Goal: Use online tool/utility: Utilize a website feature to perform a specific function

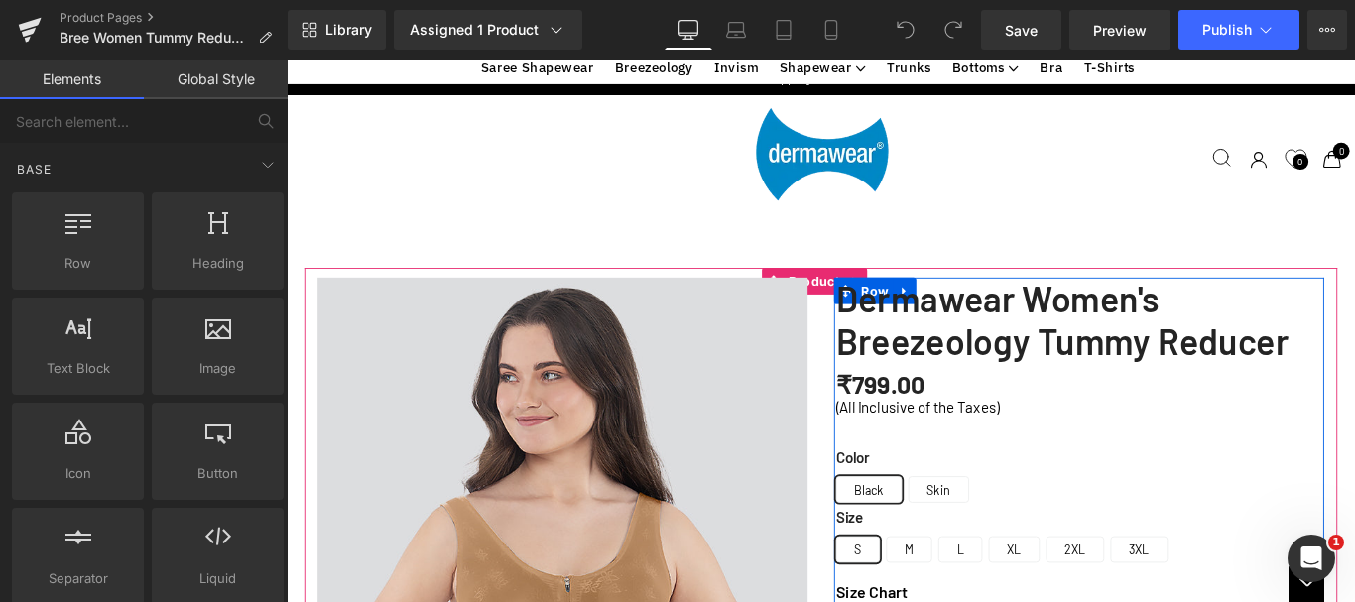
scroll to position [1488, 0]
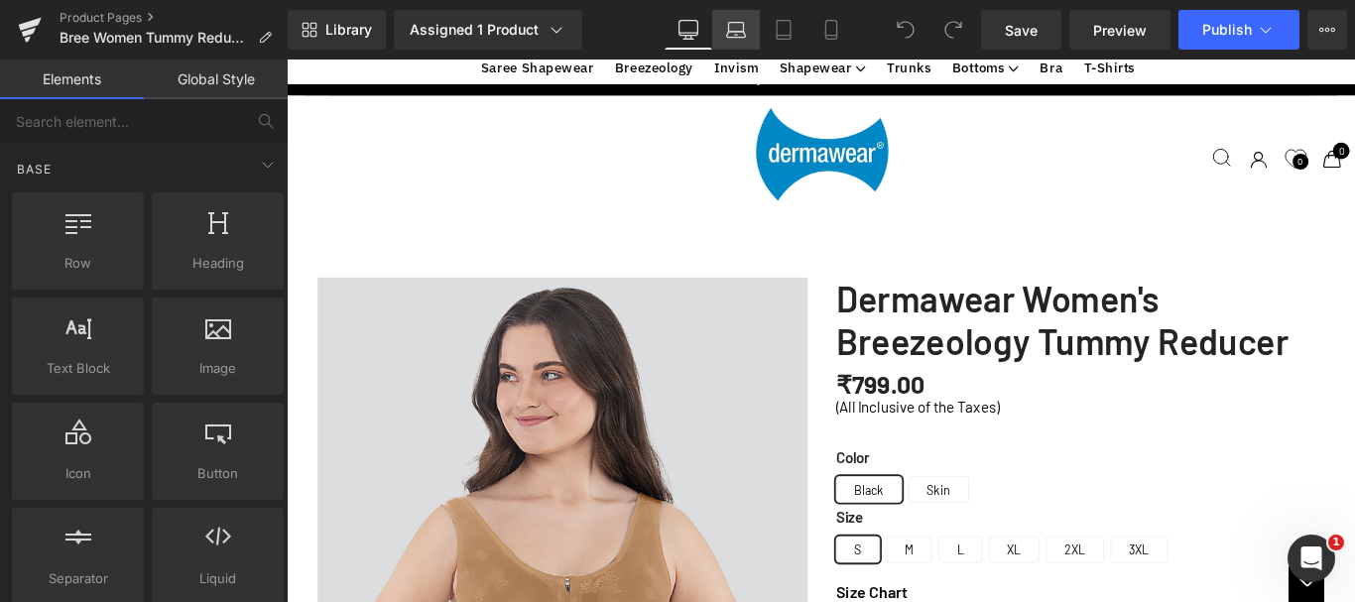
click at [727, 28] on icon at bounding box center [736, 30] width 20 height 20
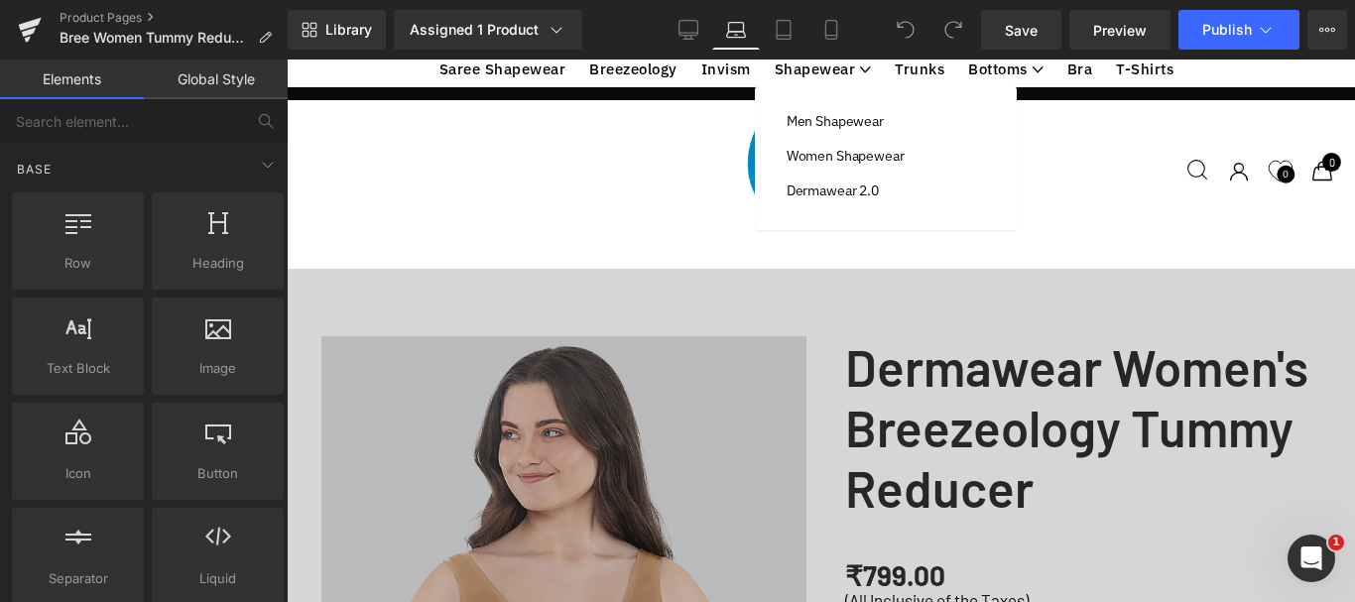
scroll to position [1521, 0]
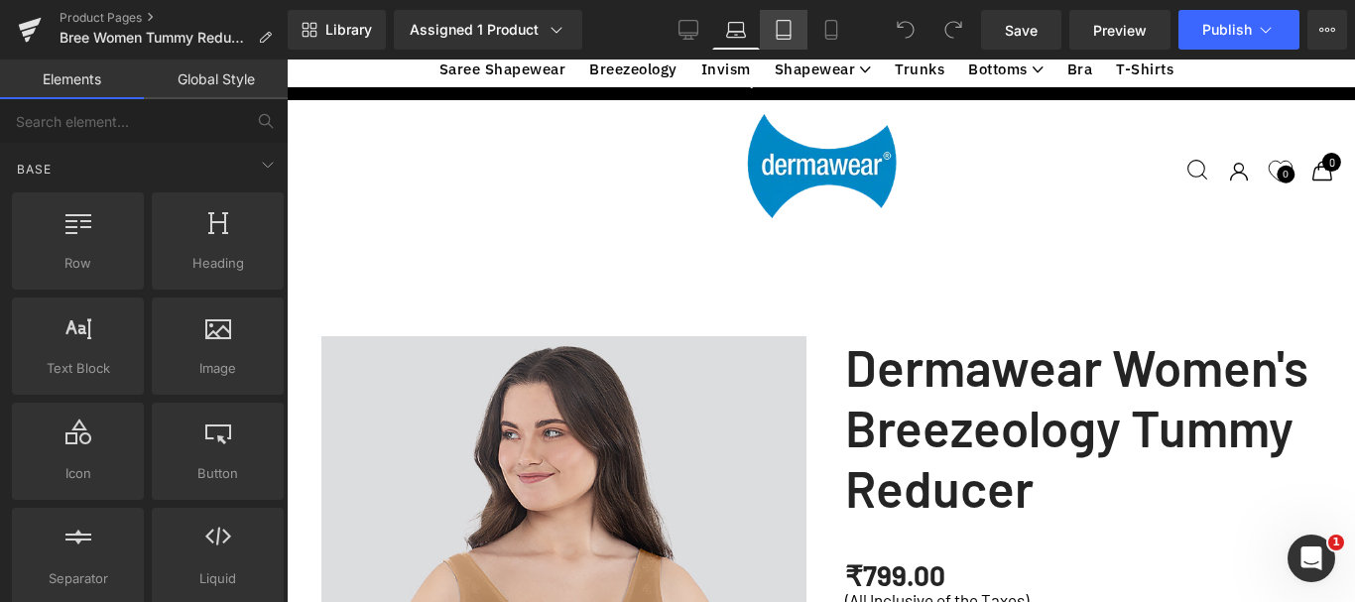
click at [779, 31] on icon at bounding box center [784, 30] width 20 height 20
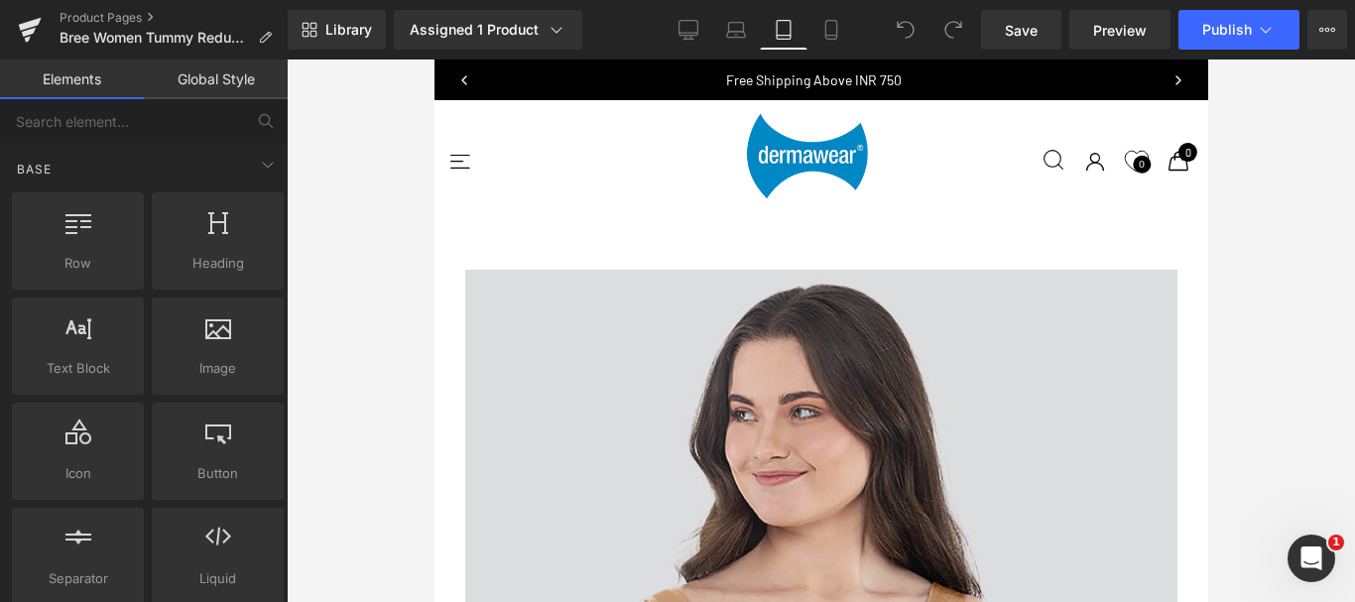
scroll to position [3507, 0]
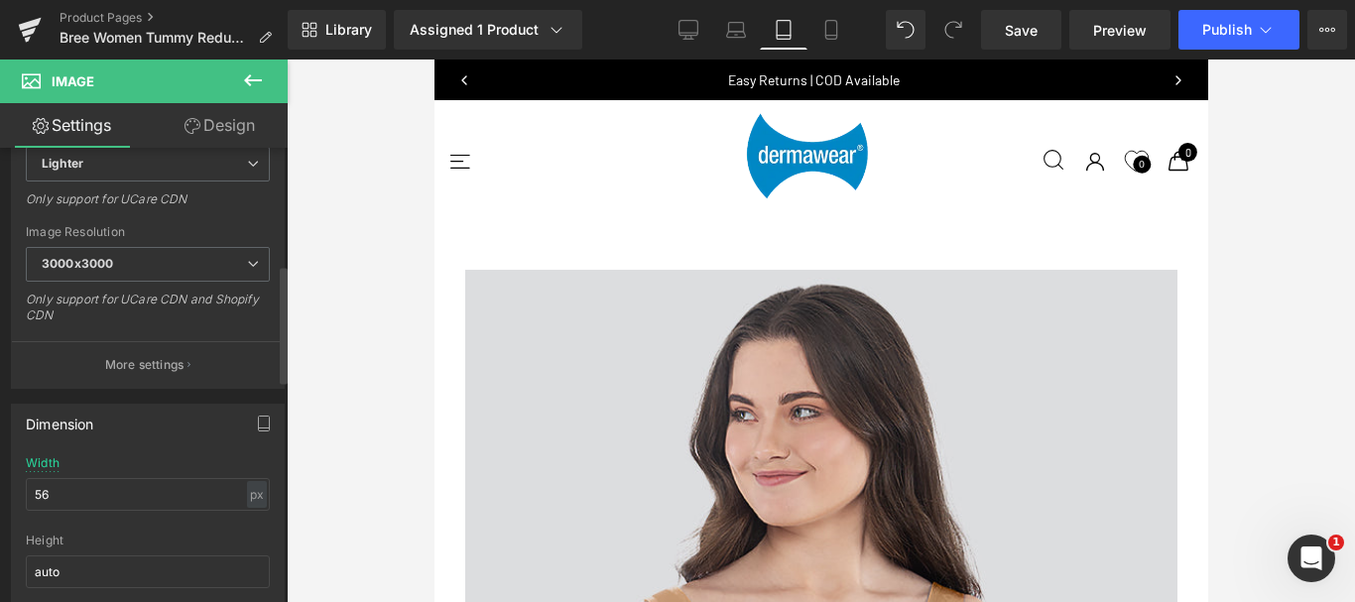
scroll to position [496, 0]
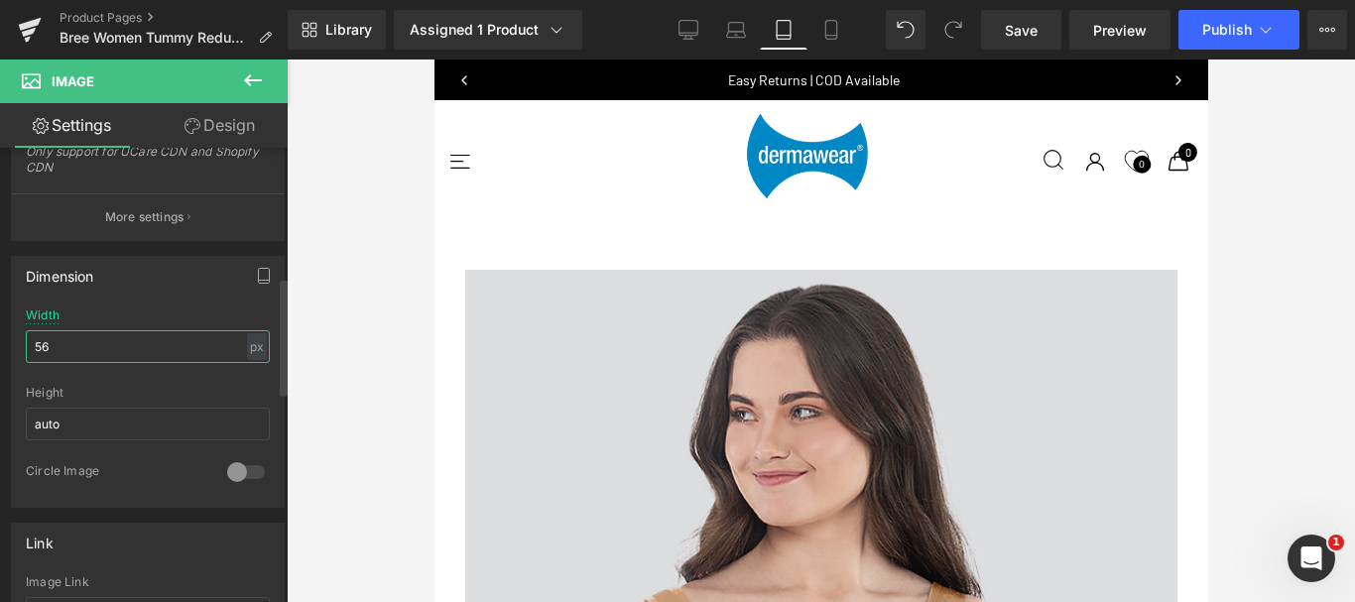
click at [109, 349] on input "56" at bounding box center [148, 346] width 244 height 33
click at [109, 347] on input "56" at bounding box center [148, 346] width 244 height 33
type input "100"
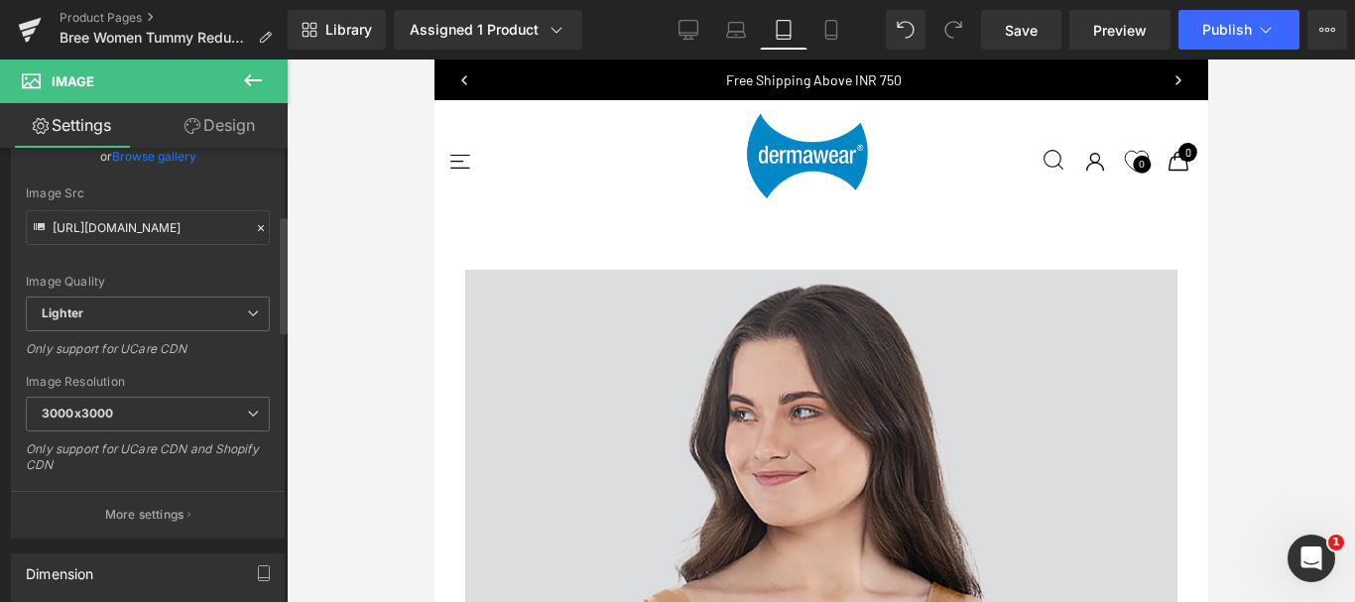
scroll to position [397, 0]
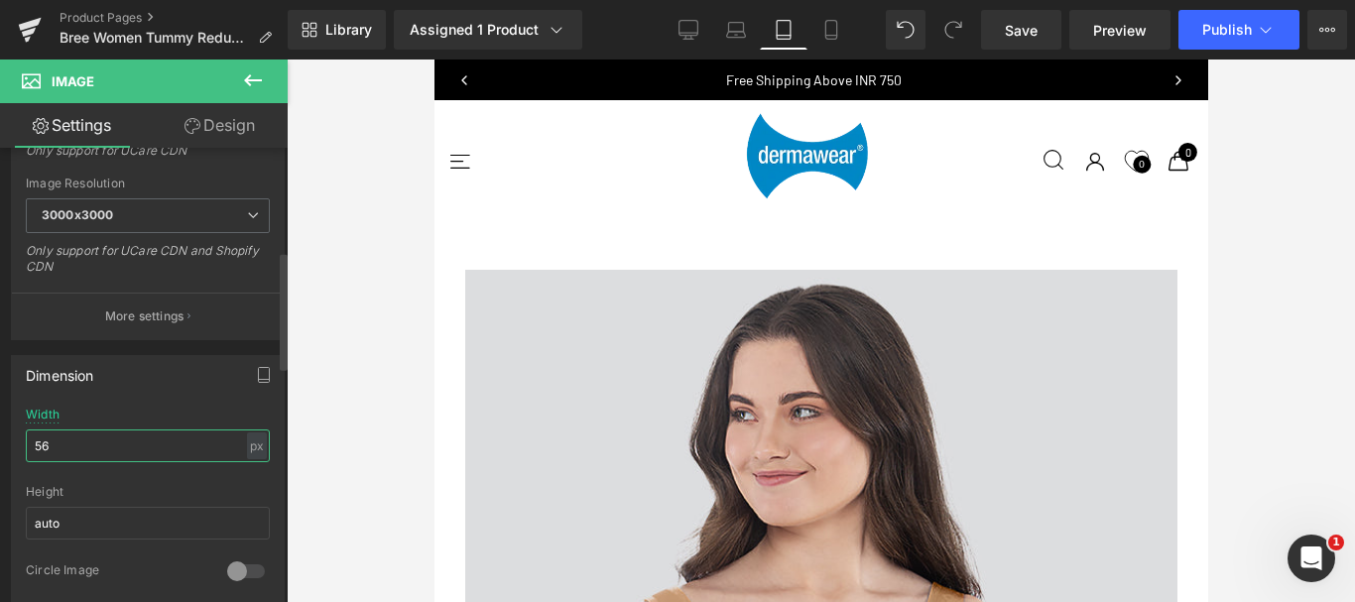
click at [75, 446] on input "56" at bounding box center [148, 445] width 244 height 33
type input "100"
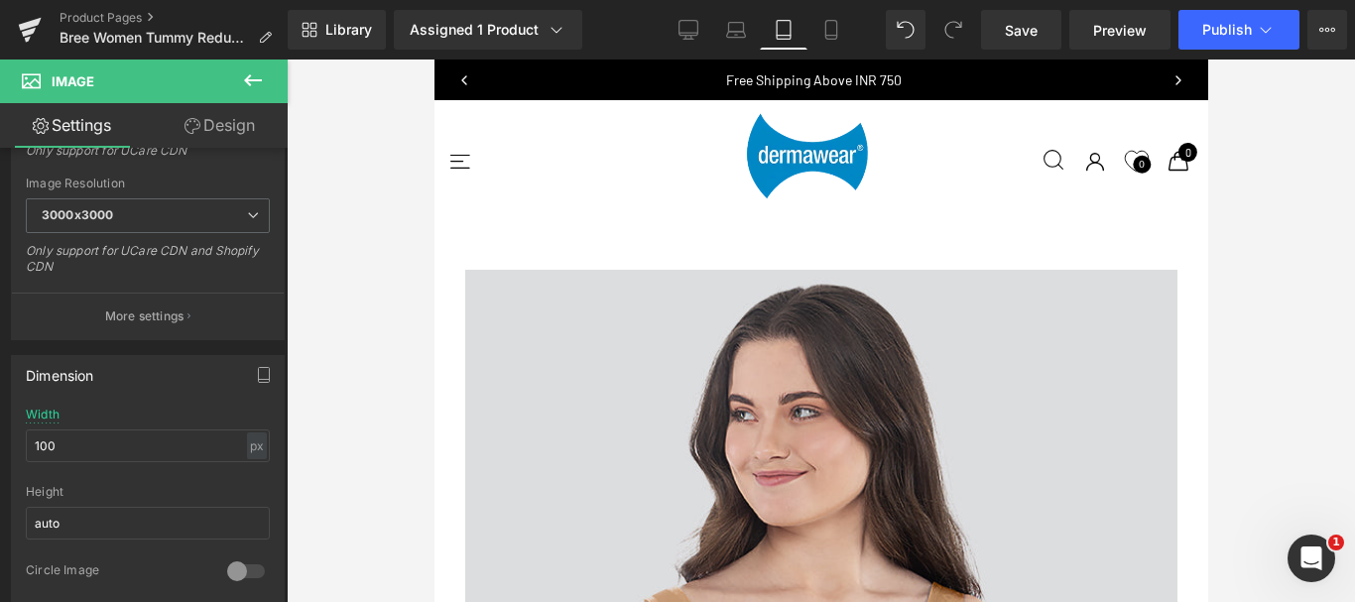
scroll to position [3705, 0]
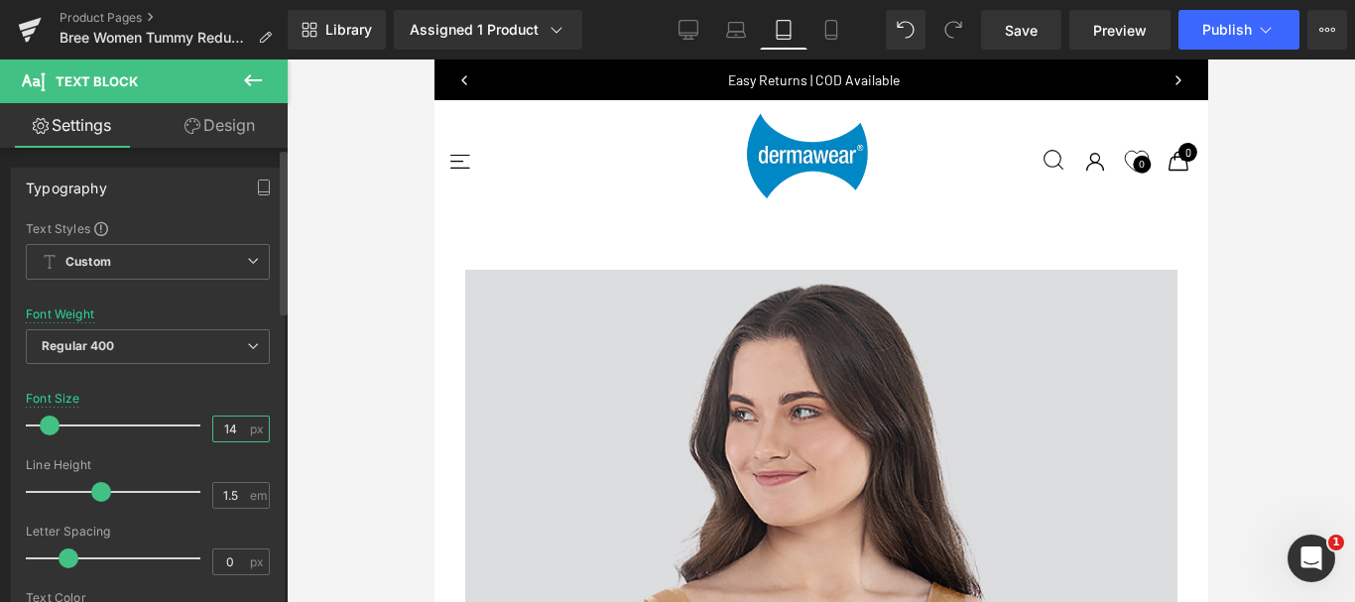
drag, startPoint x: 223, startPoint y: 430, endPoint x: 239, endPoint y: 427, distance: 16.1
click at [239, 427] on input "14" at bounding box center [230, 429] width 35 height 25
type input "16"
click at [230, 425] on input "14" at bounding box center [230, 429] width 35 height 25
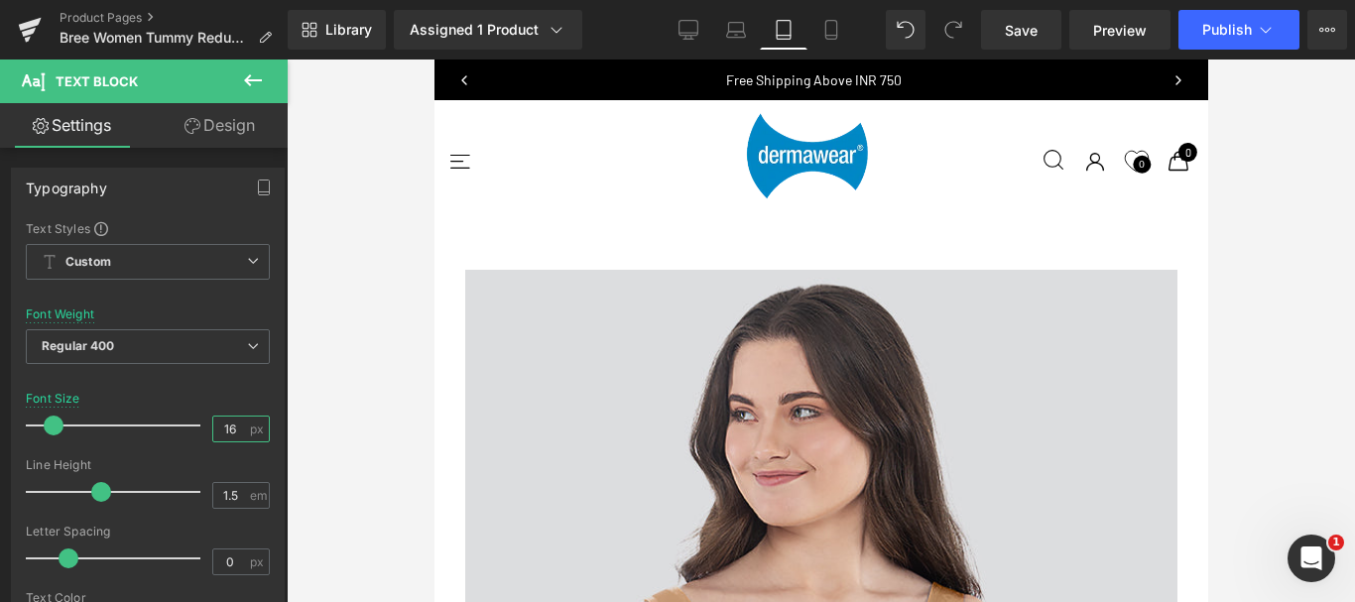
scroll to position [3507, 0]
type input "16"
click at [228, 427] on input "14" at bounding box center [230, 429] width 35 height 25
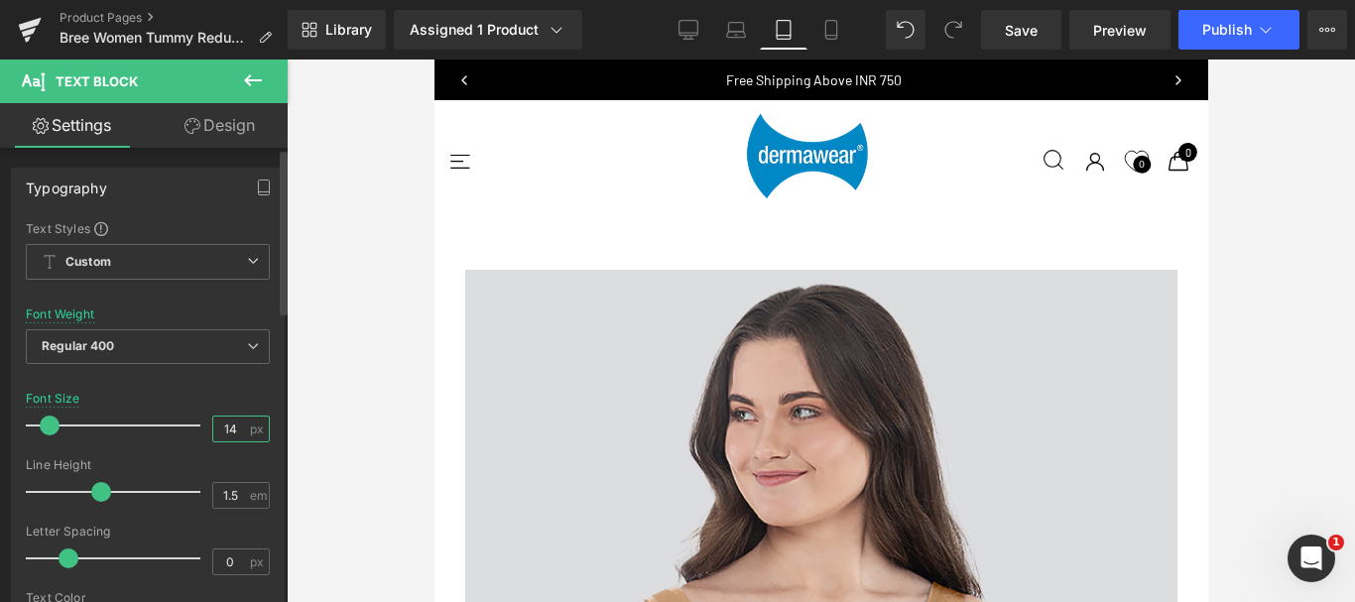
type input "16"
click at [222, 429] on input "14" at bounding box center [230, 429] width 35 height 25
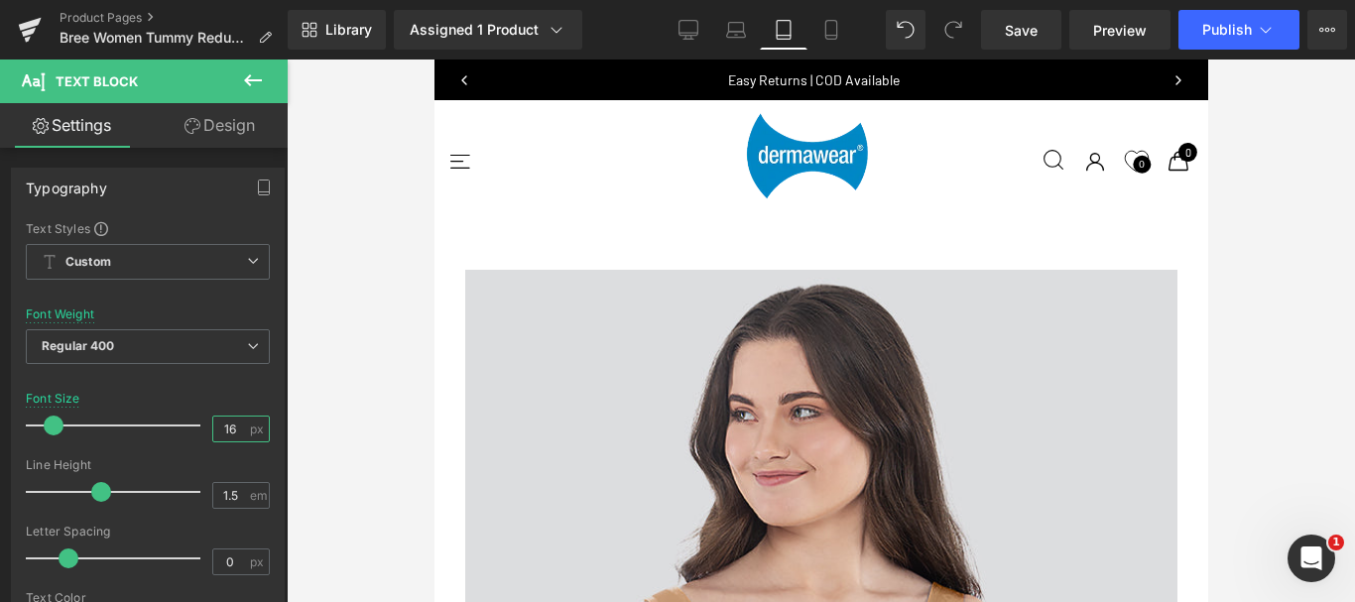
type input "16"
click at [208, 137] on link "Design" at bounding box center [220, 125] width 144 height 45
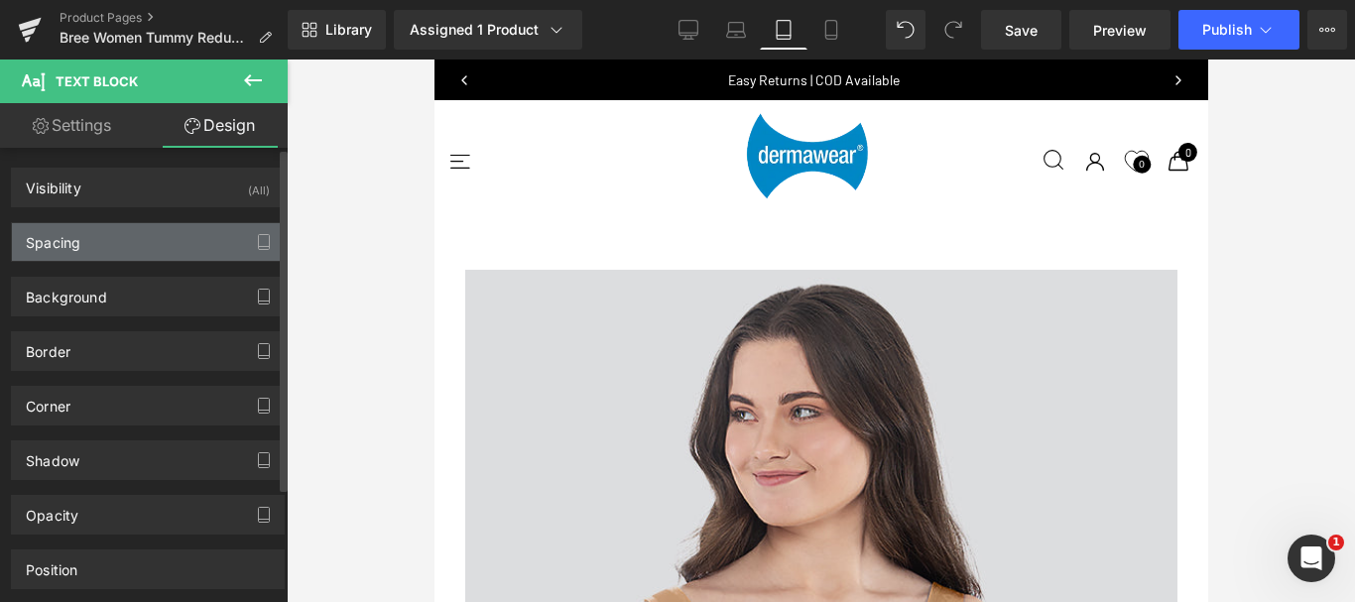
click at [124, 246] on div "Spacing" at bounding box center [148, 242] width 272 height 38
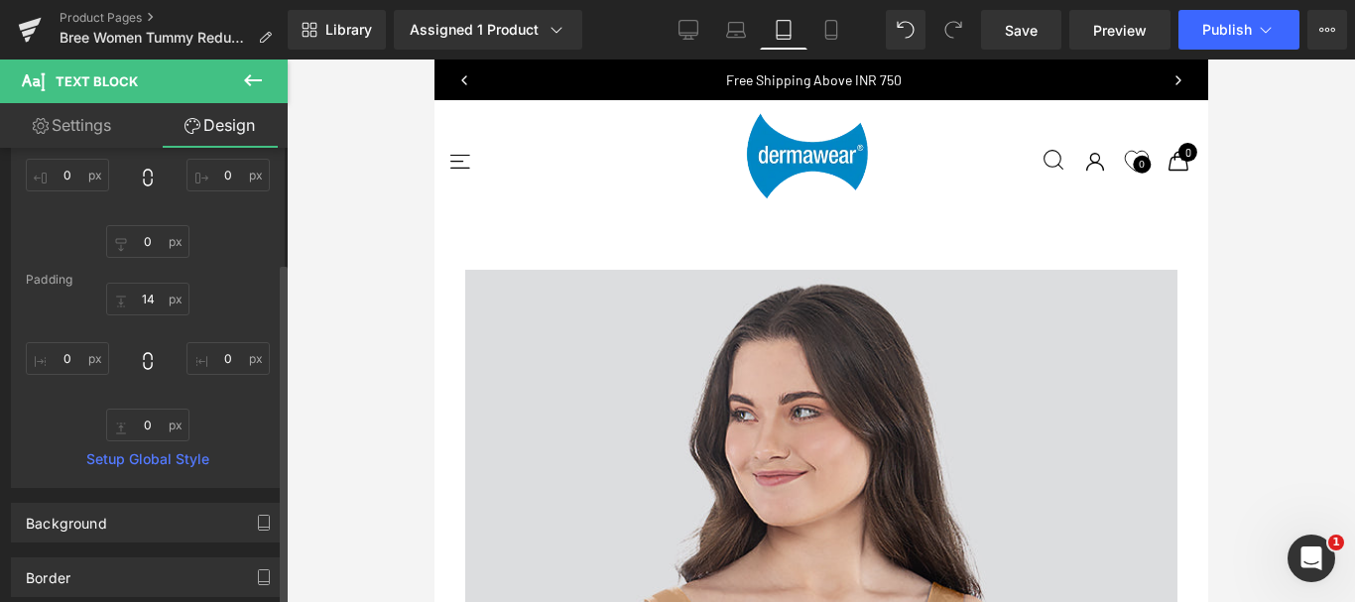
scroll to position [198, 0]
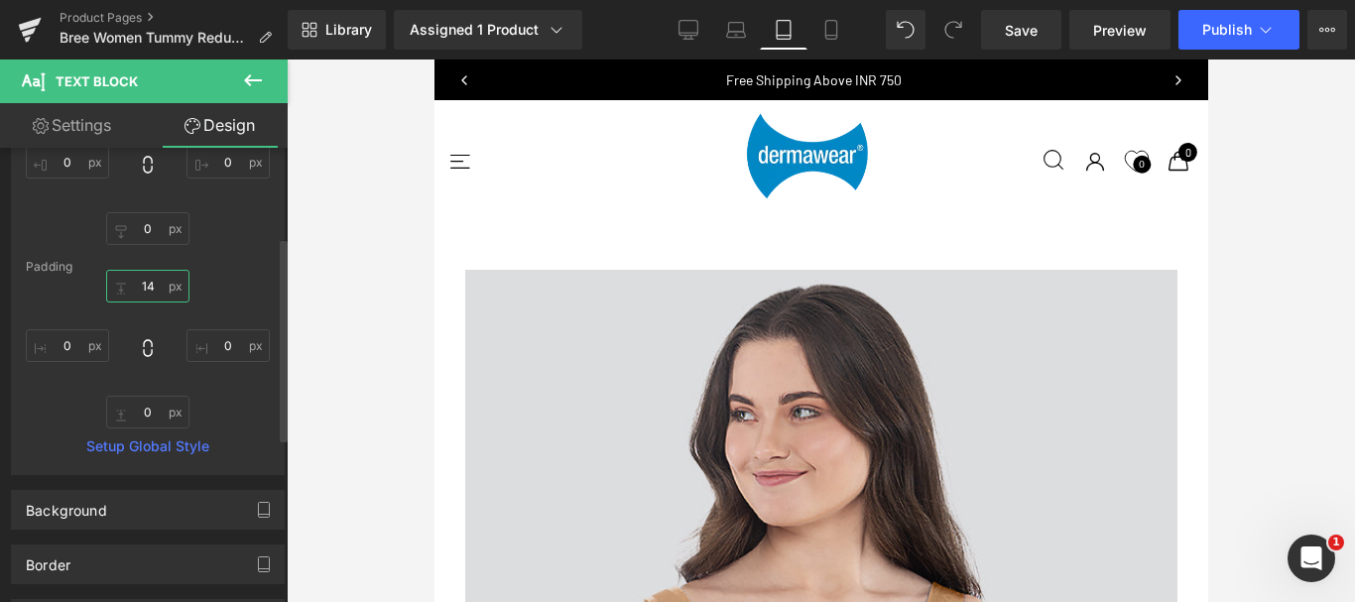
click at [141, 291] on input "14" at bounding box center [147, 286] width 83 height 33
type input "14"
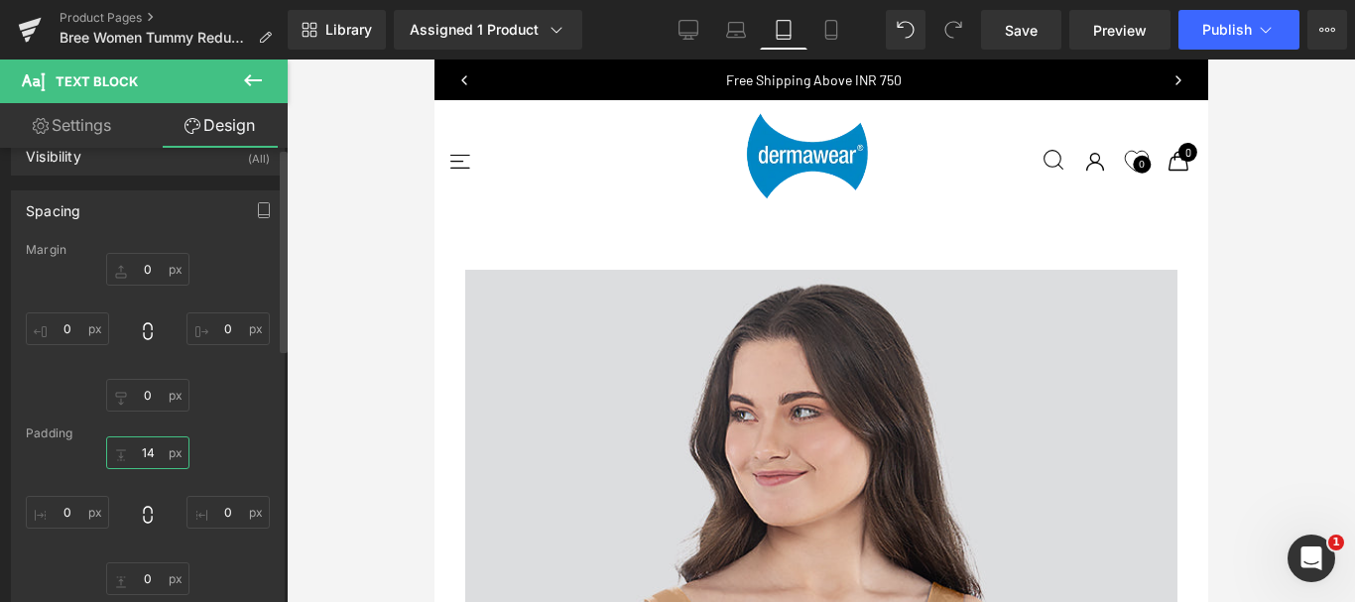
scroll to position [0, 0]
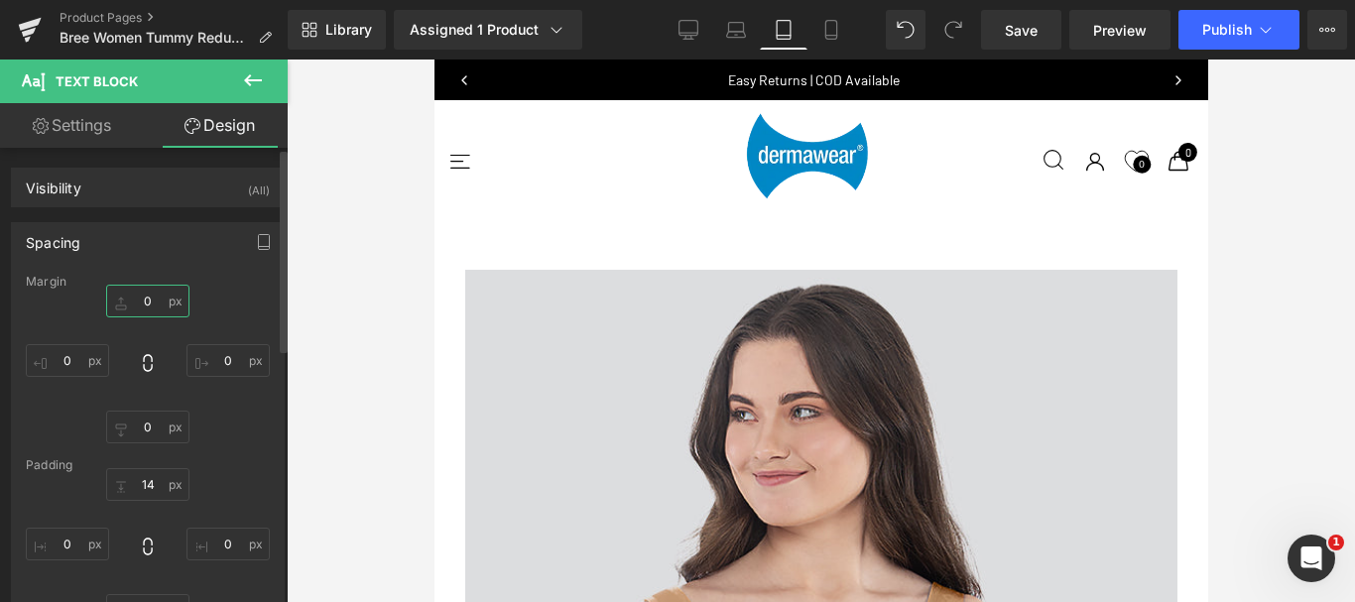
click at [151, 306] on input "0" at bounding box center [147, 301] width 83 height 33
type input "1"
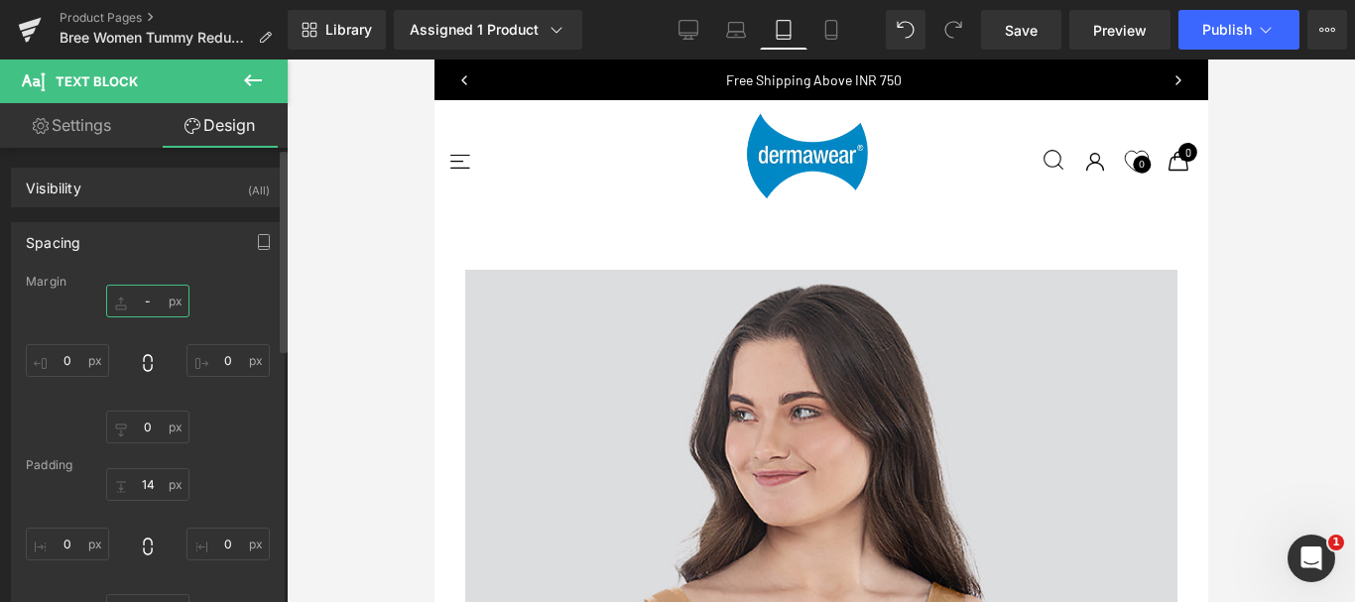
type input "-5"
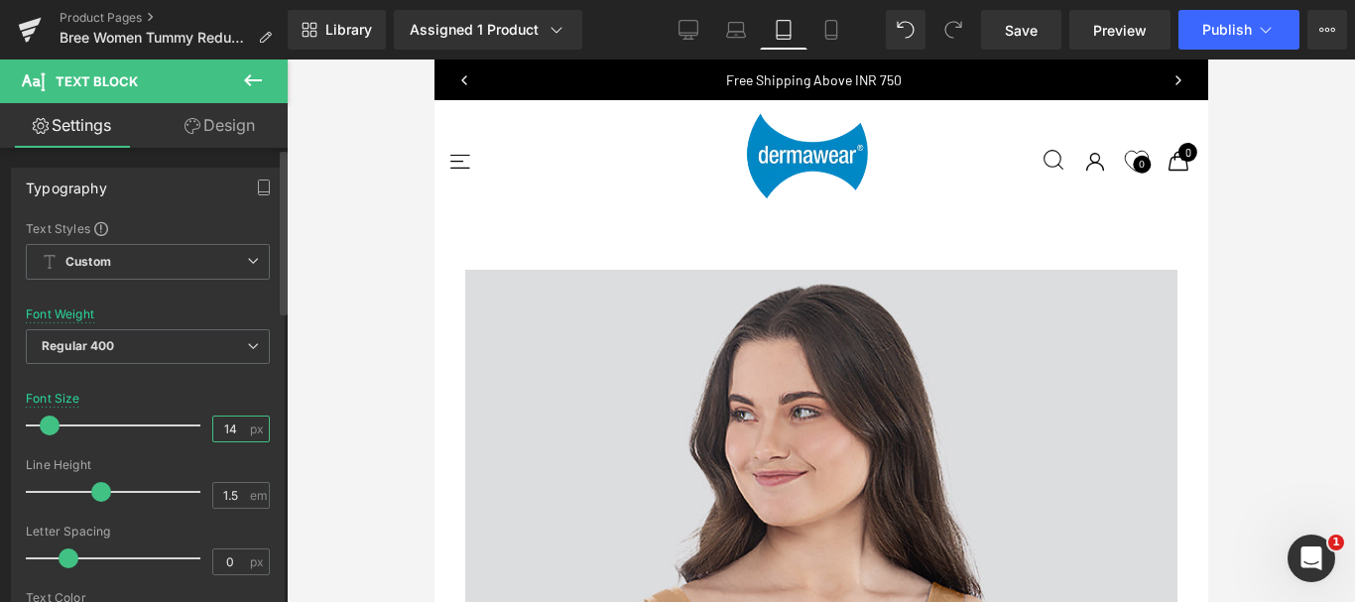
click at [231, 428] on input "14" at bounding box center [230, 429] width 35 height 25
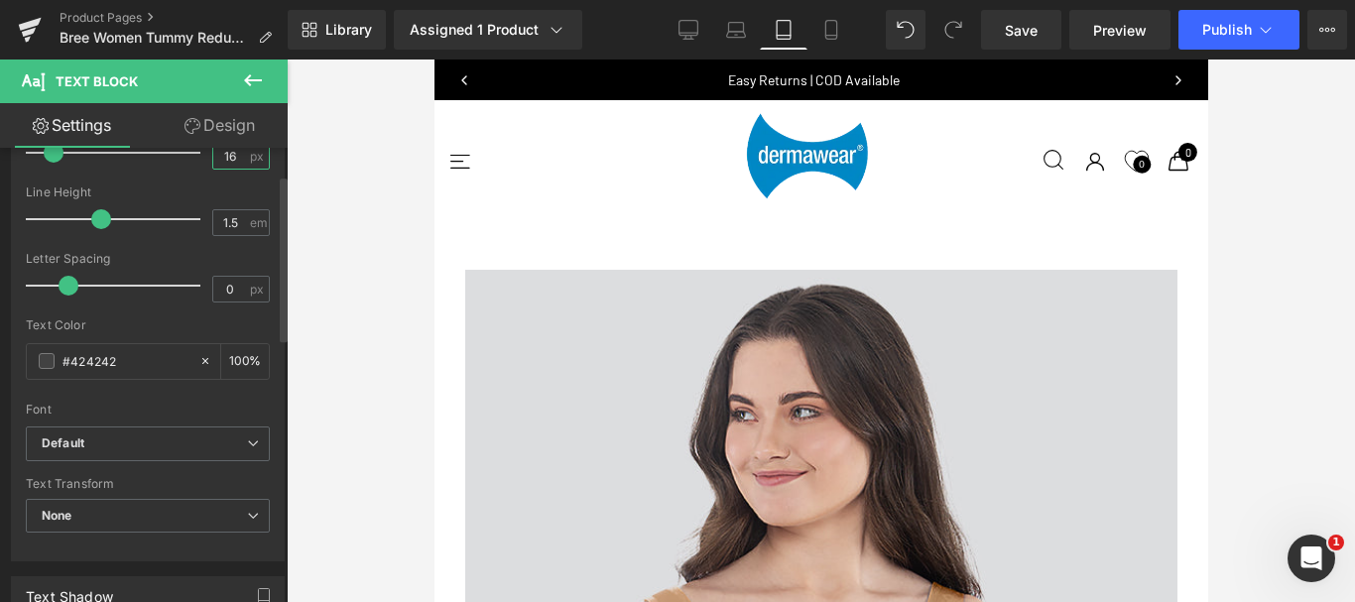
scroll to position [298, 0]
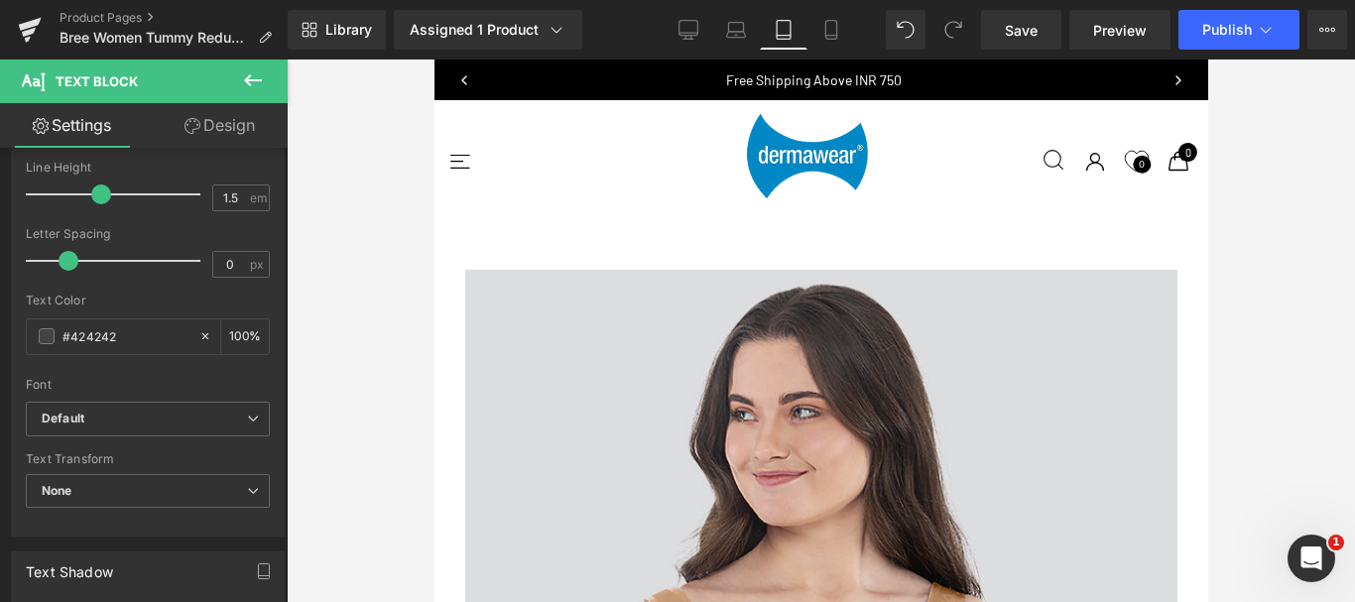
type input "16"
click at [231, 116] on link "Design" at bounding box center [220, 125] width 144 height 45
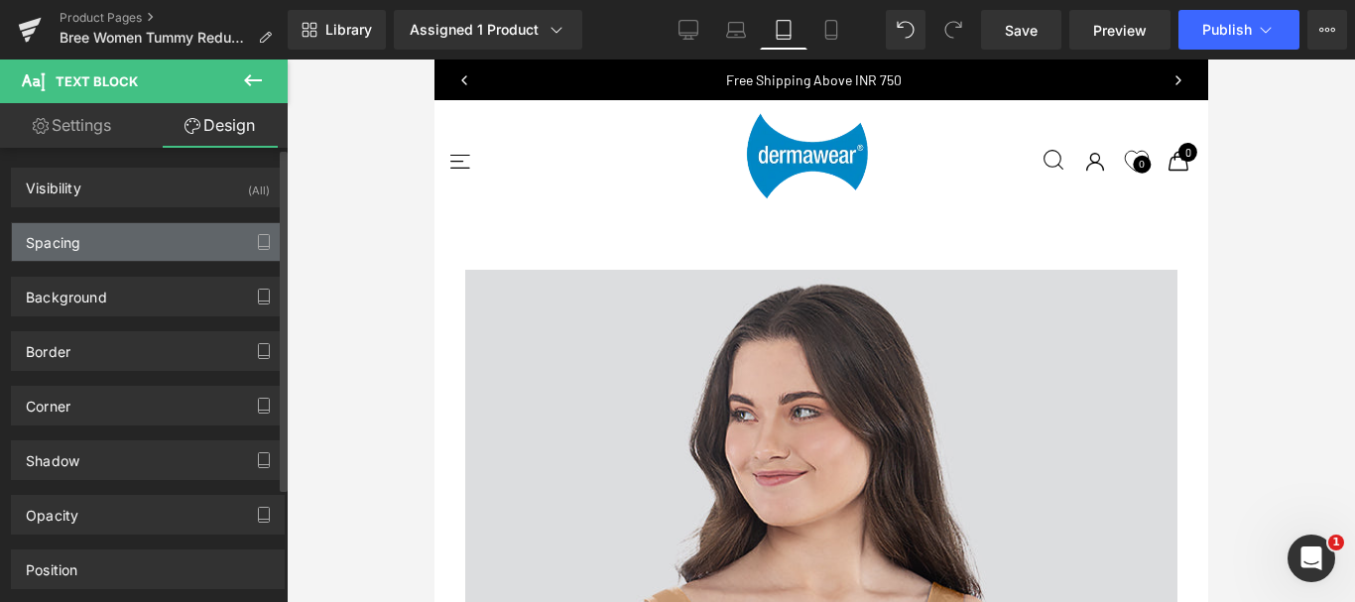
click at [89, 250] on div "Spacing" at bounding box center [148, 242] width 272 height 38
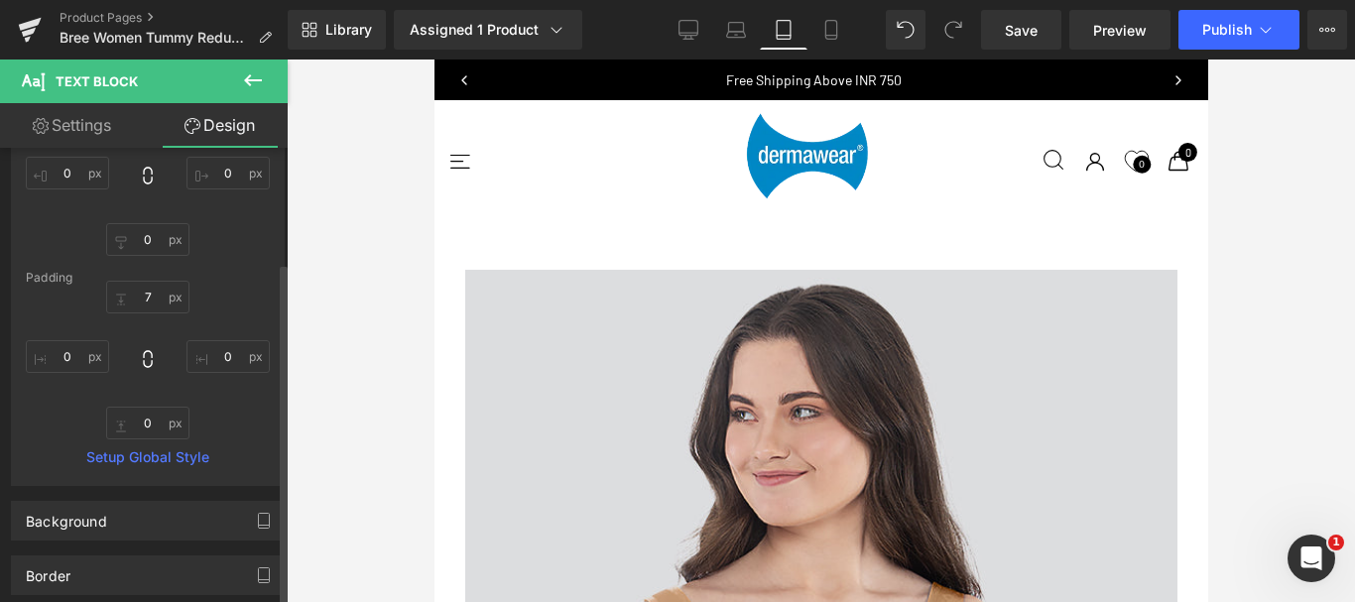
scroll to position [198, 0]
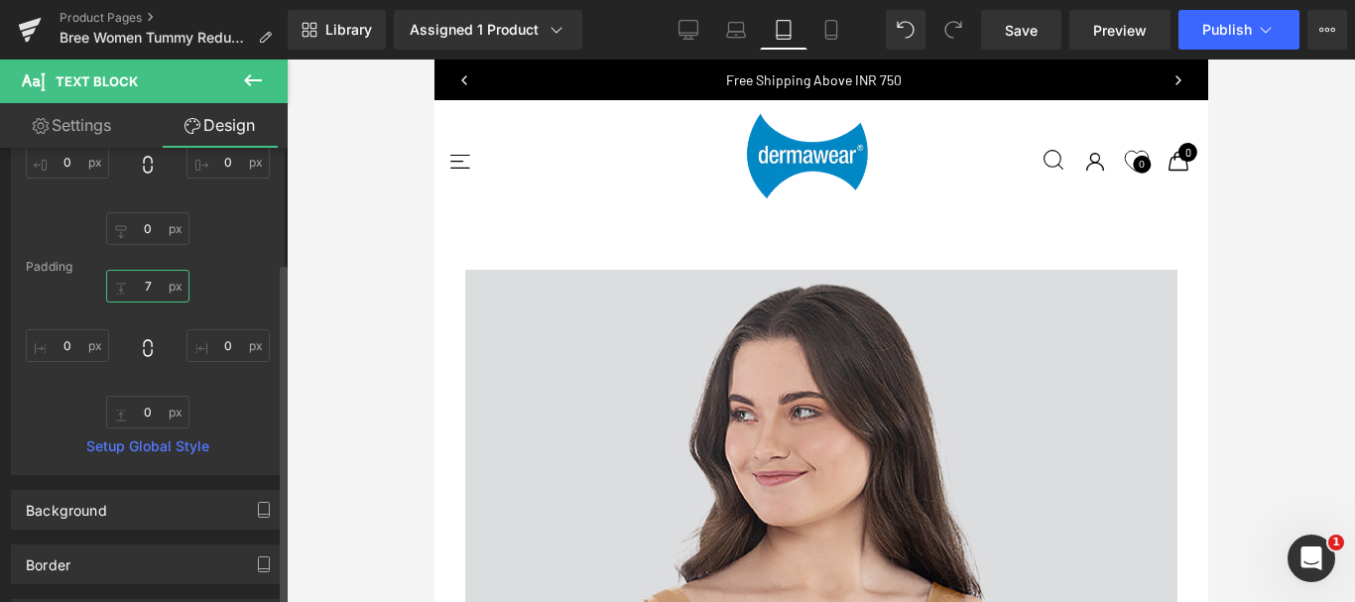
click at [143, 283] on input "7" at bounding box center [147, 286] width 83 height 33
type input "5"
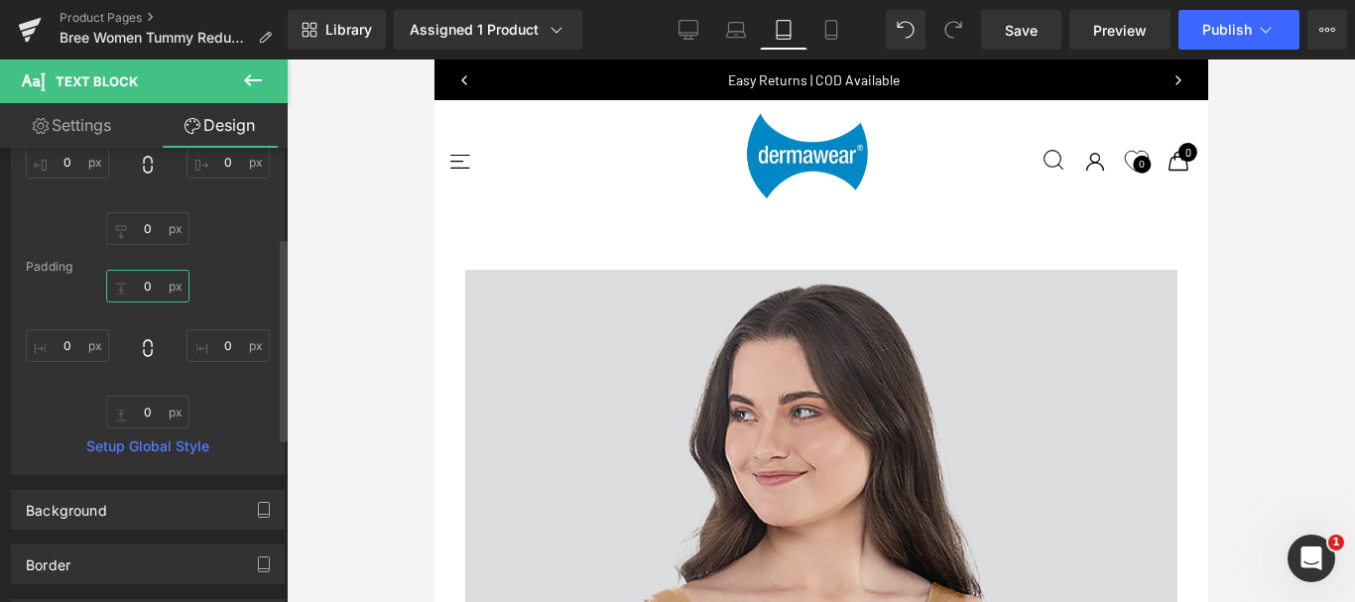
type input "2"
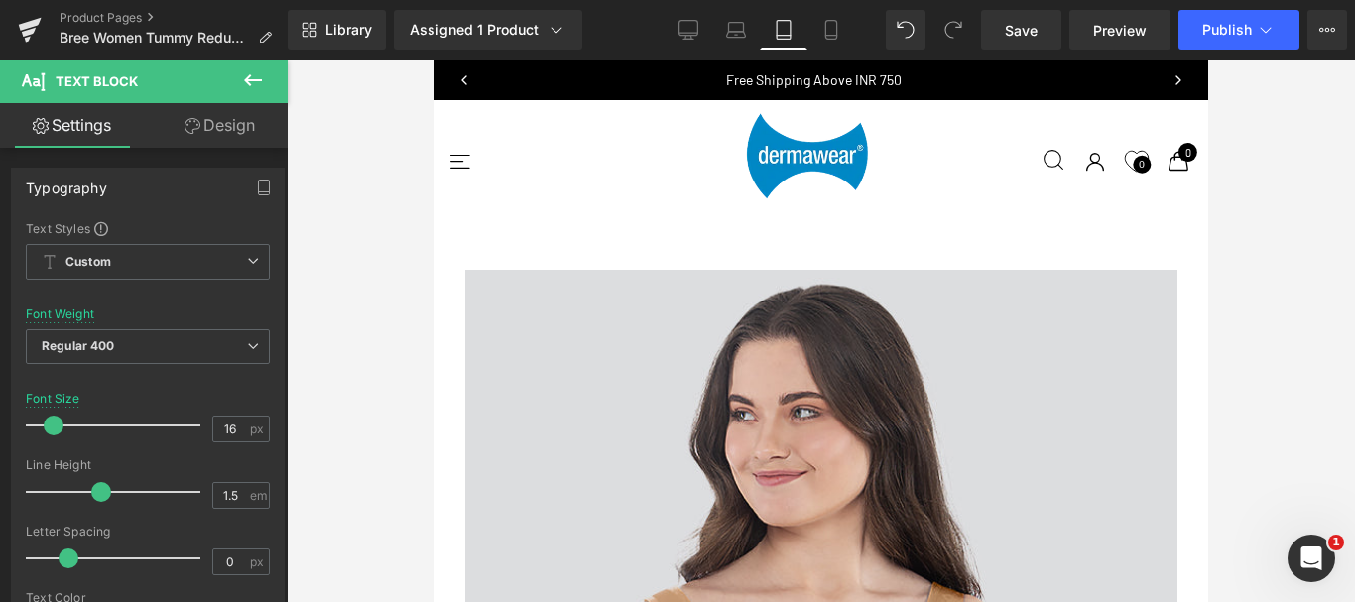
click at [217, 128] on link "Design" at bounding box center [220, 125] width 144 height 45
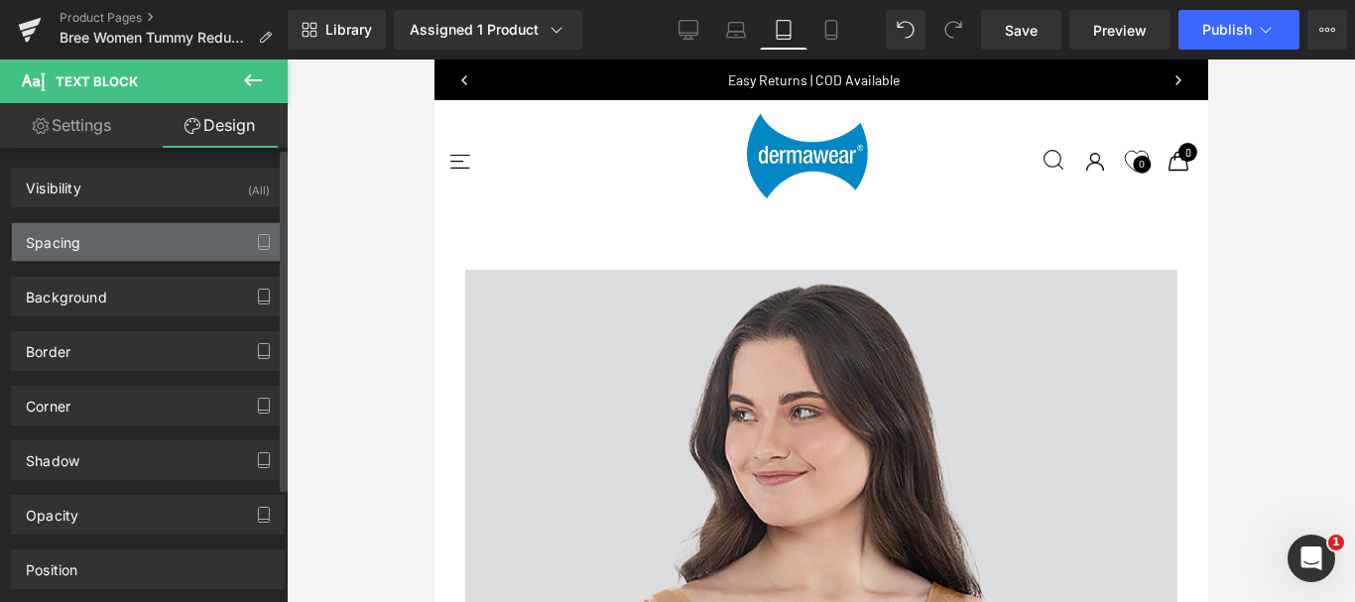
click at [47, 240] on div "Spacing" at bounding box center [53, 237] width 55 height 28
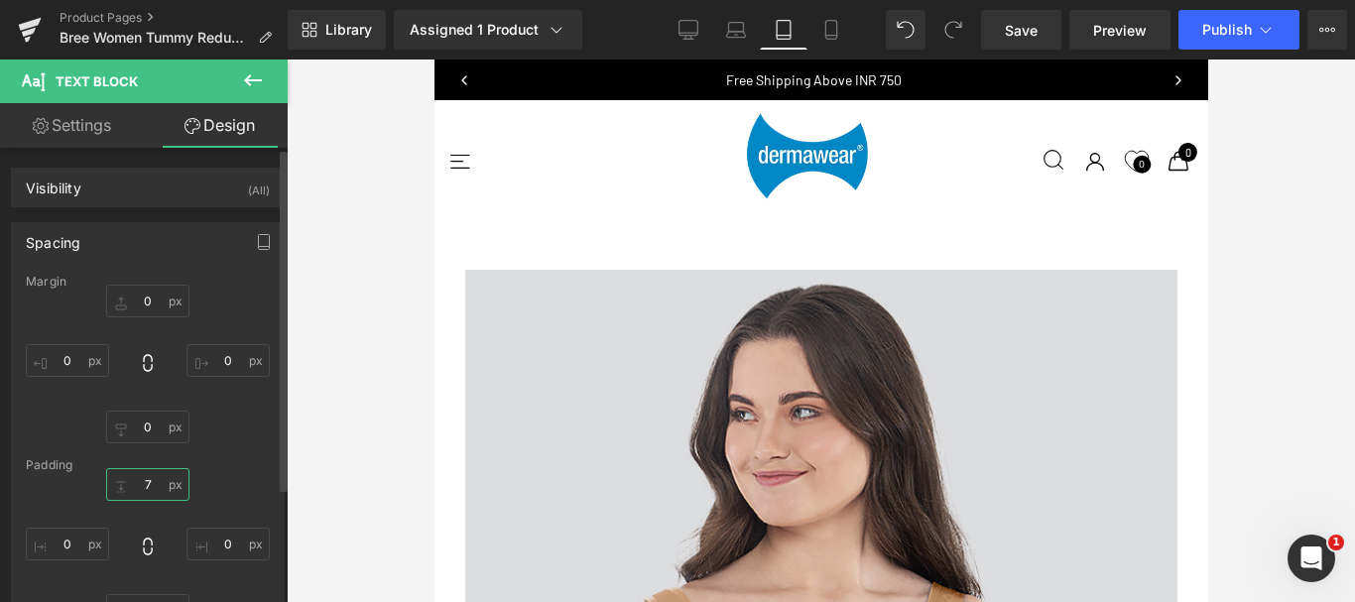
click at [155, 479] on input "7" at bounding box center [147, 484] width 83 height 33
type input "2"
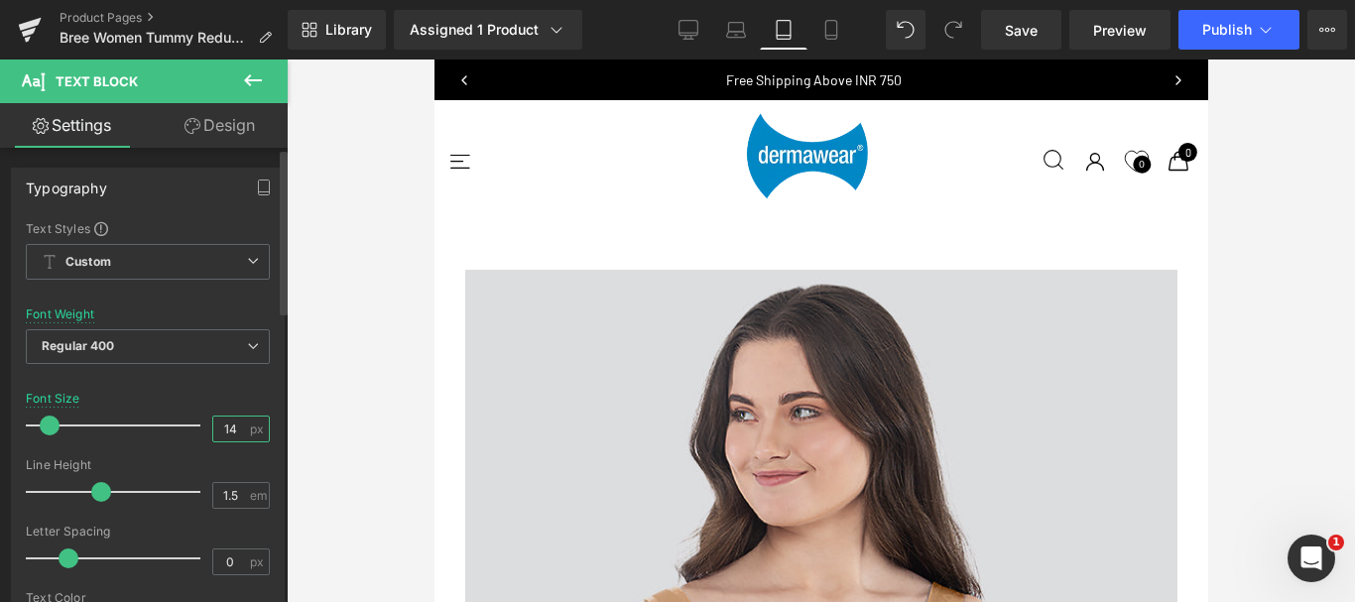
drag, startPoint x: 234, startPoint y: 424, endPoint x: 222, endPoint y: 424, distance: 11.9
click at [222, 424] on input "14" at bounding box center [230, 429] width 35 height 25
type input "16"
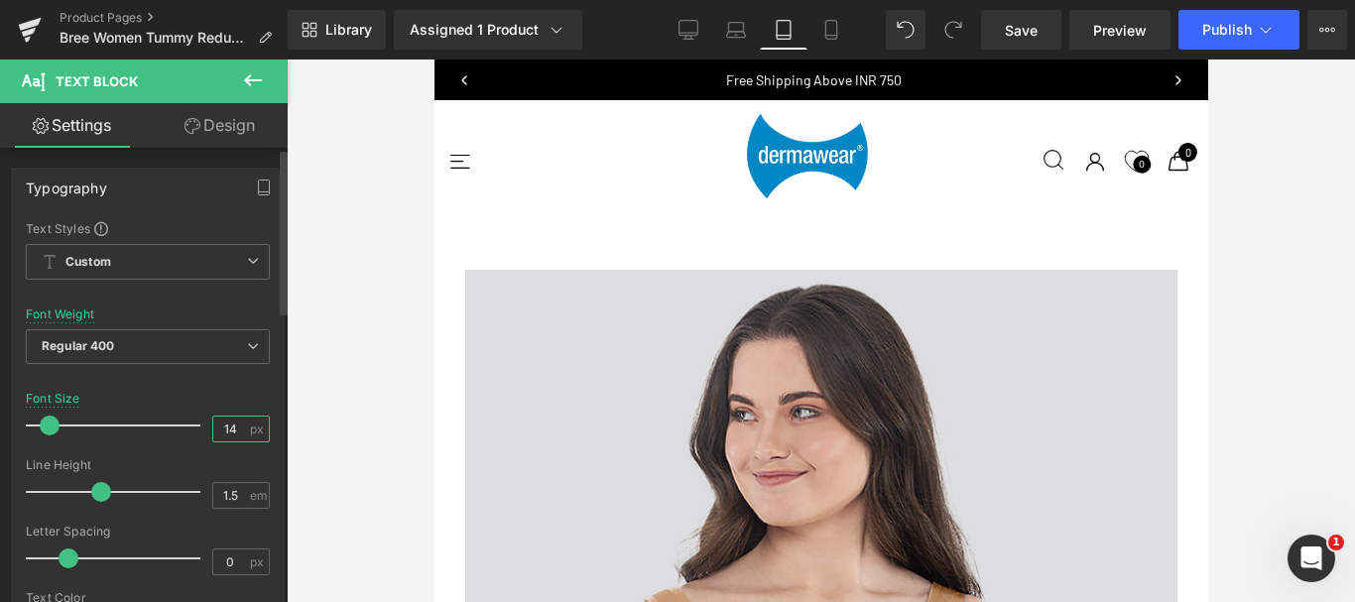
click at [230, 429] on input "14" at bounding box center [230, 429] width 35 height 25
type input "16"
click at [224, 127] on link "Design" at bounding box center [220, 125] width 144 height 45
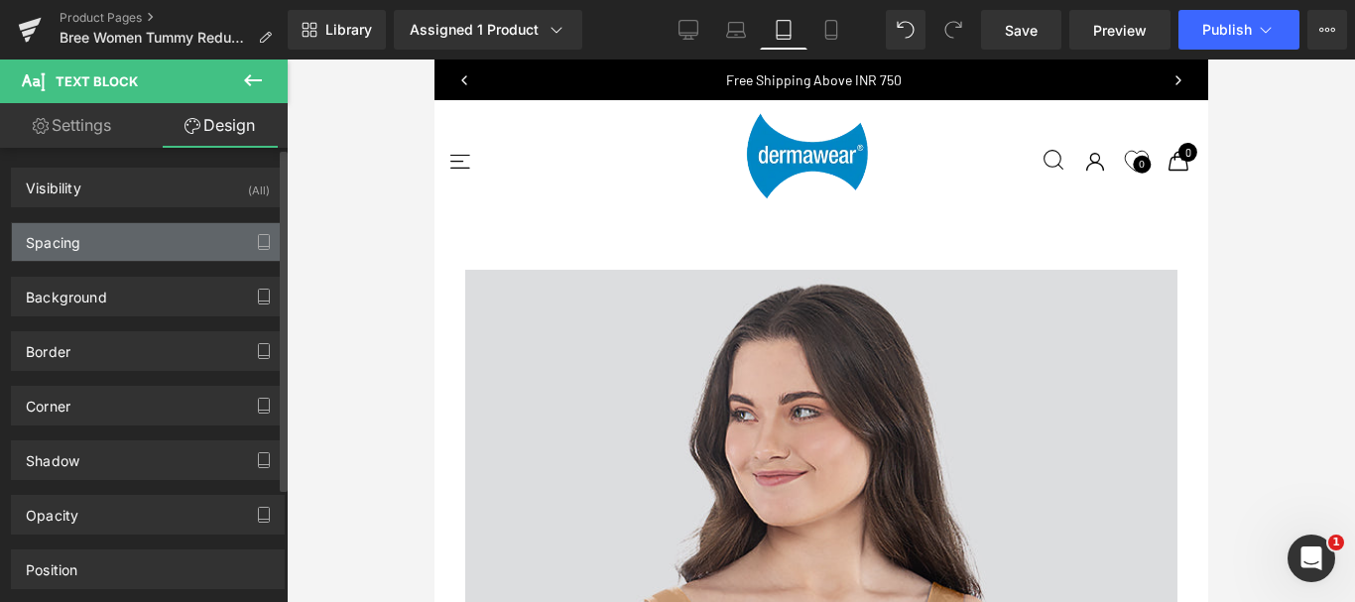
click at [120, 241] on div "Spacing" at bounding box center [148, 242] width 272 height 38
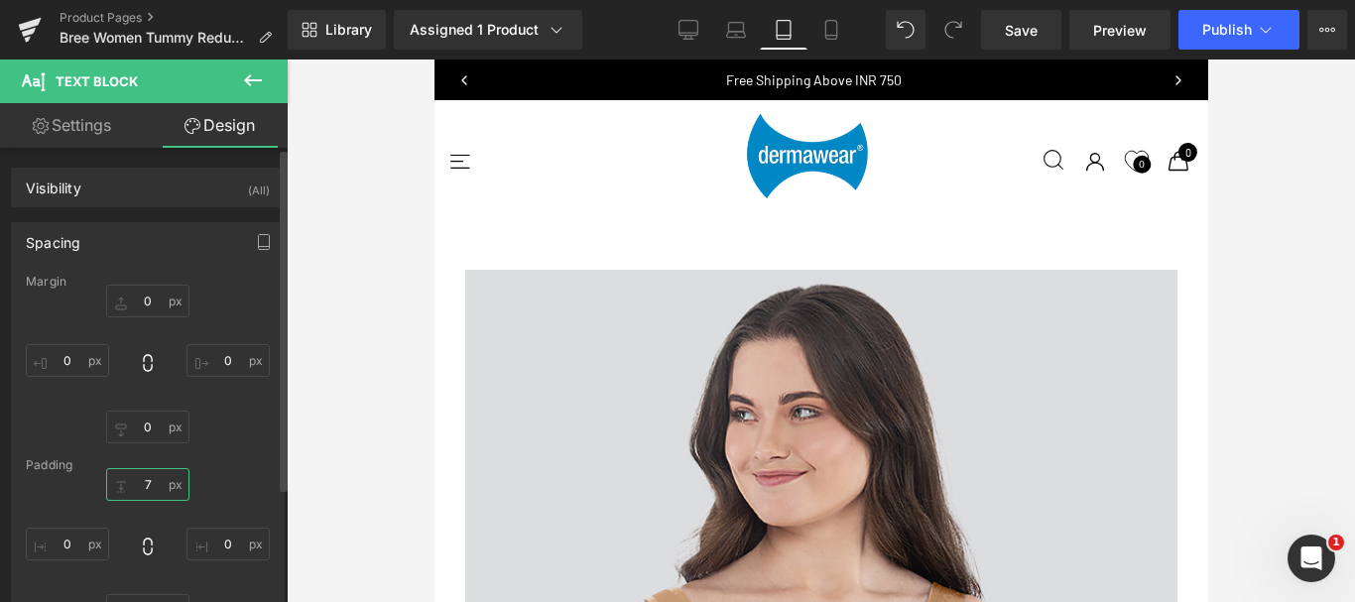
click at [153, 478] on input "7" at bounding box center [147, 484] width 83 height 33
type input "2"
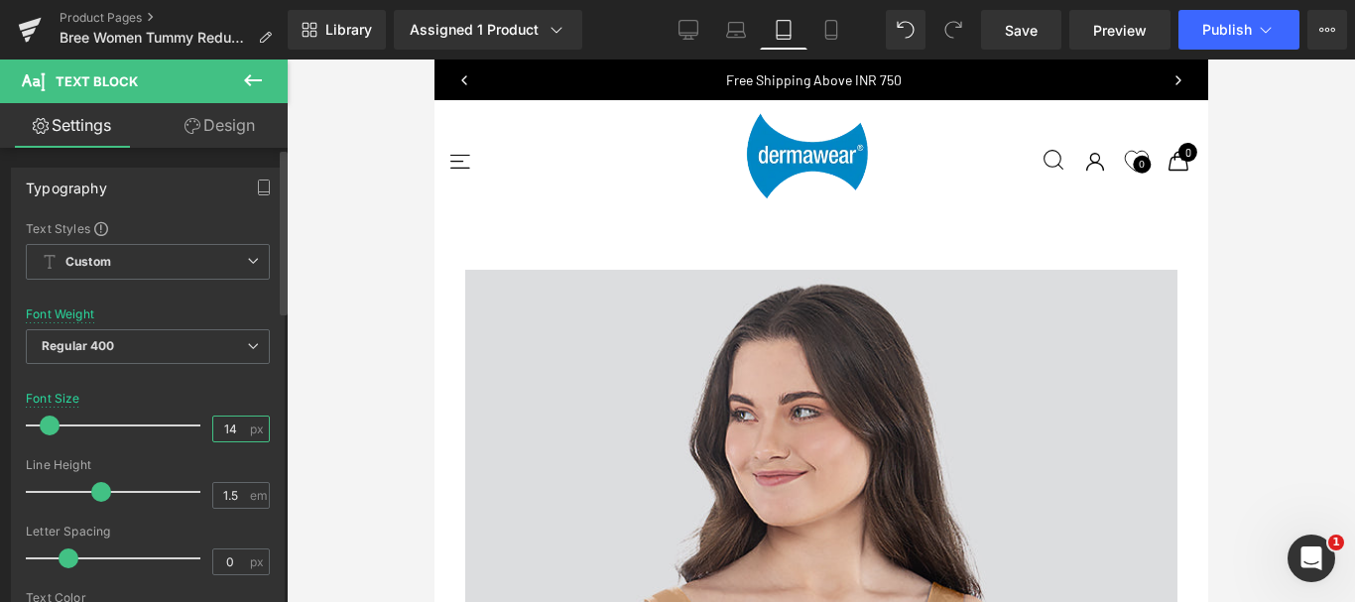
drag, startPoint x: 220, startPoint y: 431, endPoint x: 234, endPoint y: 432, distance: 13.9
click at [234, 432] on input "14" at bounding box center [230, 429] width 35 height 25
type input "16"
click at [214, 113] on link "Design" at bounding box center [220, 125] width 144 height 45
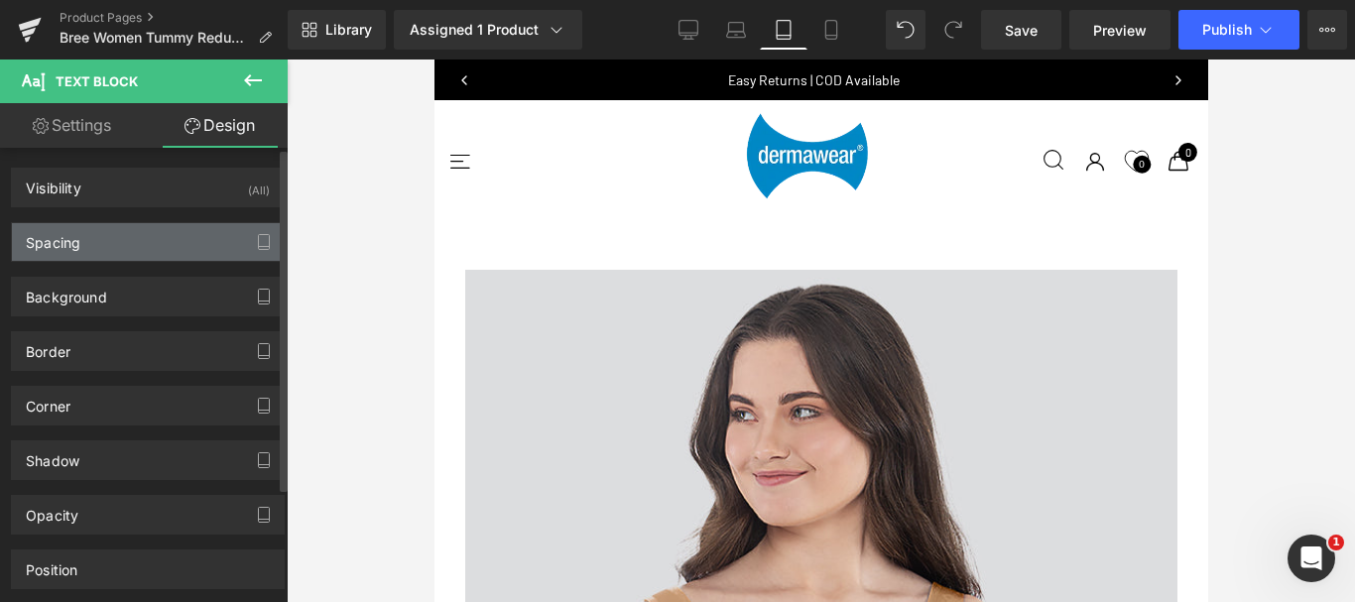
click at [56, 240] on div "Spacing" at bounding box center [53, 237] width 55 height 28
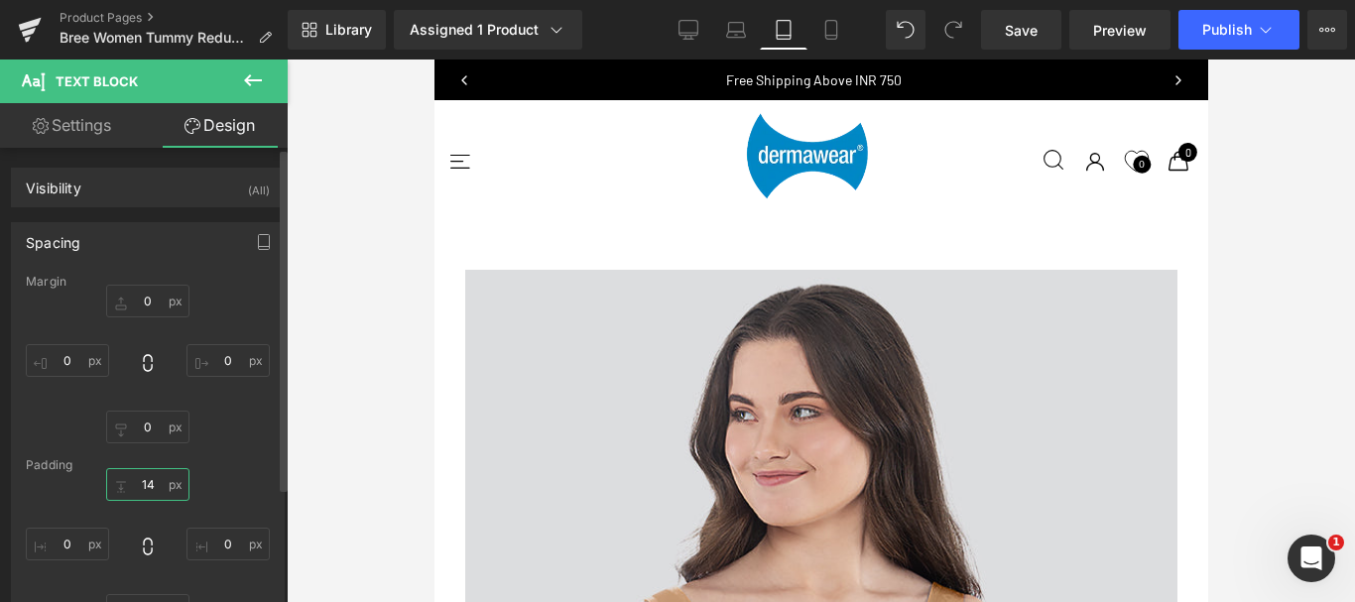
click at [147, 484] on input "14" at bounding box center [147, 484] width 83 height 33
type input "10"
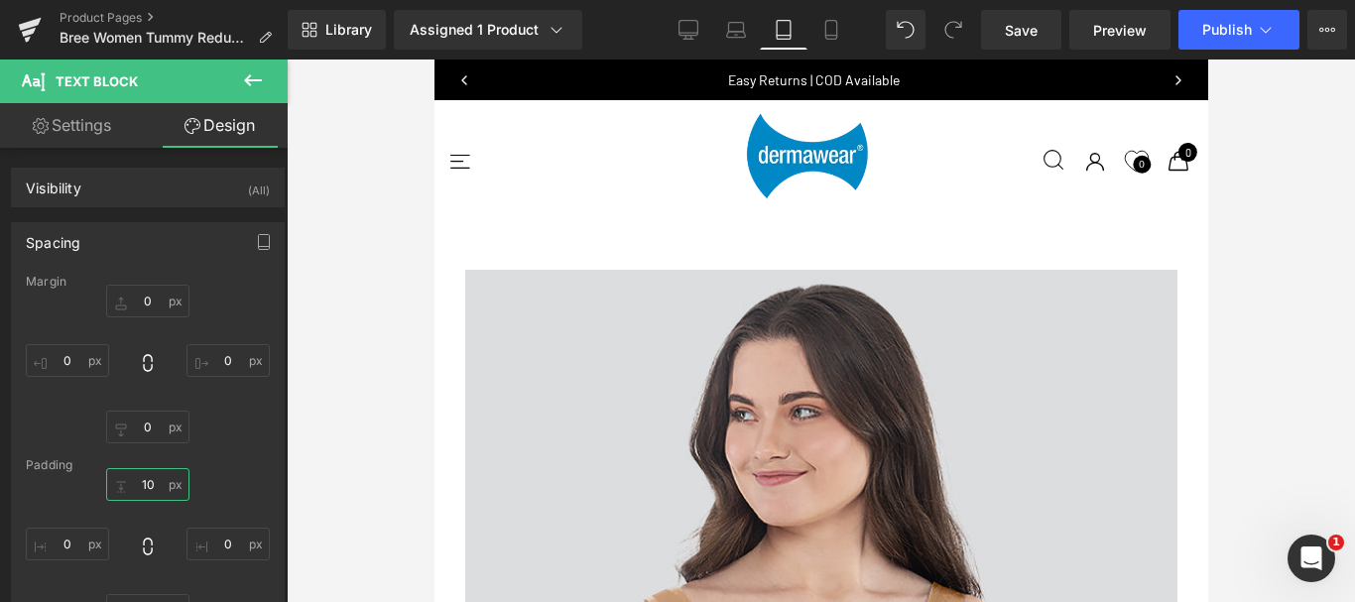
scroll to position [3606, 0]
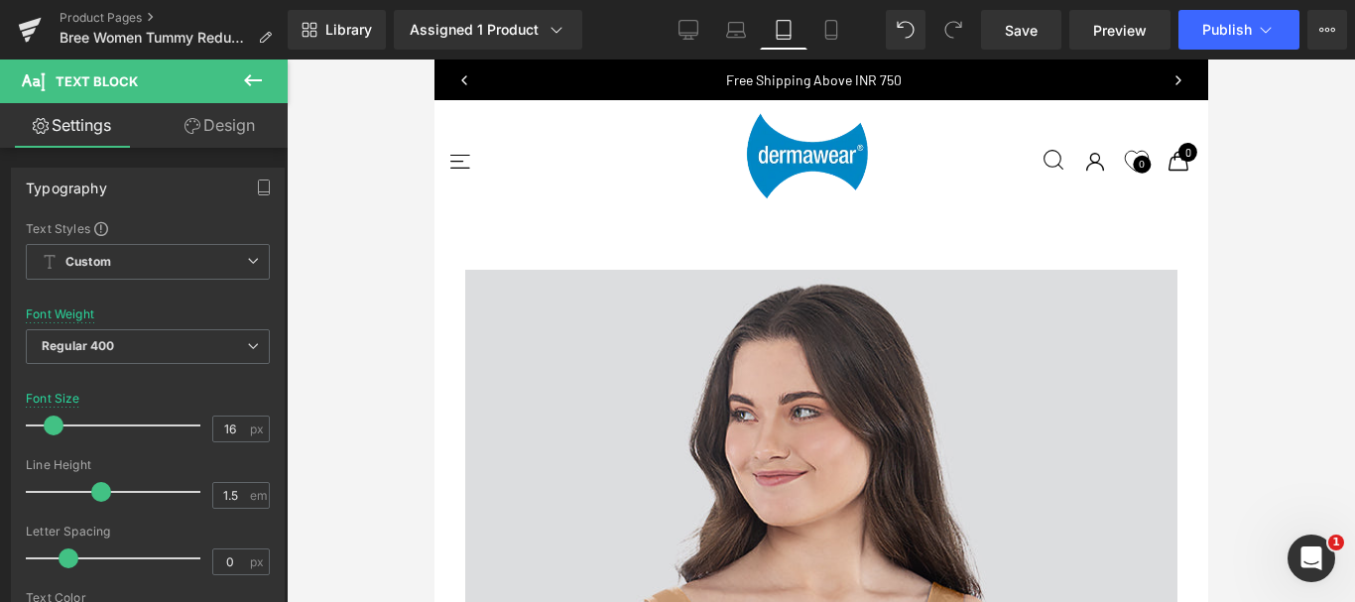
click at [216, 133] on link "Design" at bounding box center [220, 125] width 144 height 45
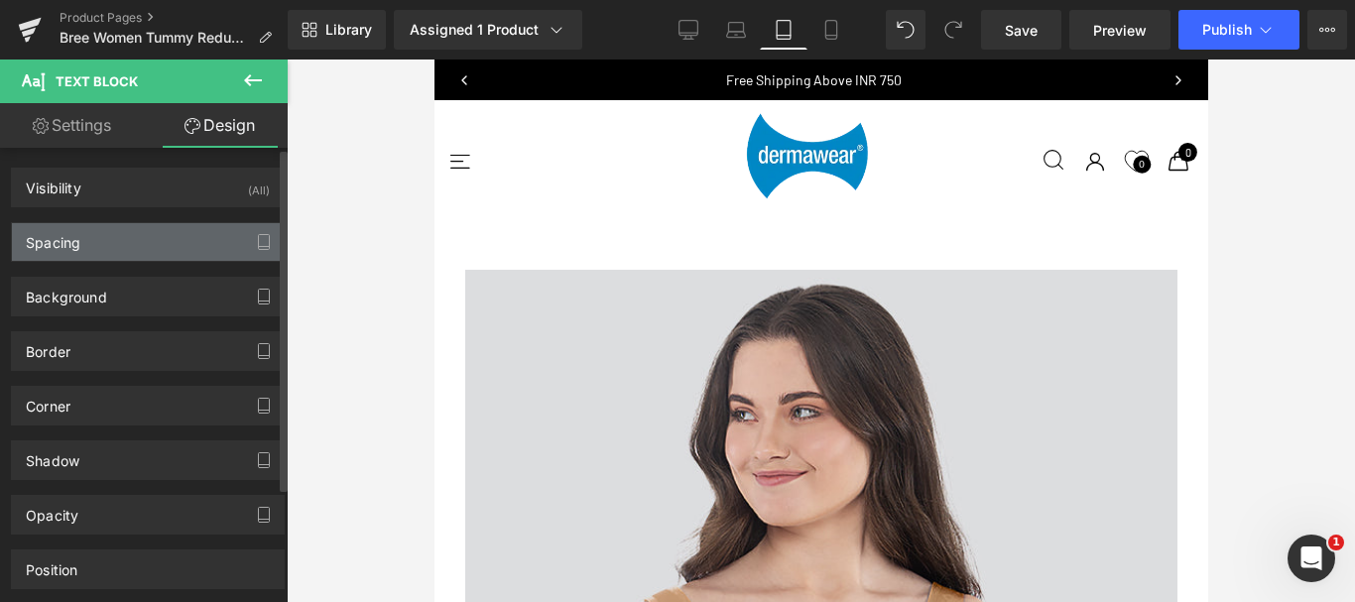
click at [66, 246] on div "Spacing" at bounding box center [53, 237] width 55 height 28
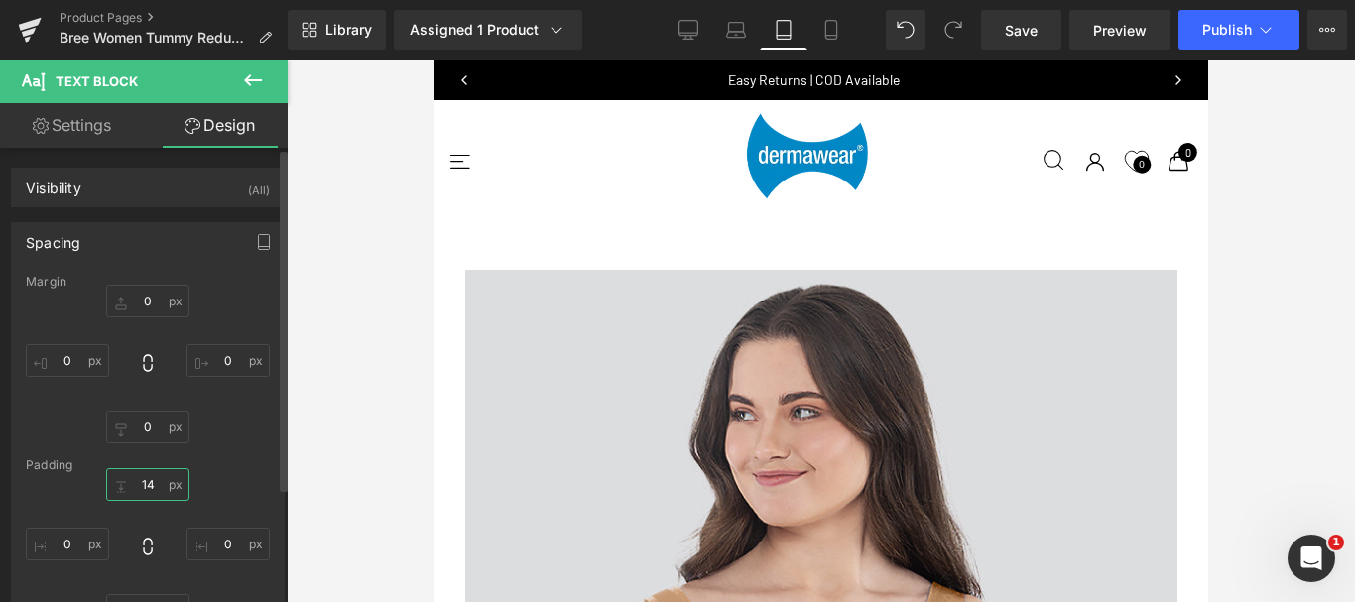
click at [149, 483] on input "14" at bounding box center [147, 484] width 83 height 33
type input "20"
drag, startPoint x: 910, startPoint y: 279, endPoint x: 853, endPoint y: 270, distance: 58.2
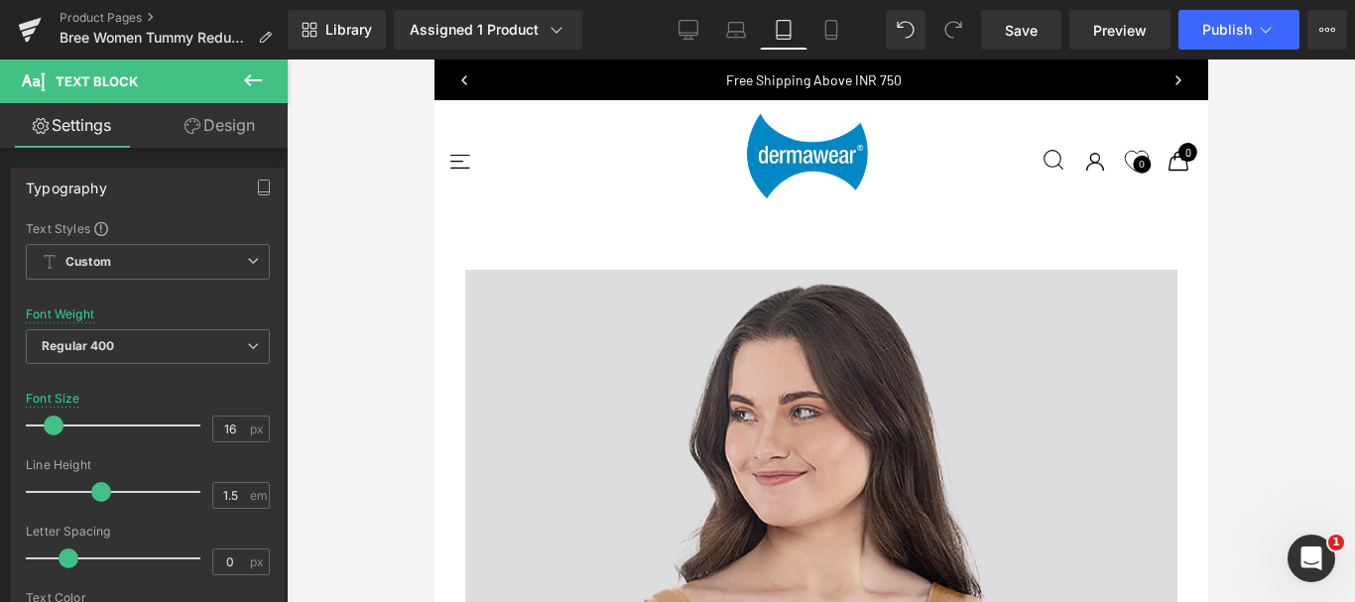
drag, startPoint x: 932, startPoint y: 446, endPoint x: 913, endPoint y: 442, distance: 19.3
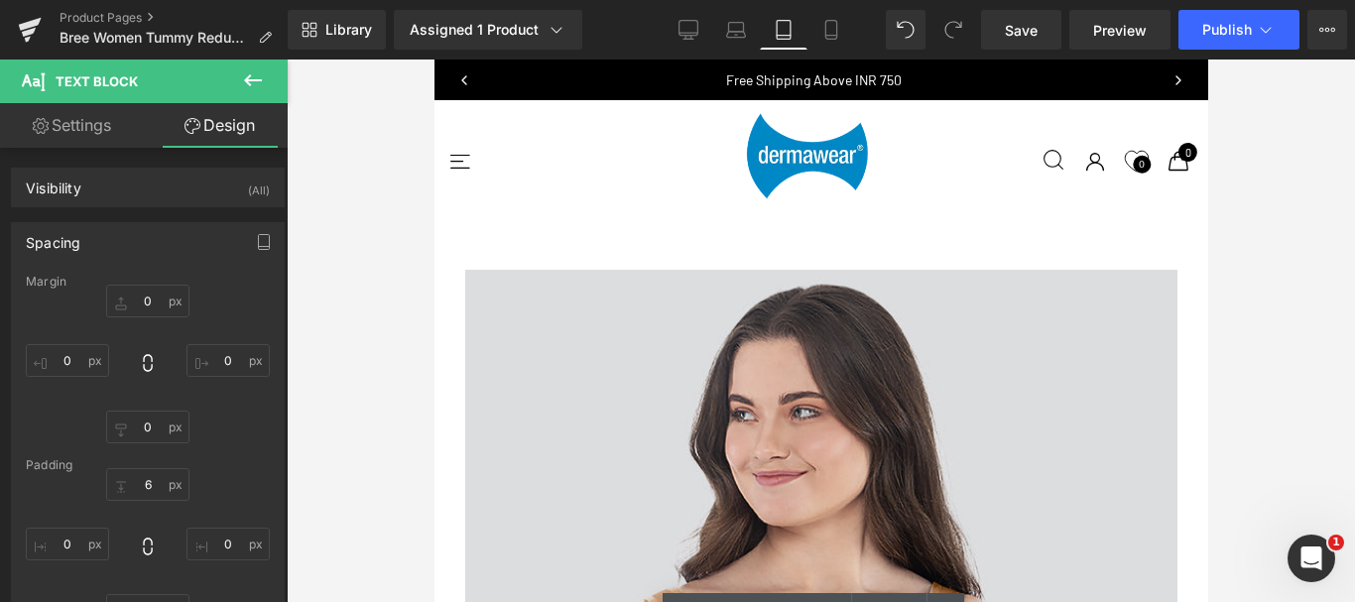
scroll to position [3308, 0]
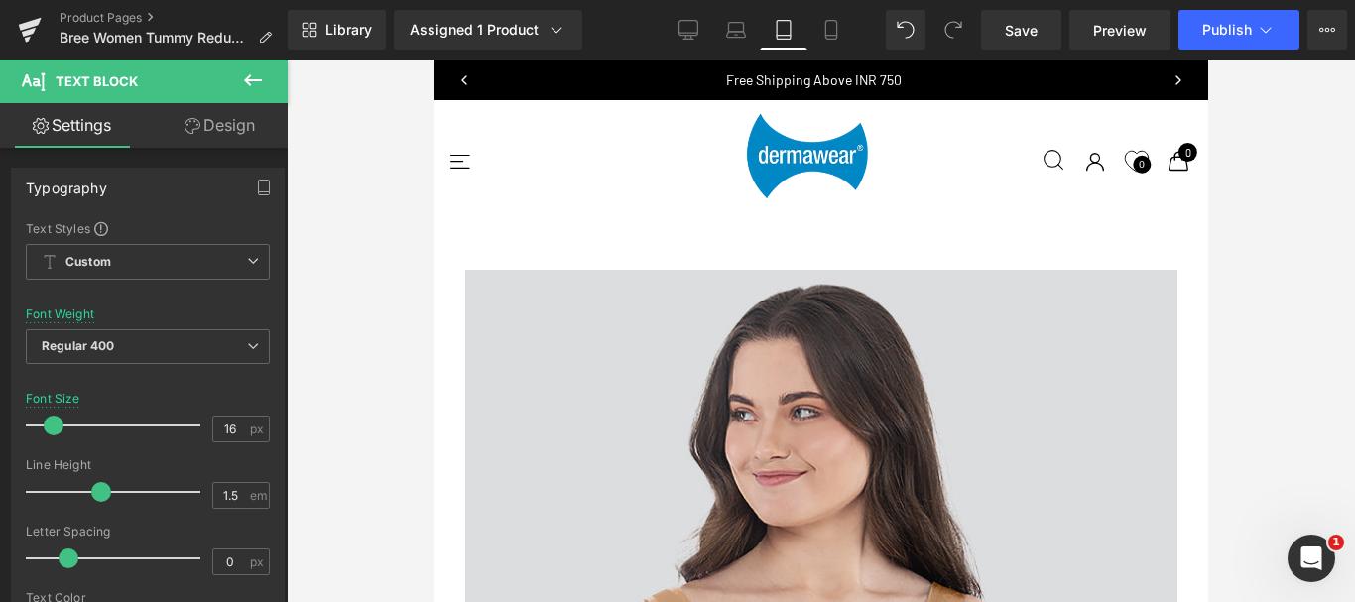
drag, startPoint x: 889, startPoint y: 191, endPoint x: 888, endPoint y: 179, distance: 12.9
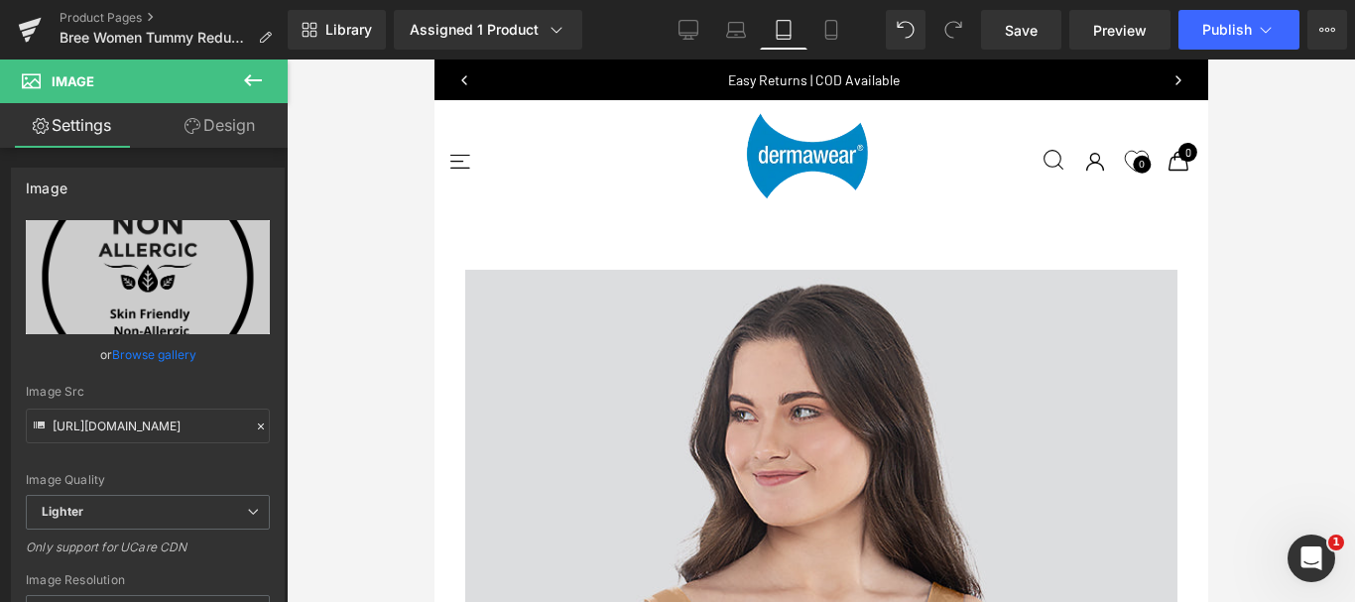
scroll to position [3903, 0]
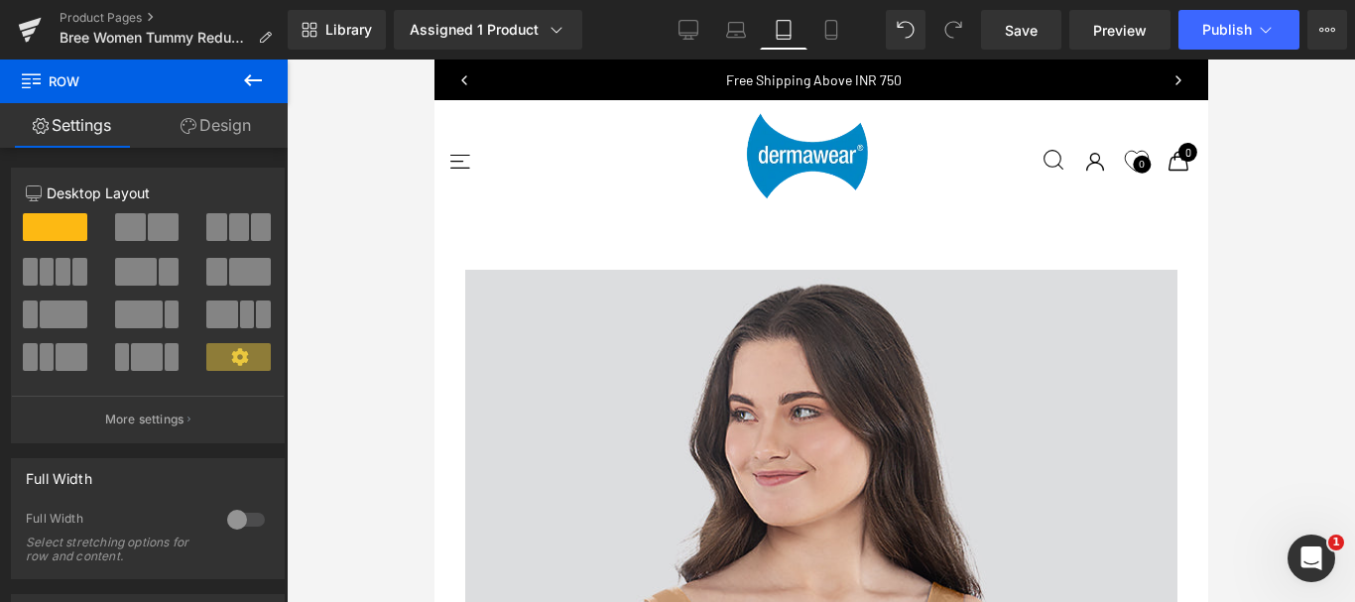
drag, startPoint x: 814, startPoint y: 228, endPoint x: 821, endPoint y: 196, distance: 32.5
drag, startPoint x: 797, startPoint y: 231, endPoint x: 807, endPoint y: 199, distance: 33.2
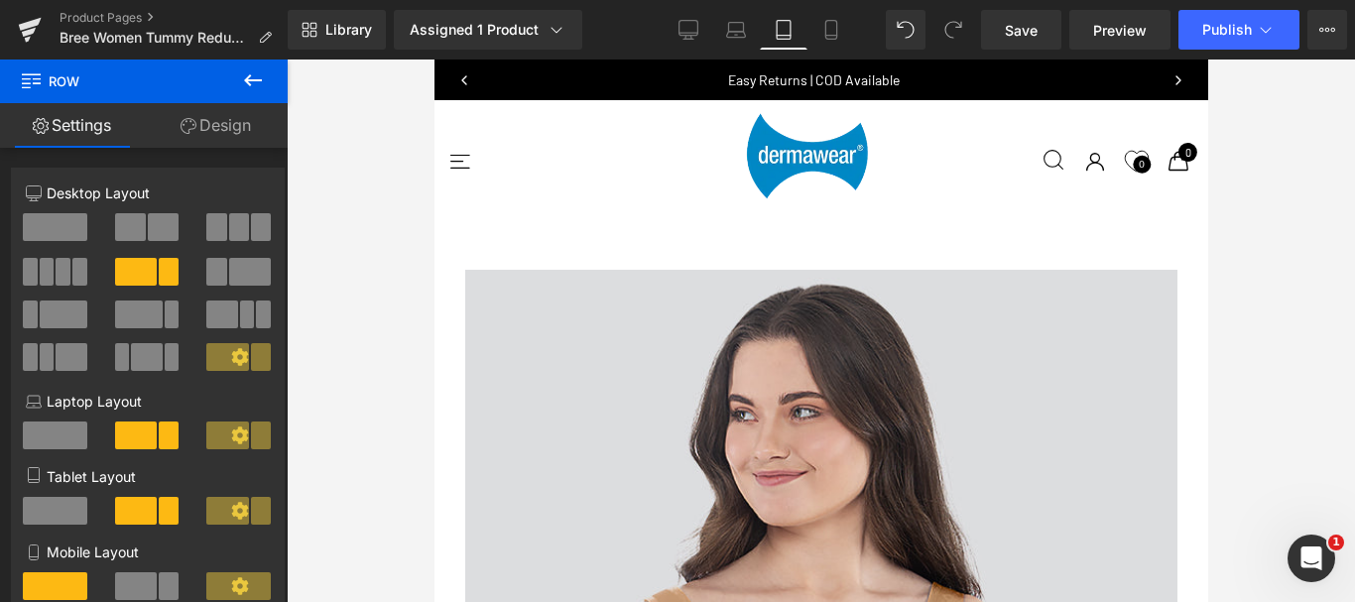
drag, startPoint x: 855, startPoint y: 276, endPoint x: 861, endPoint y: 241, distance: 35.2
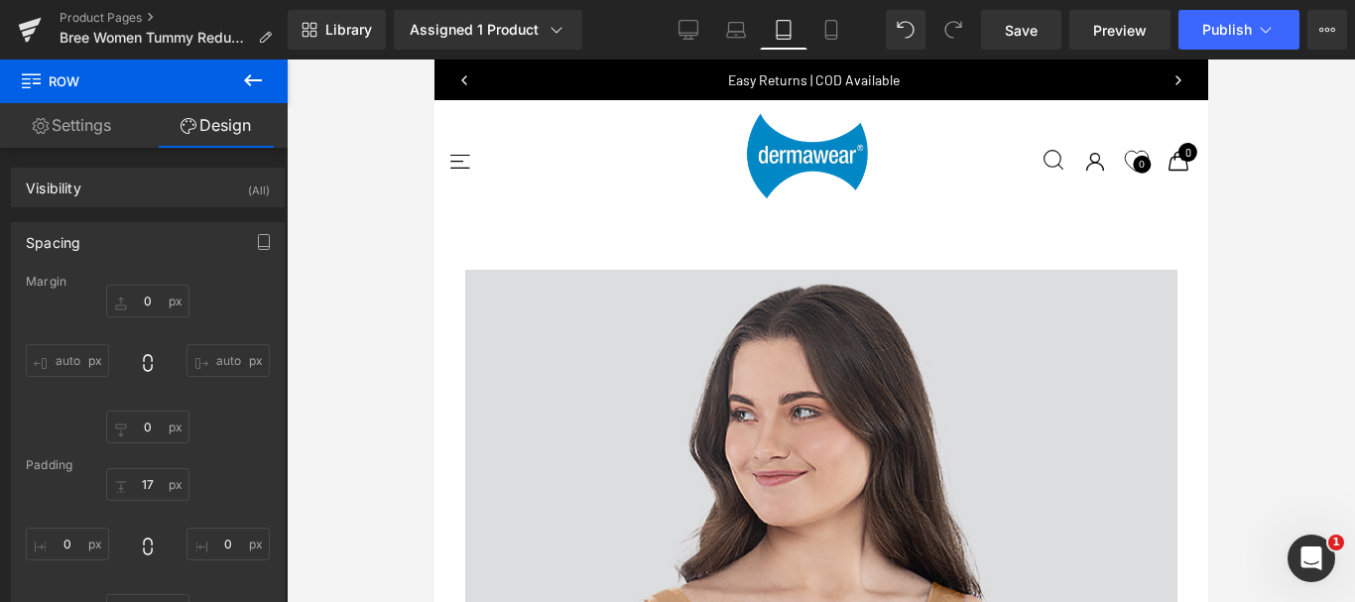
scroll to position [4697, 0]
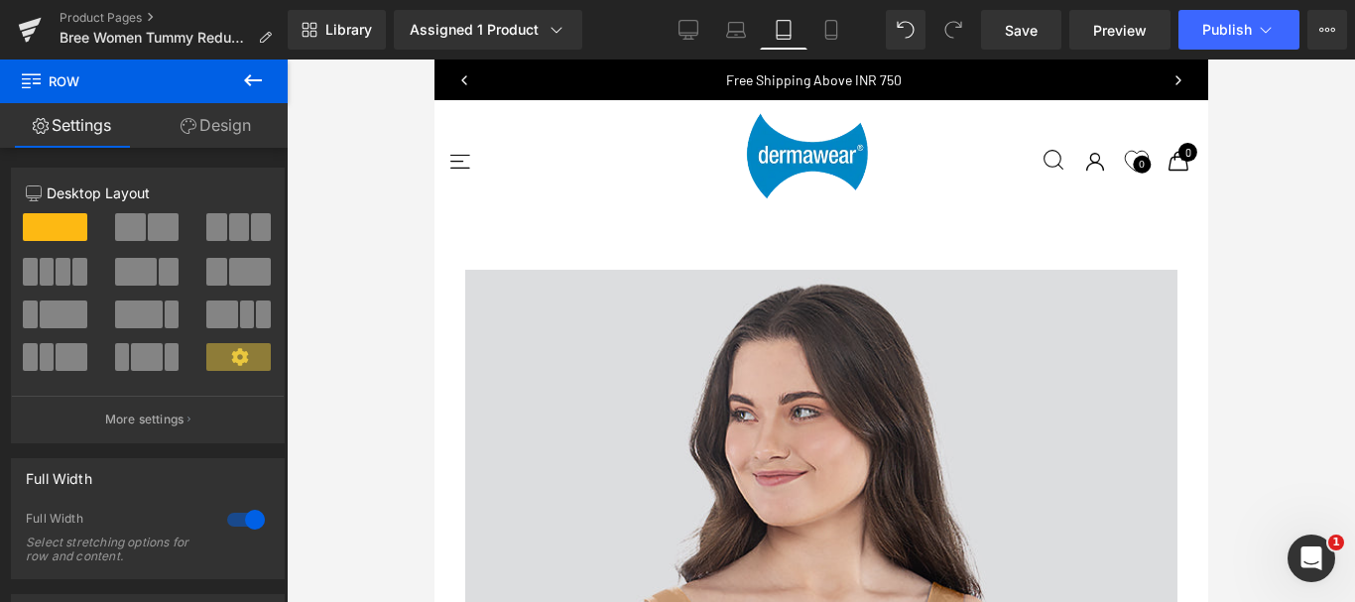
drag, startPoint x: 937, startPoint y: 193, endPoint x: 932, endPoint y: 176, distance: 18.5
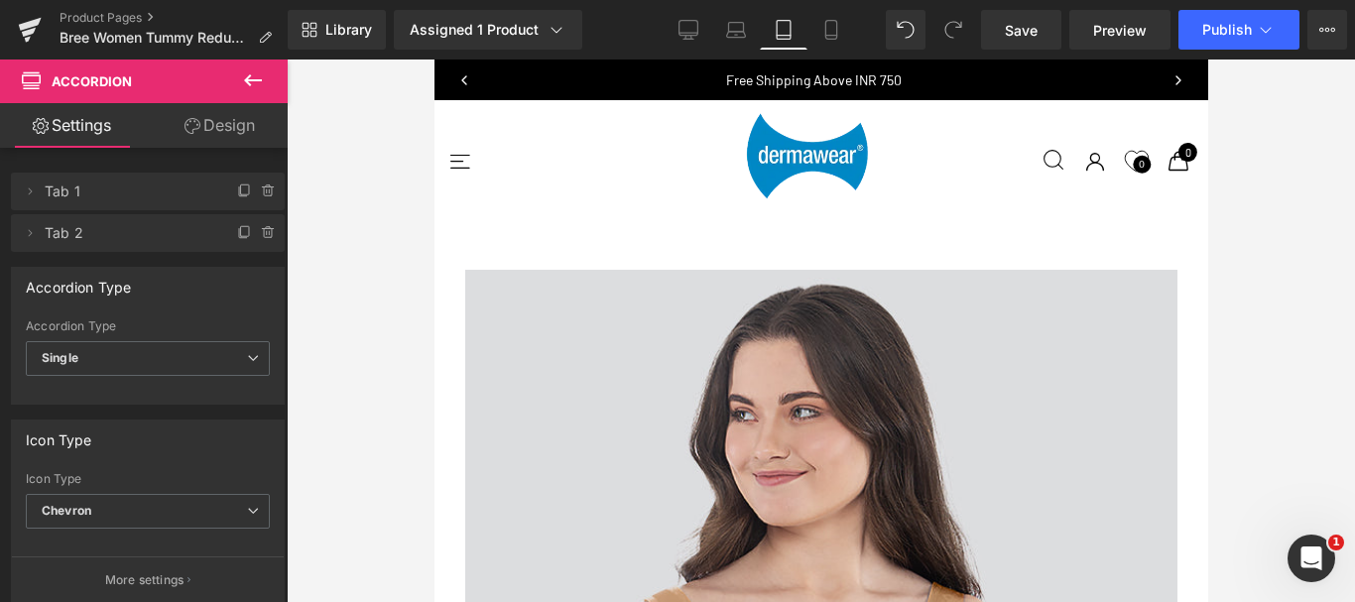
drag, startPoint x: 677, startPoint y: 231, endPoint x: 665, endPoint y: 206, distance: 27.5
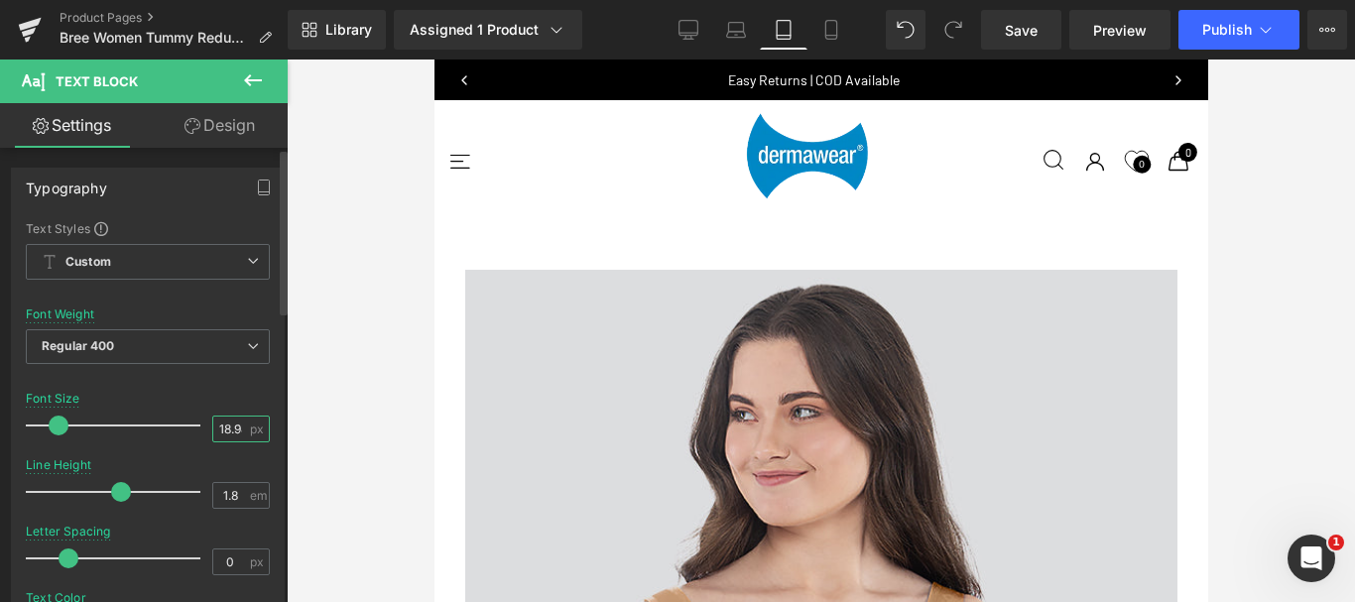
click at [219, 421] on input "18.98" at bounding box center [230, 429] width 35 height 25
type input "18"
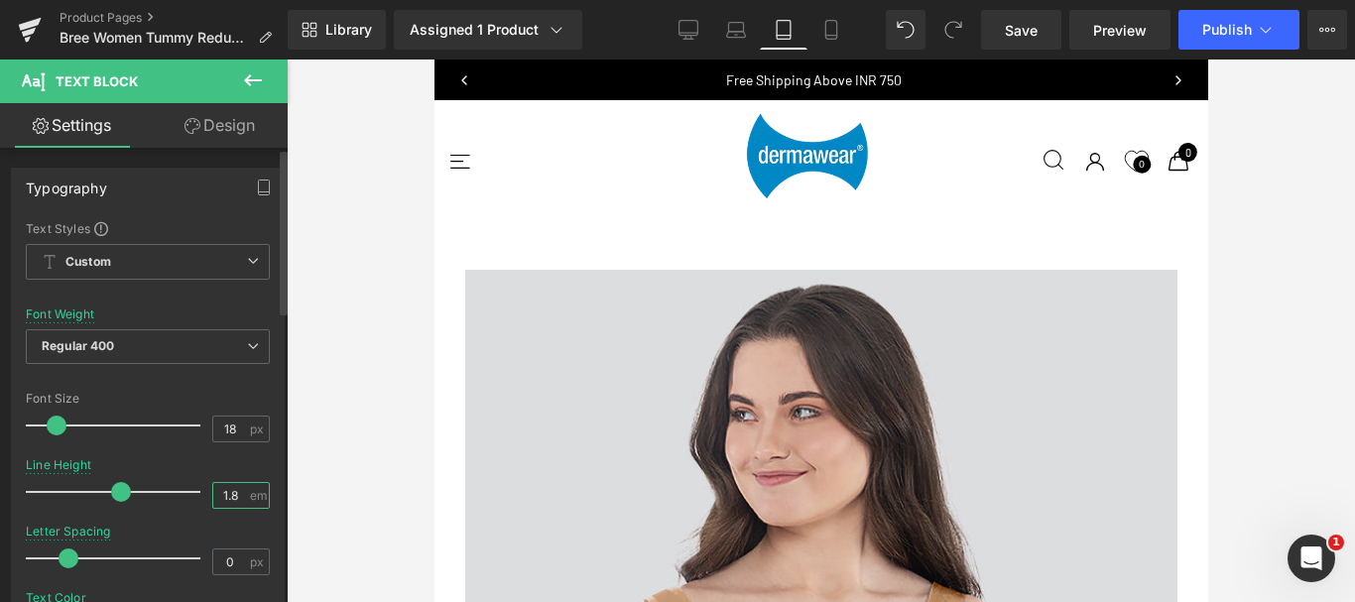
drag, startPoint x: 224, startPoint y: 491, endPoint x: 237, endPoint y: 493, distance: 13.0
click at [237, 493] on input "1.8" at bounding box center [230, 495] width 35 height 25
type input "1.5"
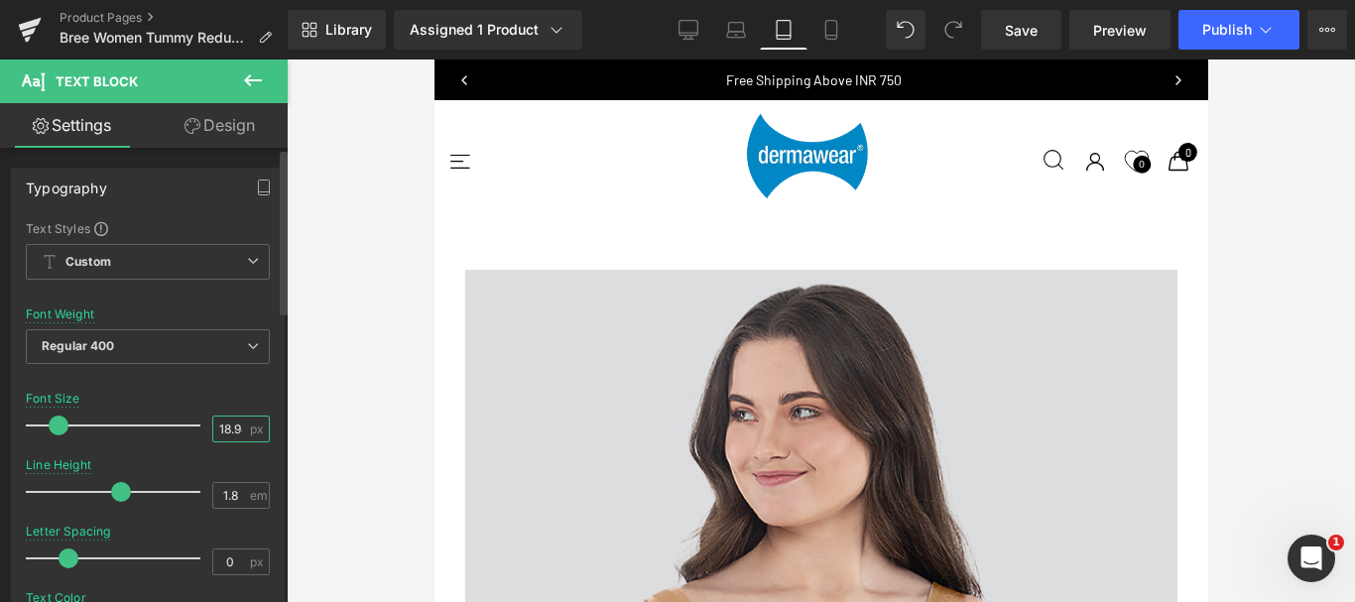
click at [224, 426] on input "18.98" at bounding box center [230, 429] width 35 height 25
type input "18"
click at [234, 490] on input "1.8" at bounding box center [230, 495] width 35 height 25
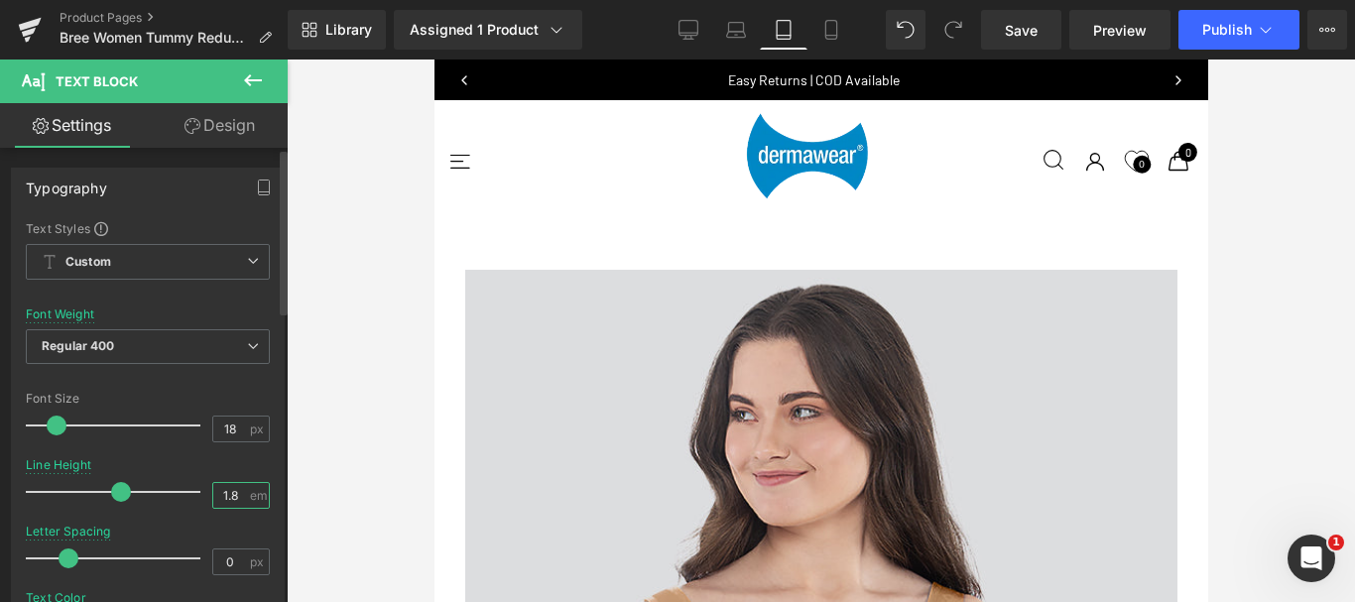
type input "1.5"
click at [224, 426] on input "18.98" at bounding box center [230, 429] width 35 height 25
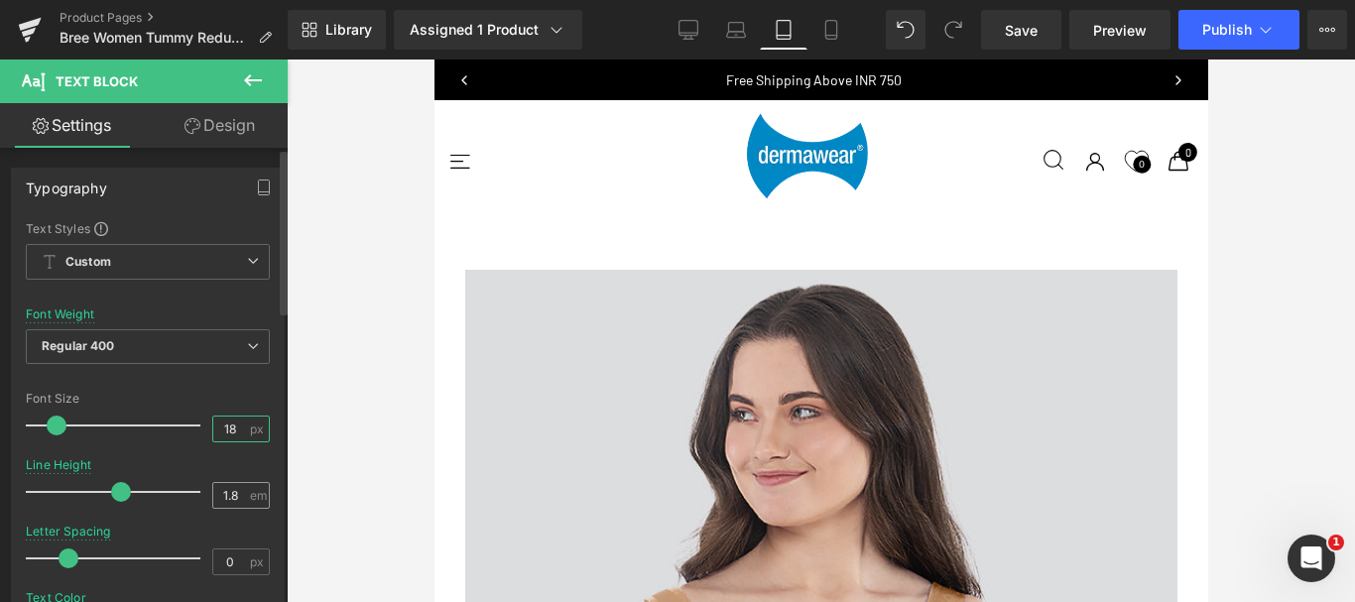
type input "18"
drag, startPoint x: 224, startPoint y: 496, endPoint x: 235, endPoint y: 496, distance: 10.9
click at [235, 496] on input "1.8" at bounding box center [230, 495] width 35 height 25
type input "1.5"
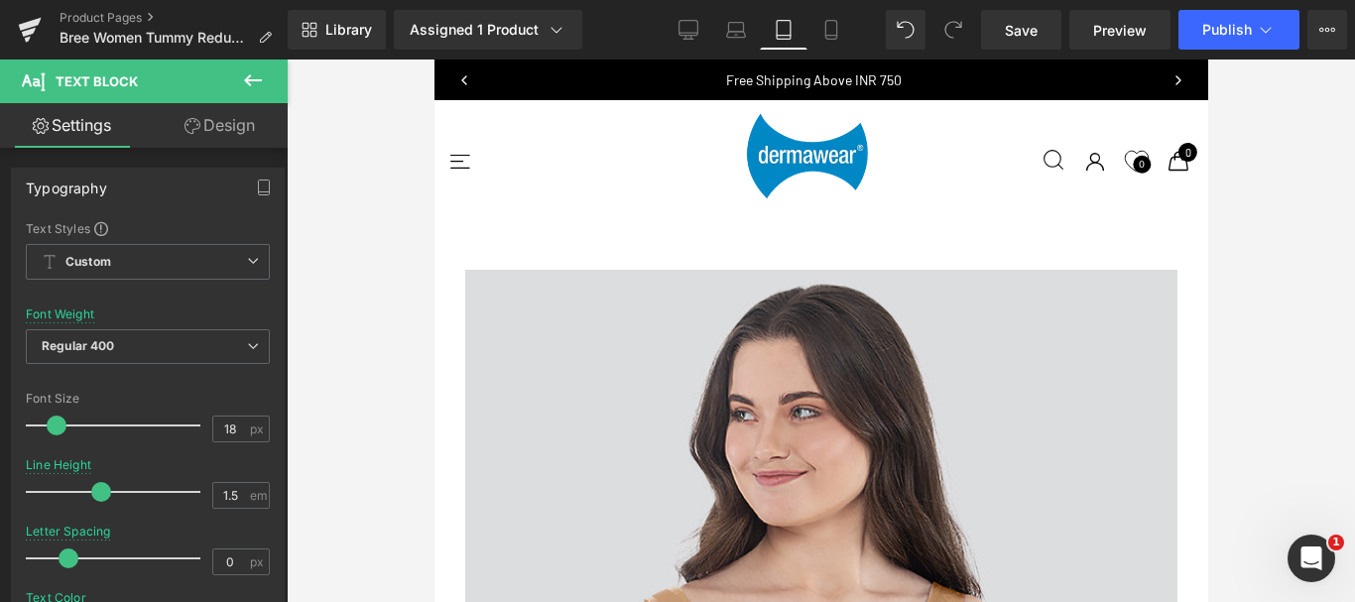
click at [227, 426] on input "18.98" at bounding box center [230, 429] width 35 height 25
click at [228, 426] on input "18.98" at bounding box center [230, 429] width 35 height 25
type input "18"
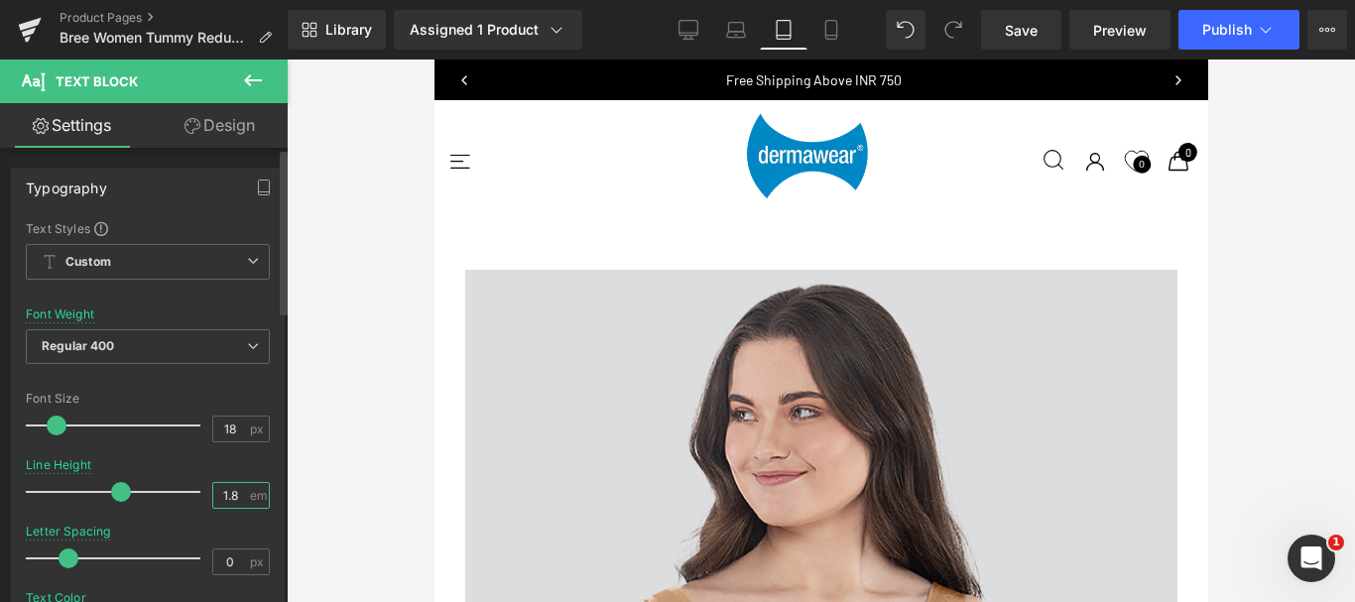
click at [225, 494] on input "1.8" at bounding box center [230, 495] width 35 height 25
type input "1.5"
click at [226, 422] on input "18.98" at bounding box center [230, 429] width 35 height 25
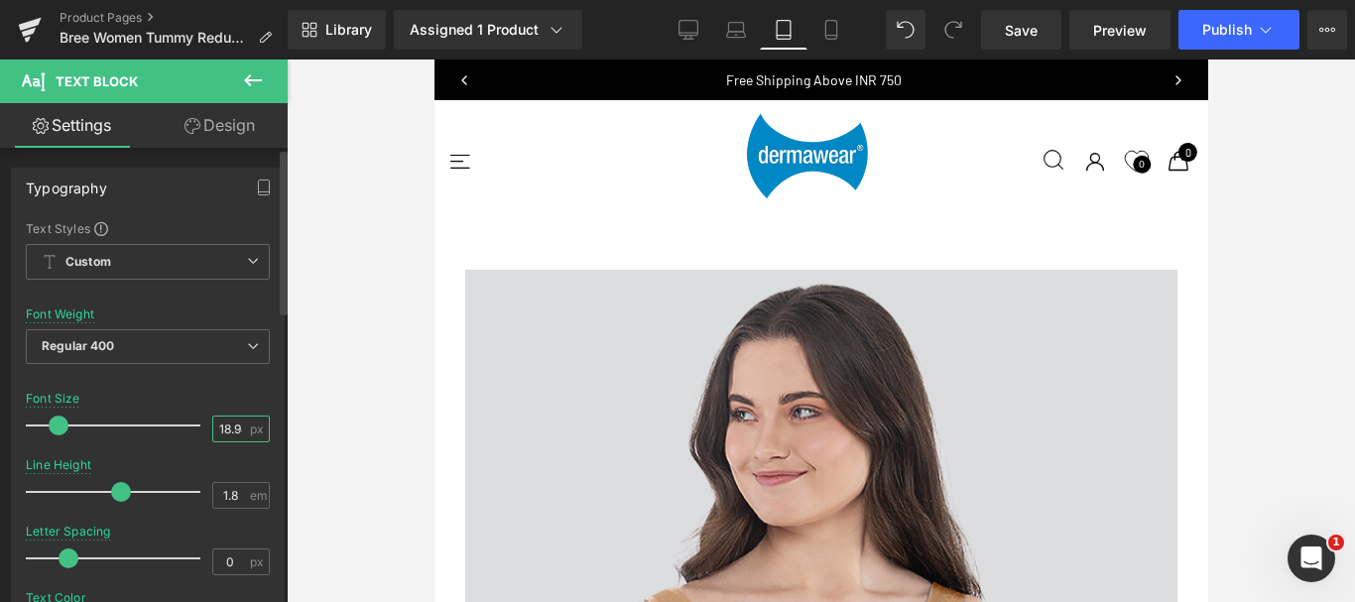
click at [226, 422] on input "18.98" at bounding box center [230, 429] width 35 height 25
type input "18"
click at [223, 492] on input "1.8" at bounding box center [230, 495] width 35 height 25
type input "1.5"
drag, startPoint x: 458, startPoint y: 346, endPoint x: 484, endPoint y: 355, distance: 27.3
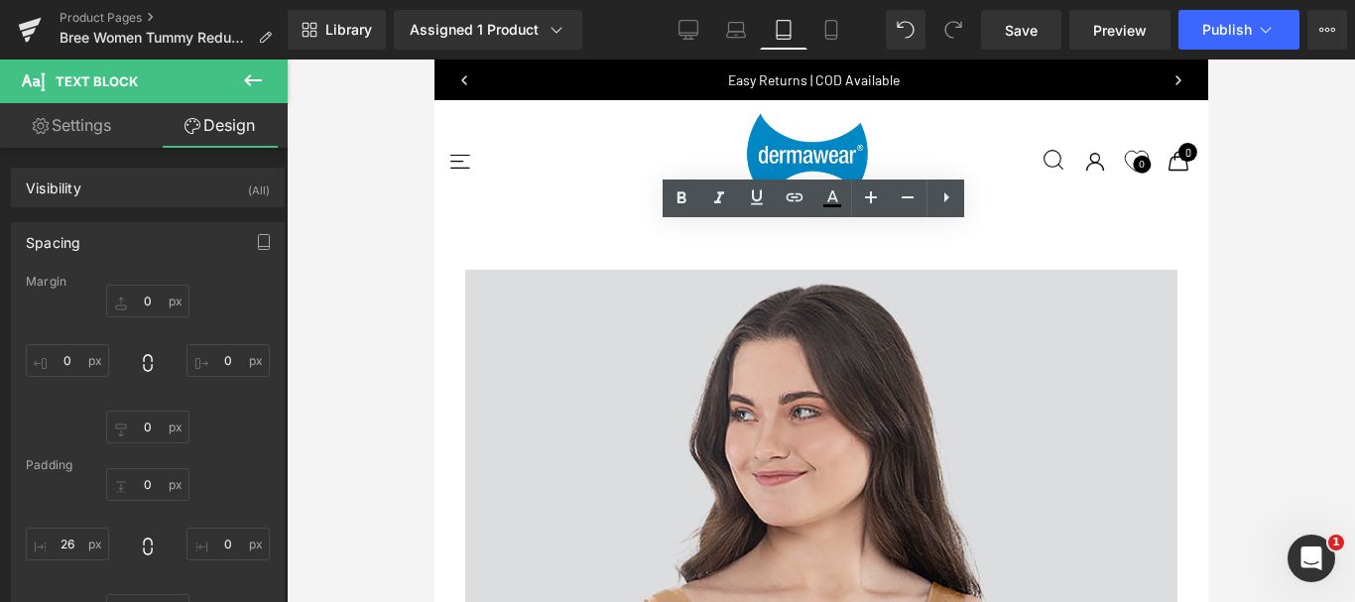
scroll to position [4994, 0]
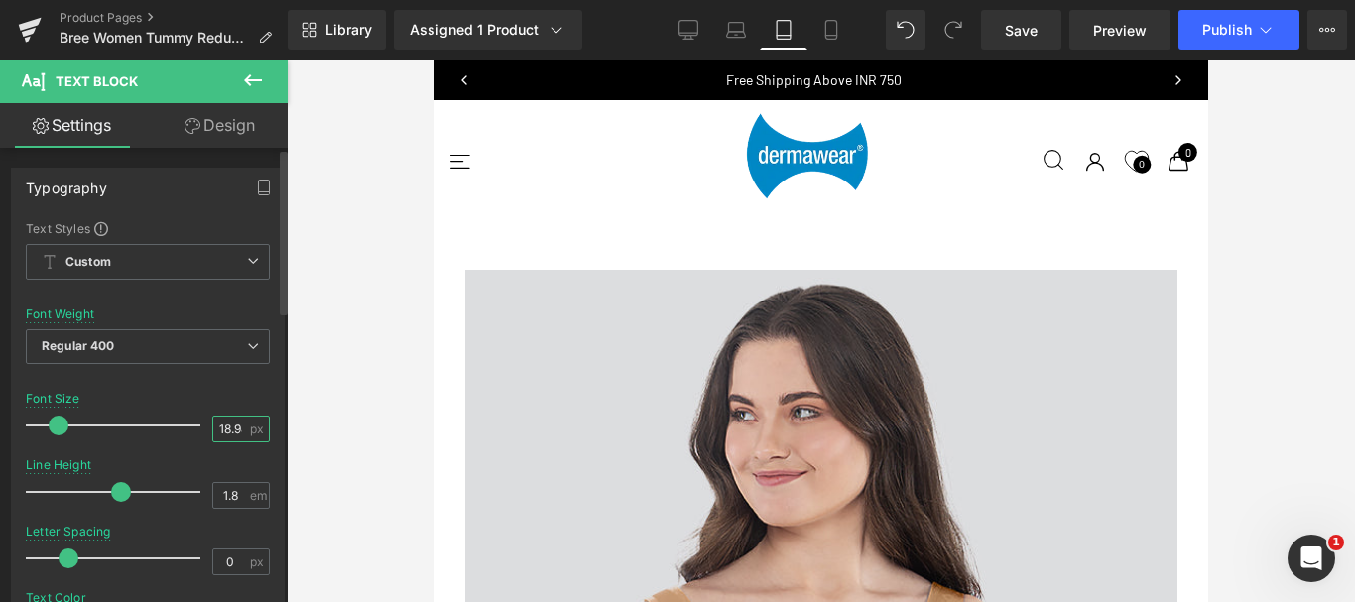
click at [220, 427] on input "18.98" at bounding box center [230, 429] width 35 height 25
type input "18"
click at [225, 496] on input "1.8" at bounding box center [230, 495] width 35 height 25
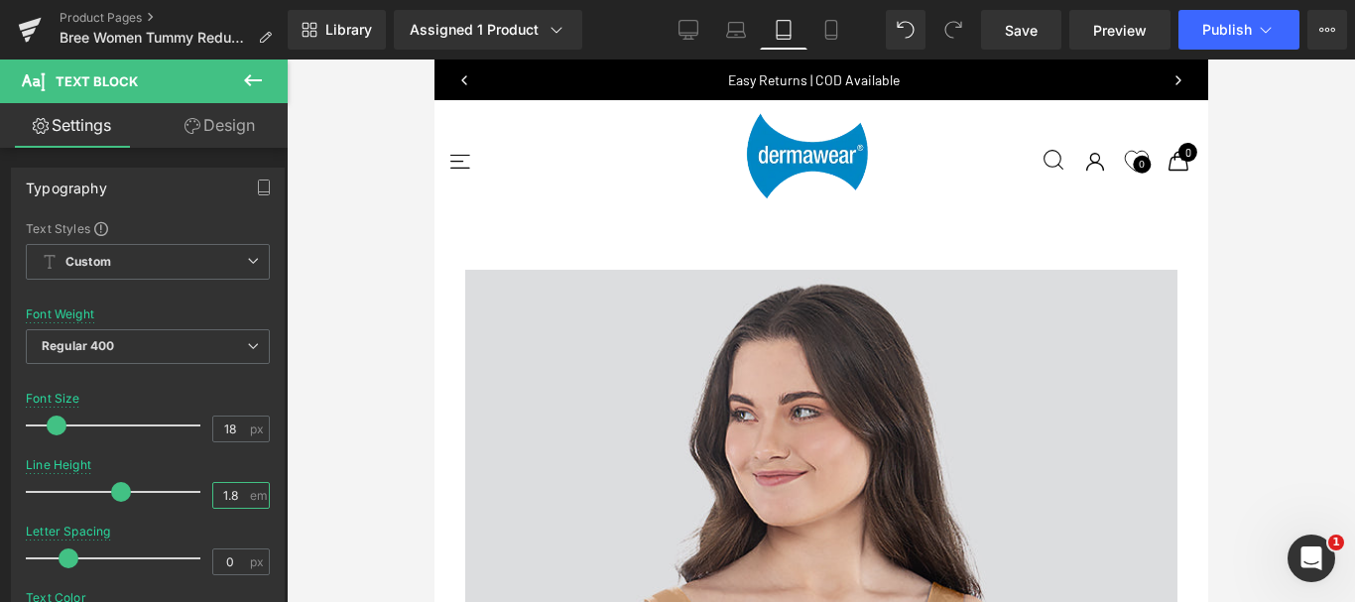
type input "1.5"
drag, startPoint x: 459, startPoint y: 201, endPoint x: 485, endPoint y: 205, distance: 26.1
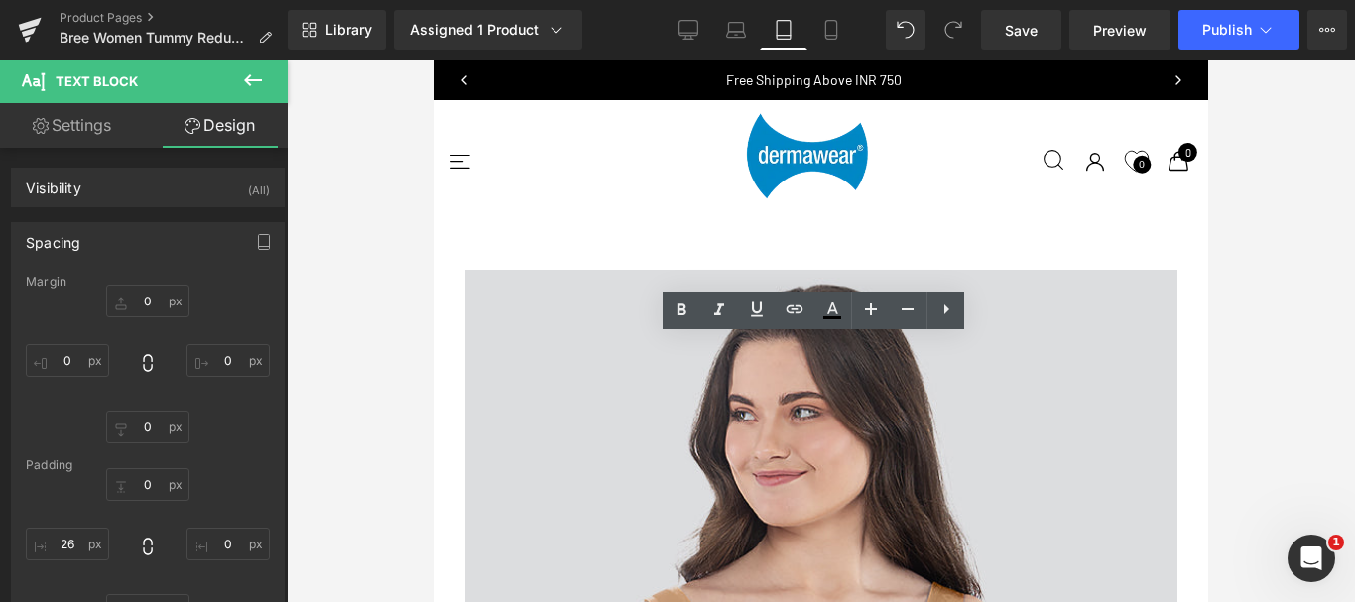
scroll to position [4796, 0]
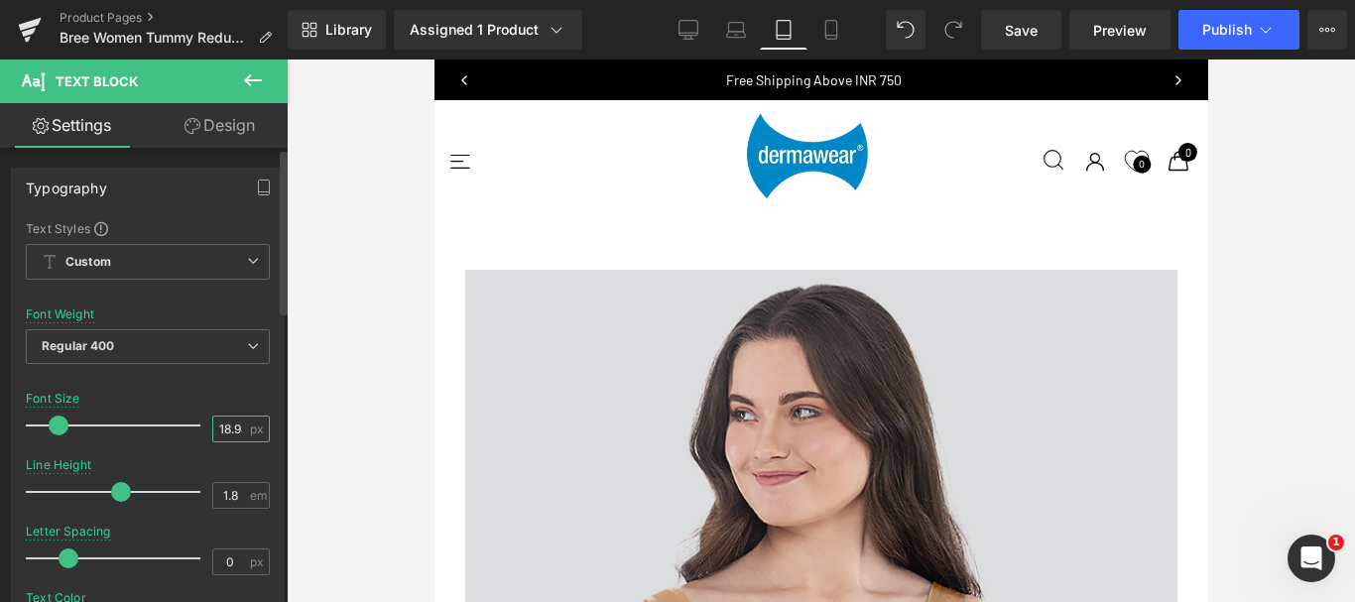
click at [225, 429] on input "18.98" at bounding box center [230, 429] width 35 height 25
type input "18"
click at [226, 495] on input "1.8" at bounding box center [230, 495] width 35 height 25
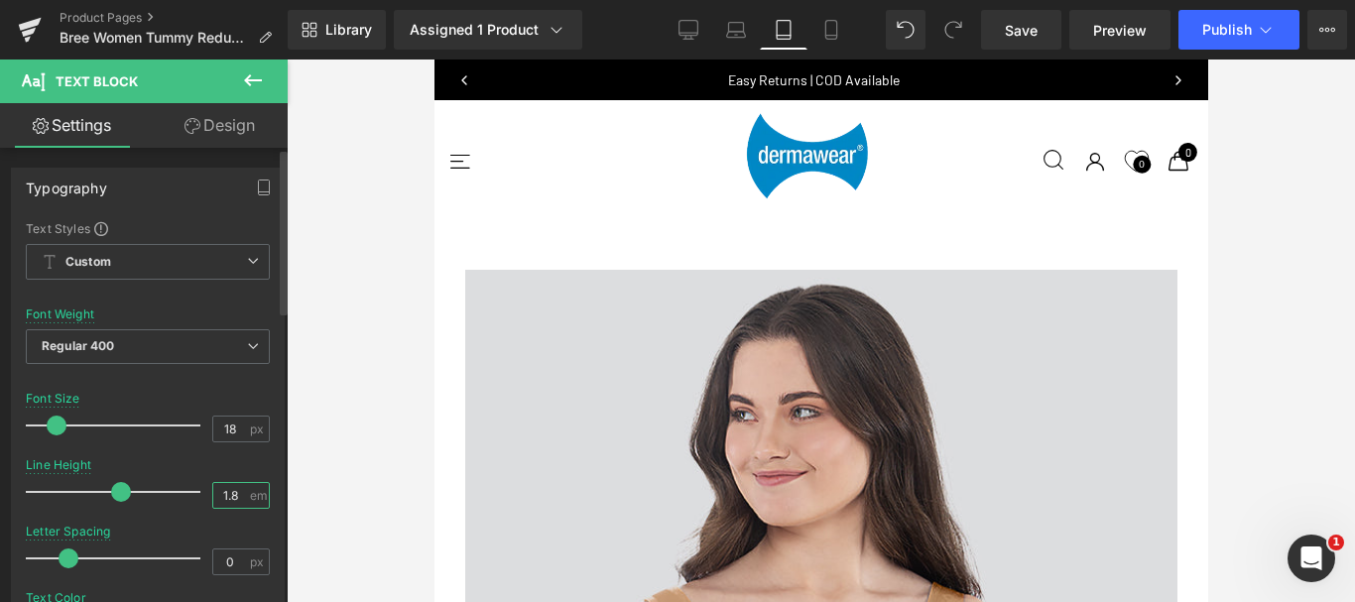
type input "1.5"
drag, startPoint x: 456, startPoint y: 254, endPoint x: 485, endPoint y: 261, distance: 29.6
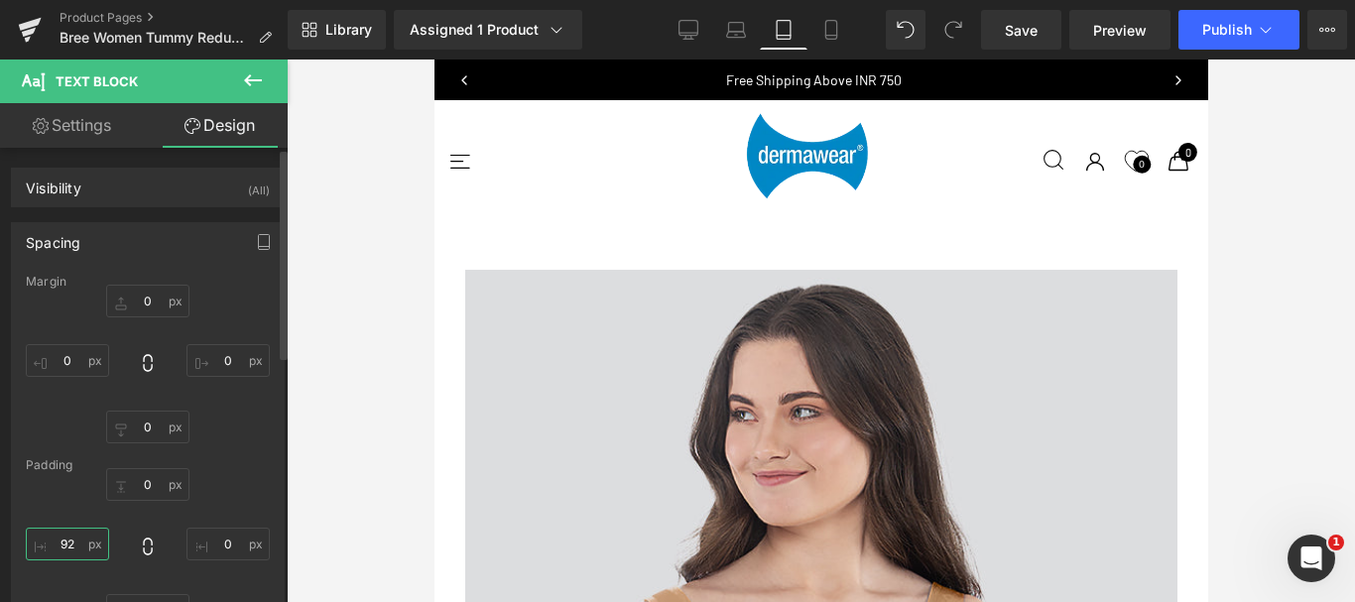
click at [64, 545] on input "29" at bounding box center [67, 544] width 83 height 33
click at [65, 545] on input "29" at bounding box center [67, 544] width 83 height 33
type input "26"
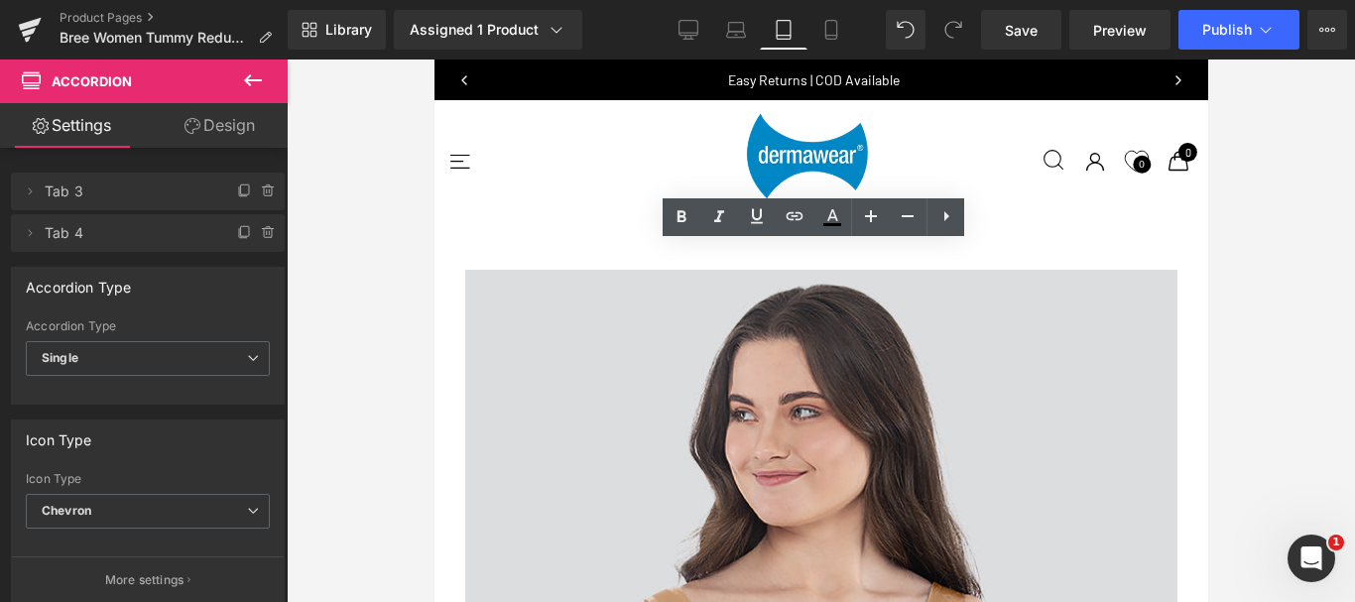
drag, startPoint x: 545, startPoint y: 314, endPoint x: 556, endPoint y: 272, distance: 44.0
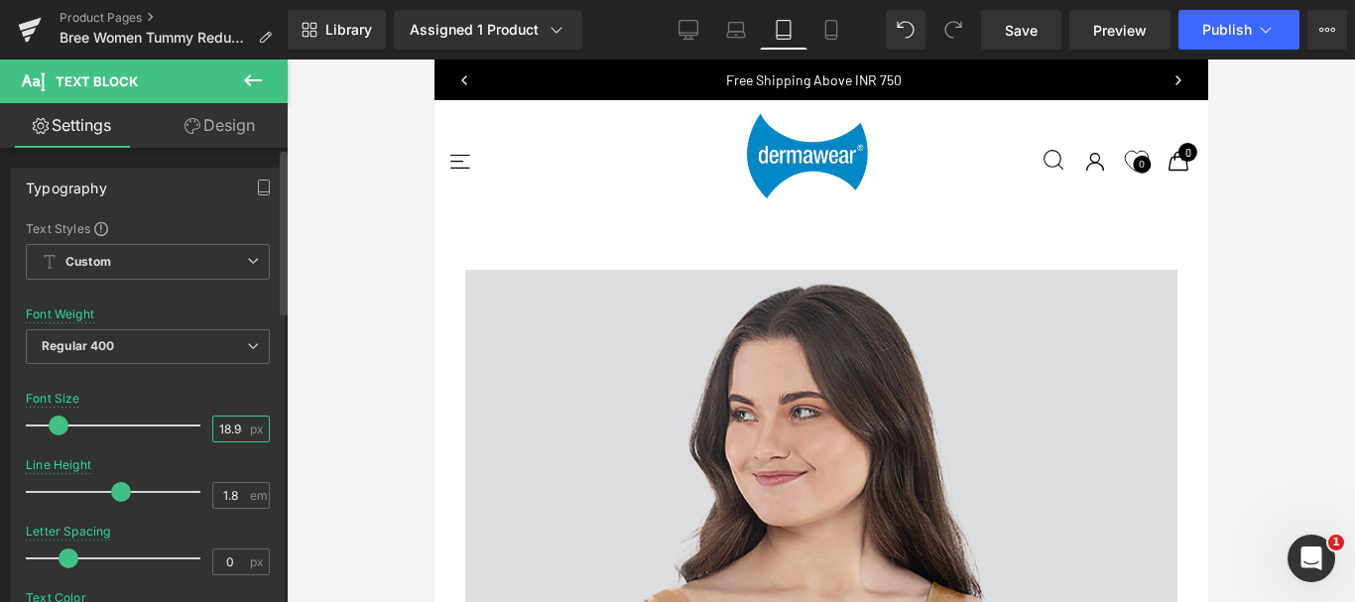
click at [215, 425] on input "18.98" at bounding box center [230, 429] width 35 height 25
type input "18"
drag, startPoint x: 222, startPoint y: 501, endPoint x: 238, endPoint y: 501, distance: 15.9
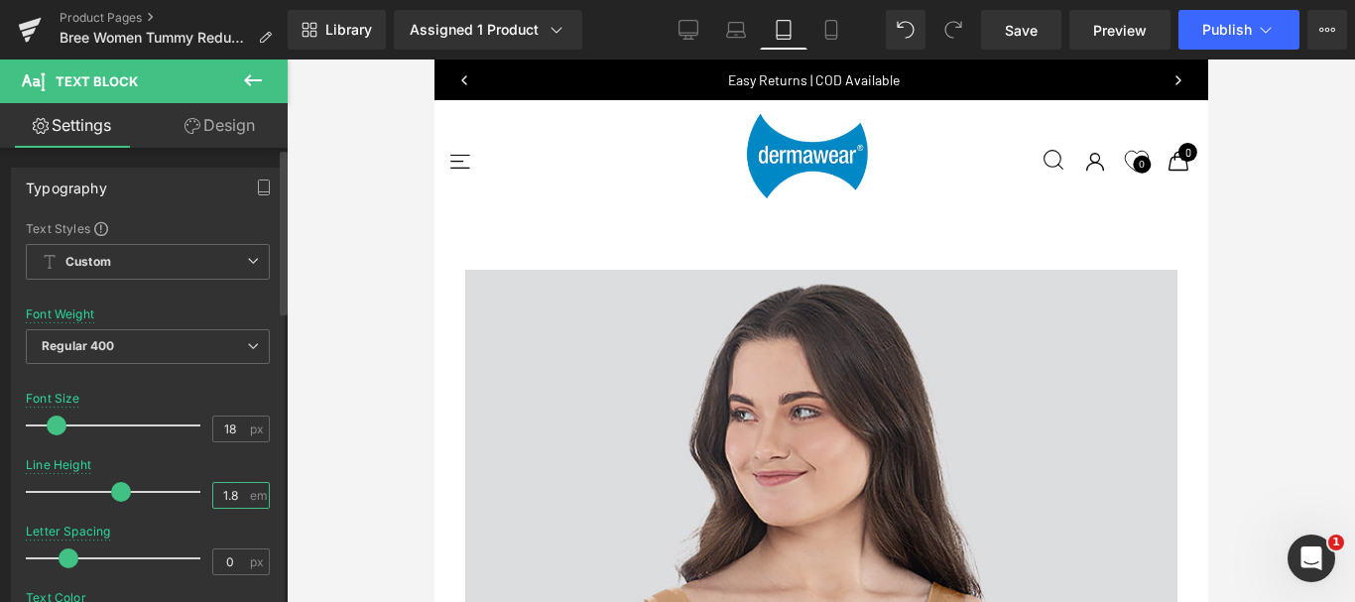
click at [238, 501] on input "1.8" at bounding box center [230, 495] width 35 height 25
type input "1.5"
drag, startPoint x: 456, startPoint y: 201, endPoint x: 484, endPoint y: 203, distance: 27.8
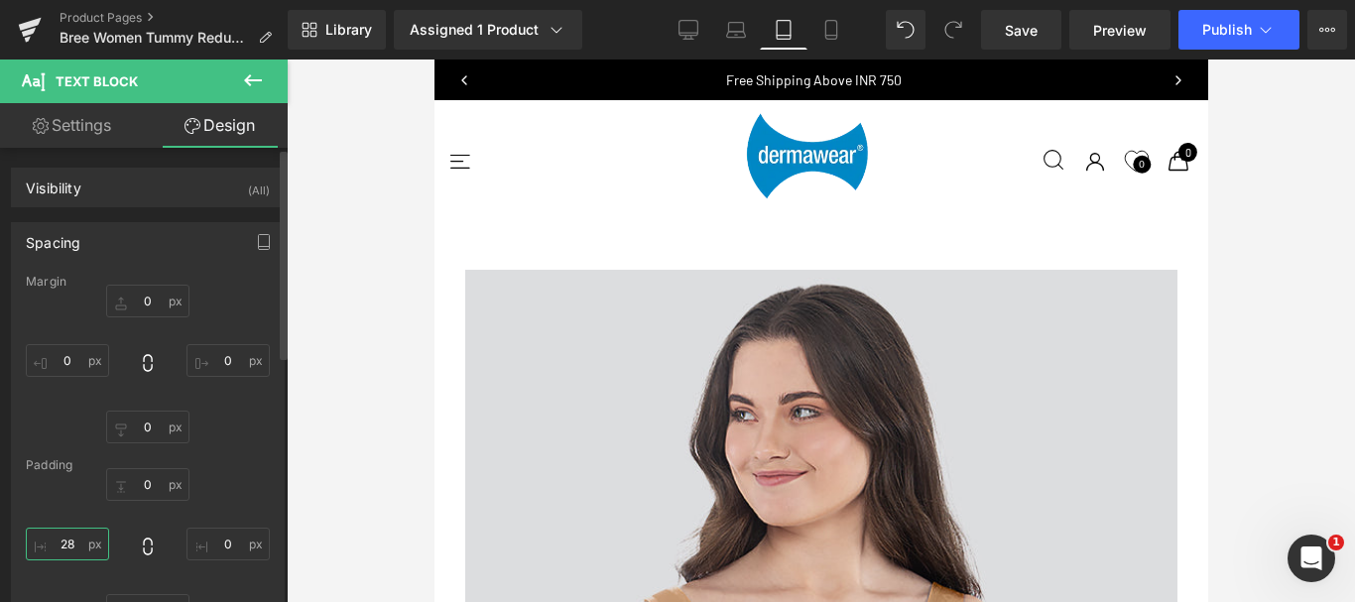
click at [75, 537] on input "28" at bounding box center [67, 544] width 83 height 33
type input "26"
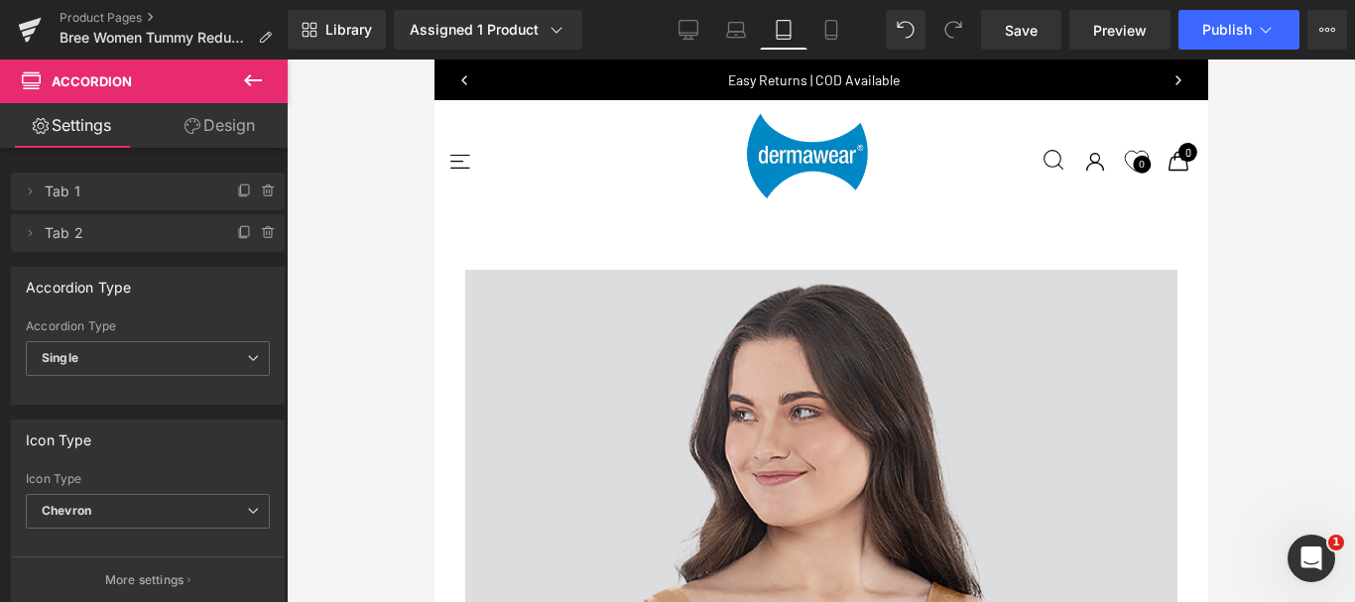
scroll to position [4994, 0]
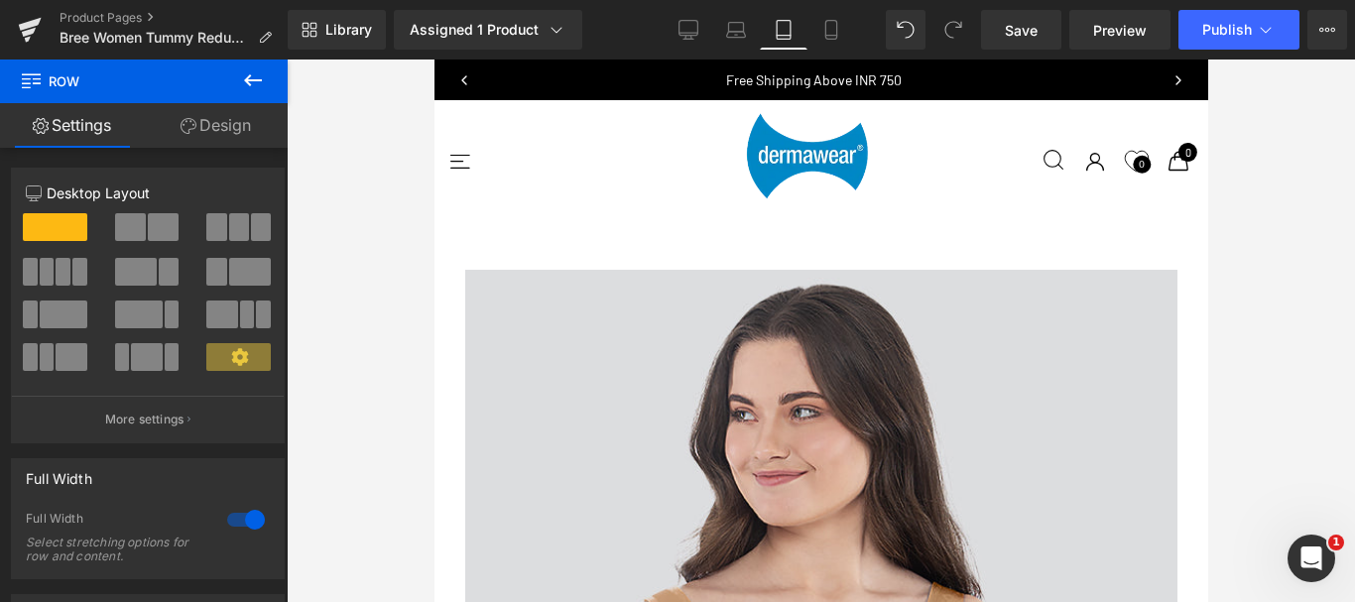
drag, startPoint x: 799, startPoint y: 276, endPoint x: 808, endPoint y: 228, distance: 48.4
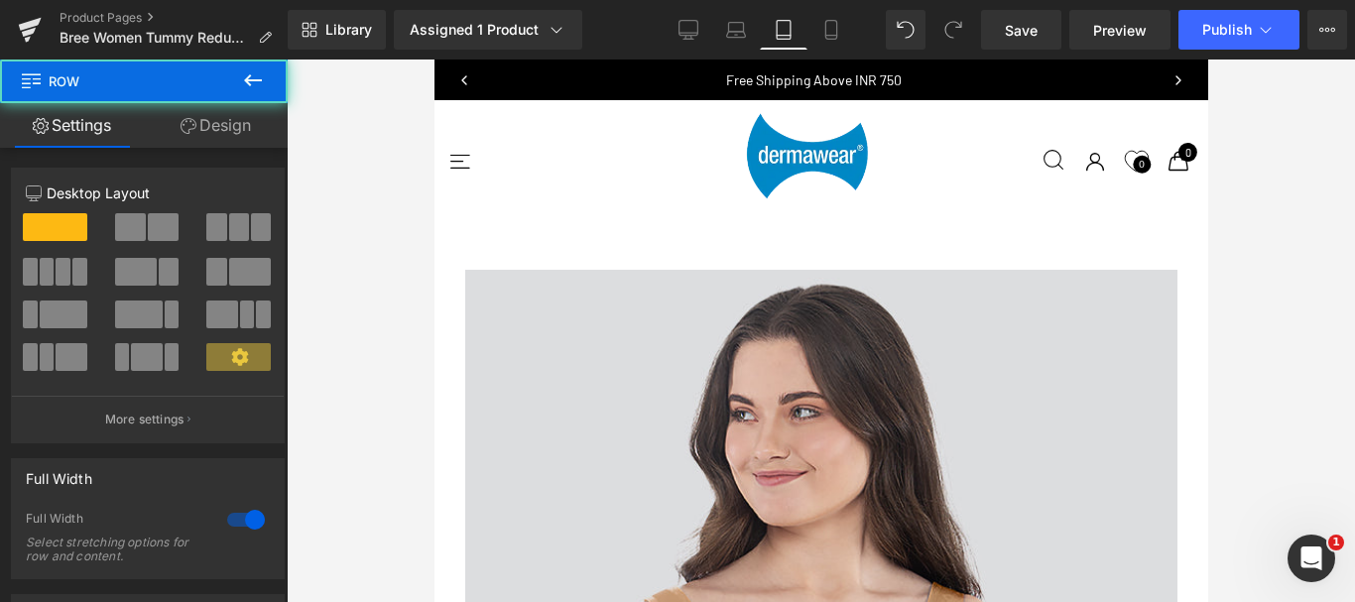
drag, startPoint x: 836, startPoint y: 262, endPoint x: 818, endPoint y: 256, distance: 18.8
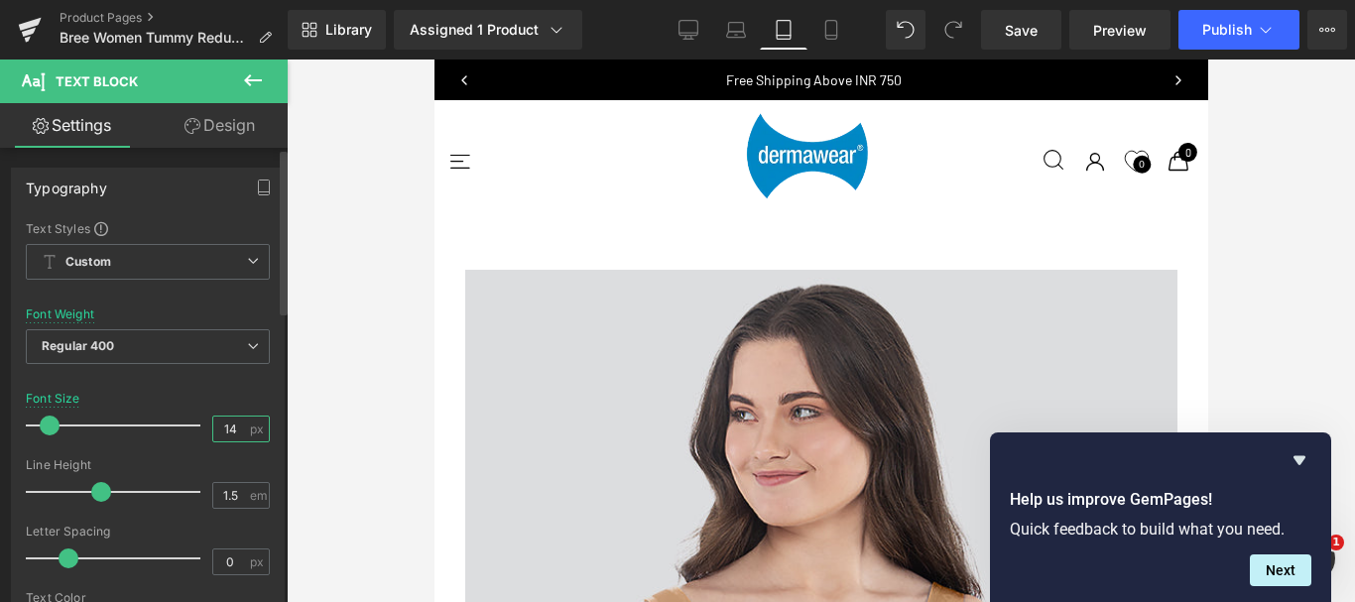
click at [220, 428] on input "14" at bounding box center [230, 429] width 35 height 25
click at [220, 429] on input "14" at bounding box center [230, 429] width 35 height 25
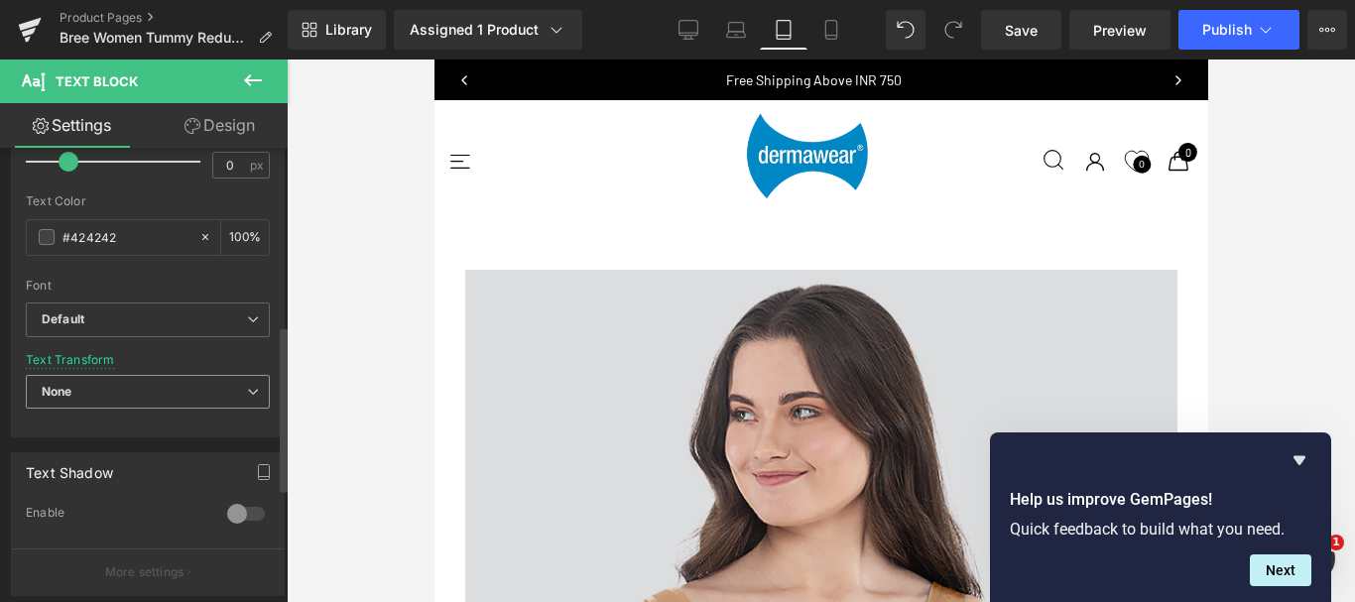
scroll to position [496, 0]
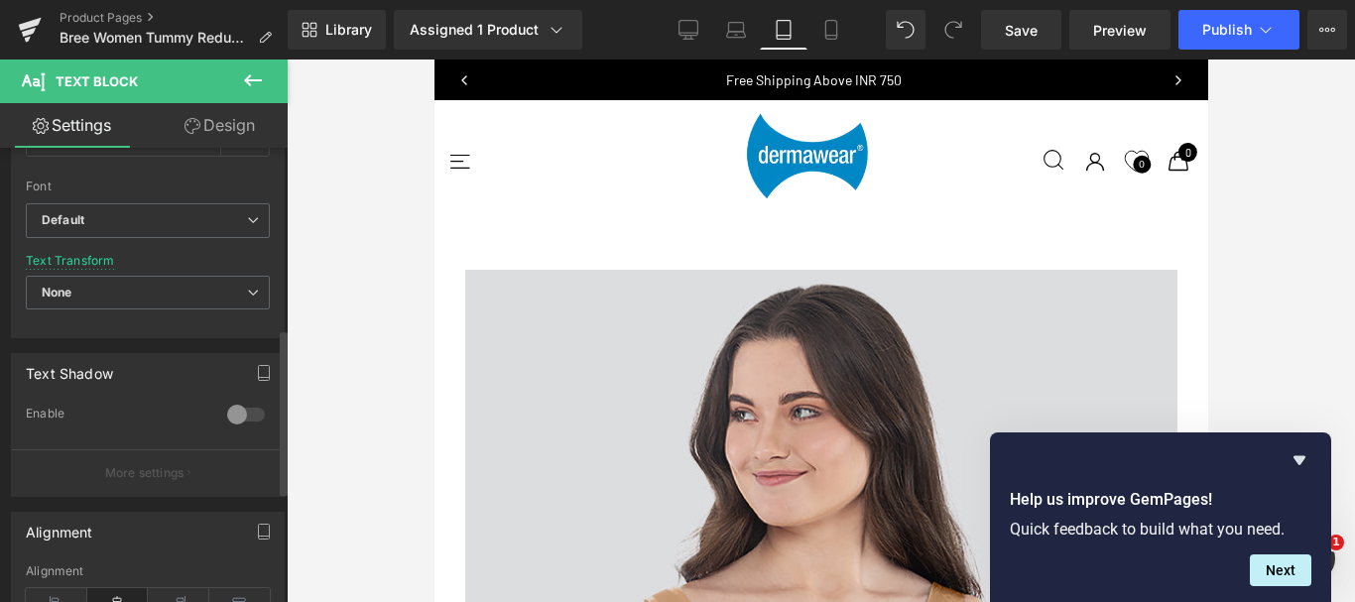
type input "30"
click at [240, 273] on div "Text Transform None None Uppercase Lowercase Capitalize" at bounding box center [148, 293] width 244 height 79
click at [244, 277] on span "None" at bounding box center [148, 293] width 244 height 35
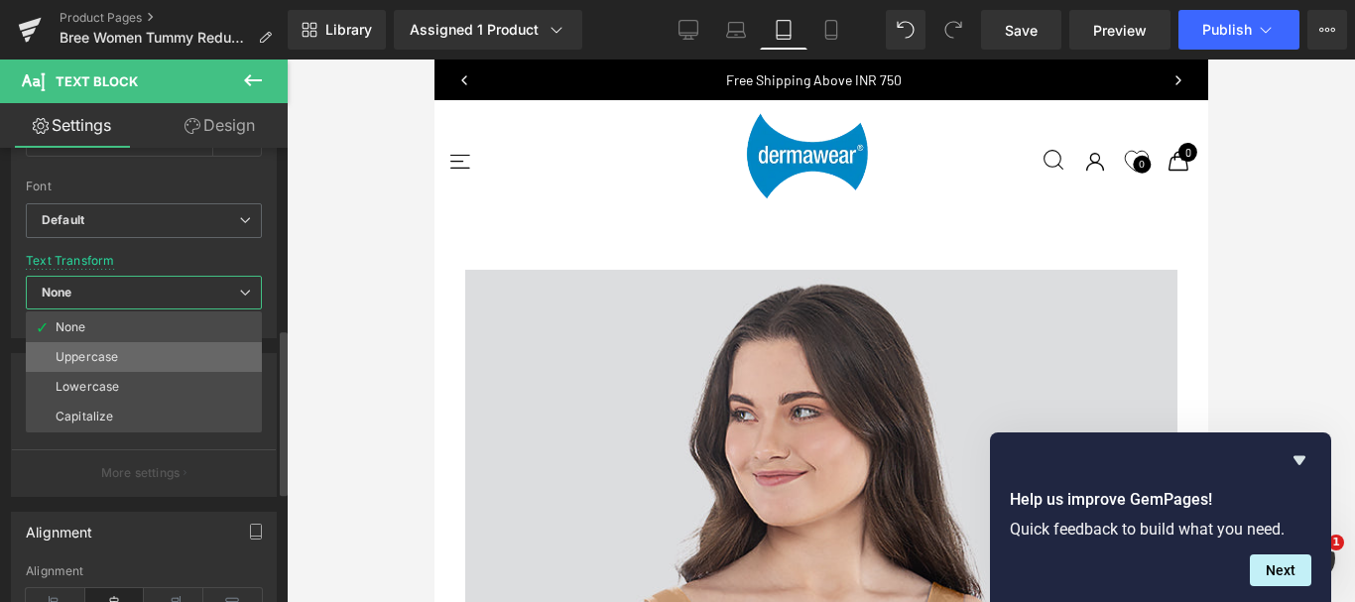
click at [137, 345] on li "Uppercase" at bounding box center [144, 357] width 236 height 30
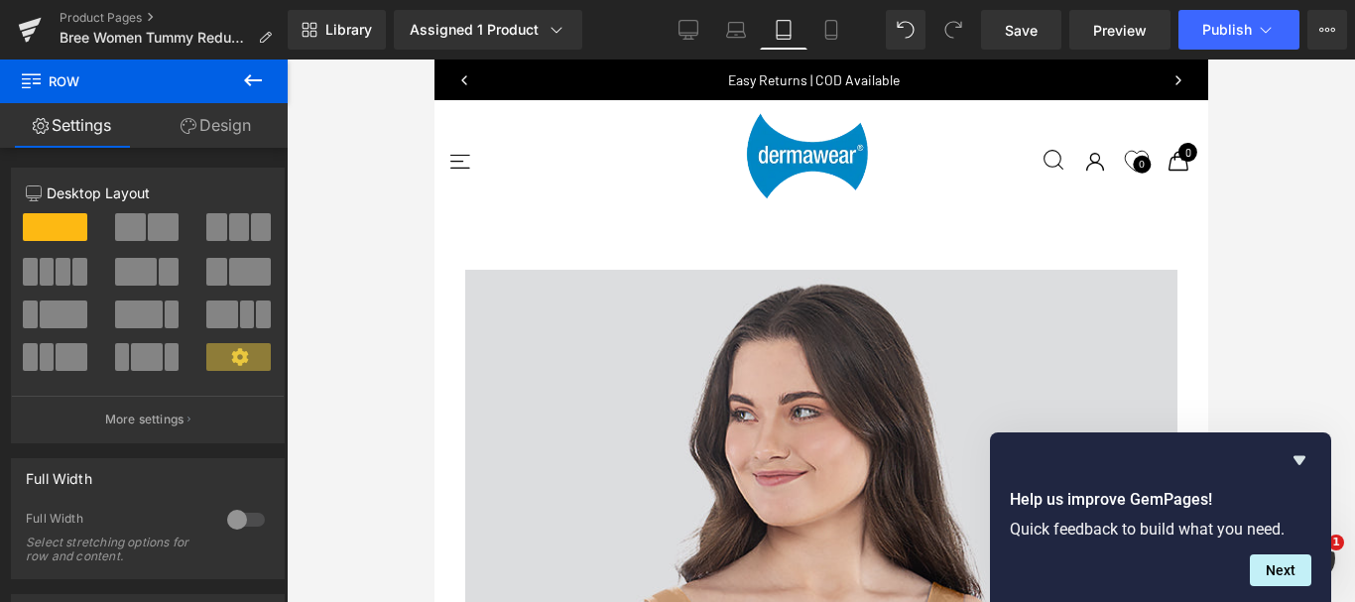
drag, startPoint x: 819, startPoint y: 267, endPoint x: 817, endPoint y: 245, distance: 21.9
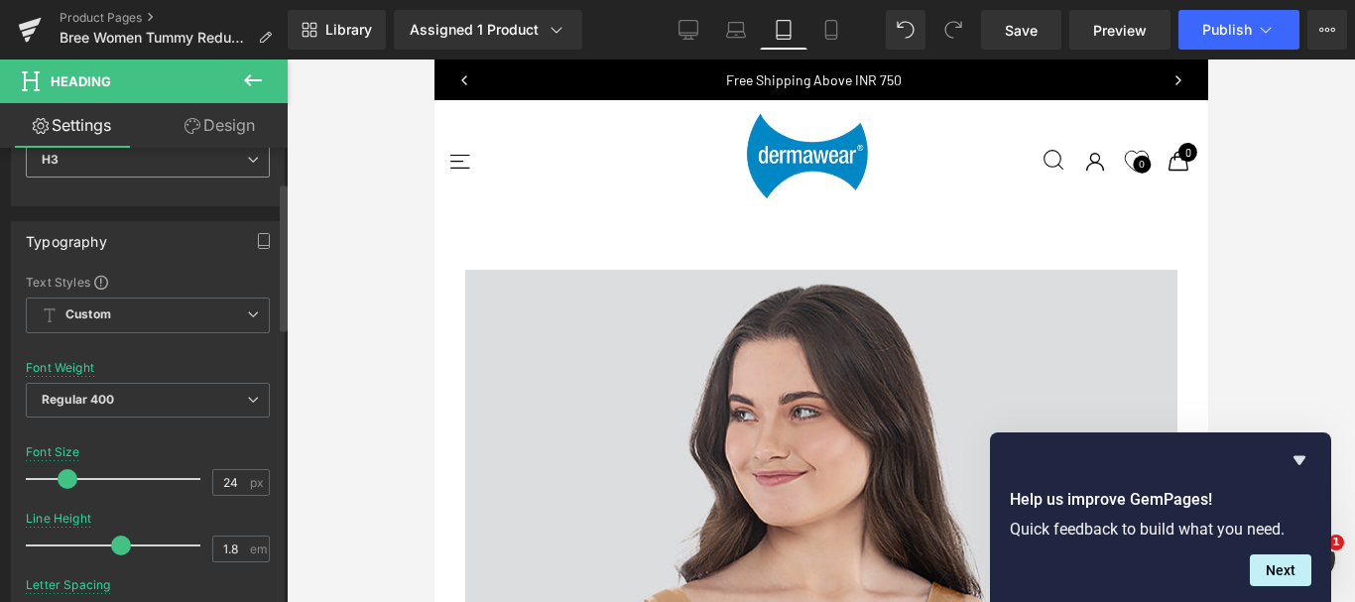
scroll to position [198, 0]
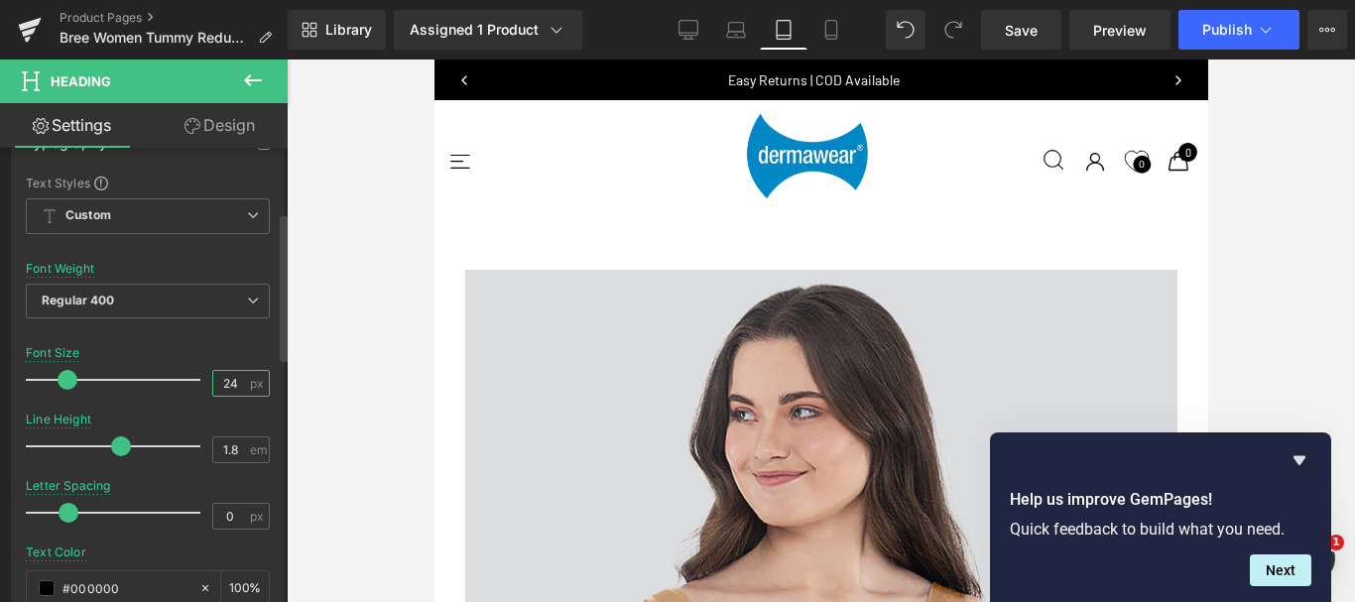
click at [220, 384] on input "24" at bounding box center [230, 383] width 35 height 25
click at [221, 384] on input "24" at bounding box center [230, 383] width 35 height 25
type input "22"
drag, startPoint x: 223, startPoint y: 451, endPoint x: 233, endPoint y: 452, distance: 10.0
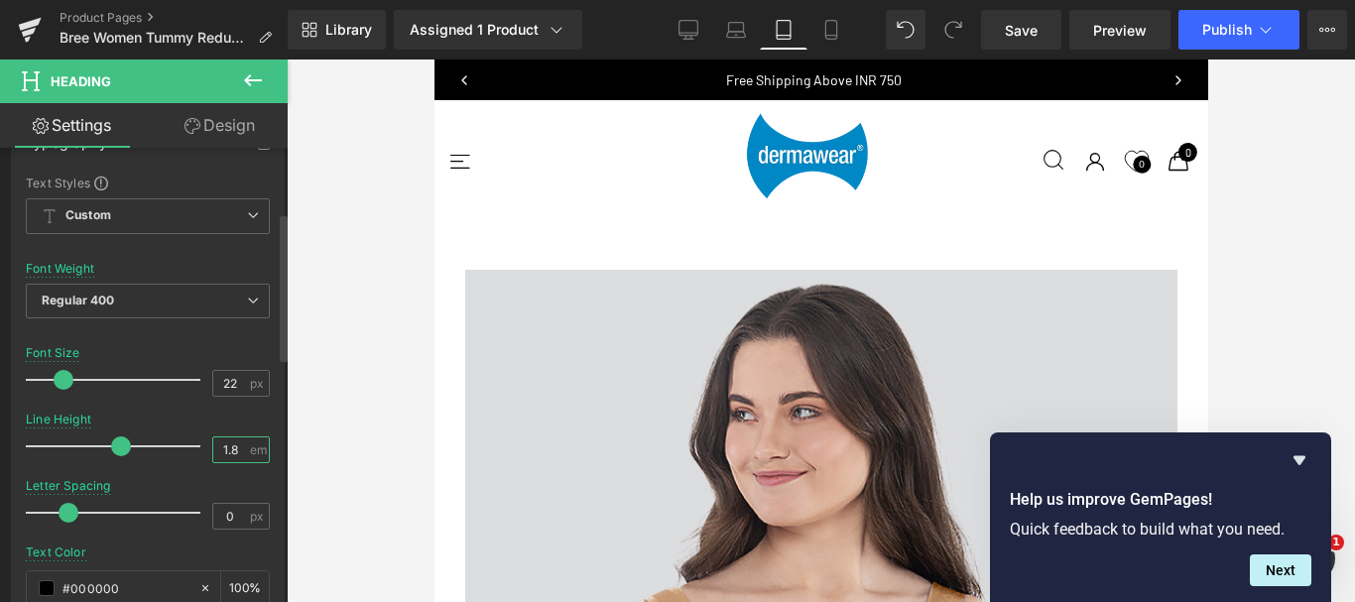
click at [233, 452] on input "1.8" at bounding box center [230, 449] width 35 height 25
type input "1.5"
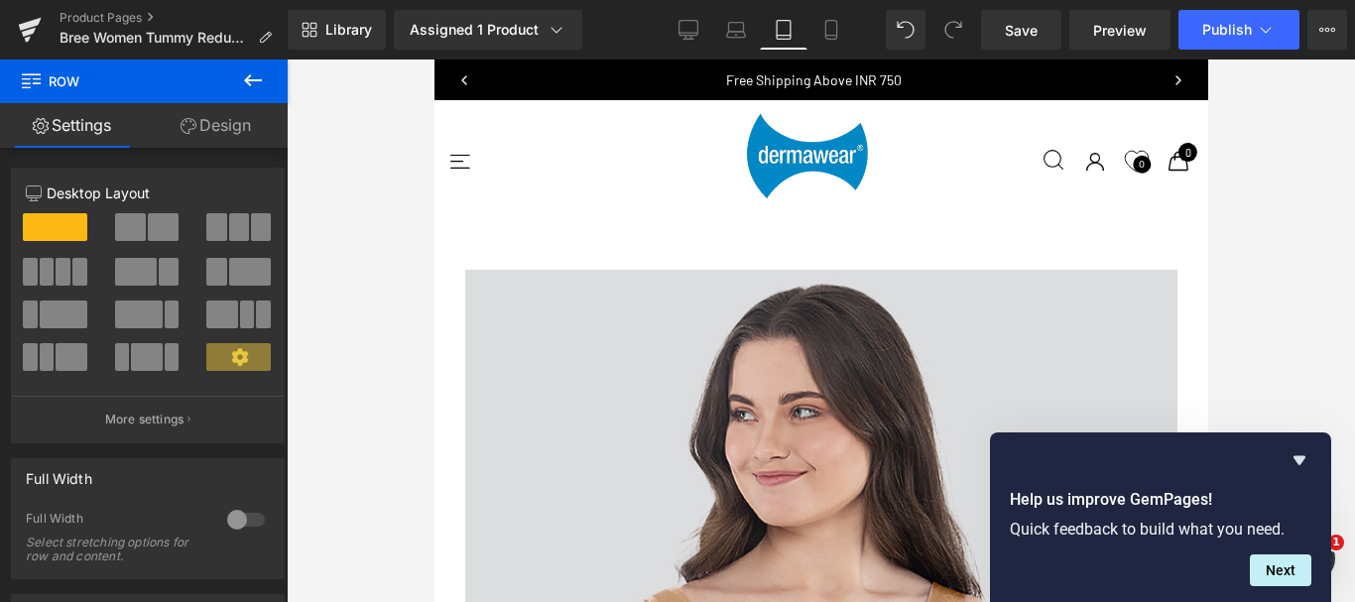
drag, startPoint x: 794, startPoint y: 275, endPoint x: 832, endPoint y: 171, distance: 110.7
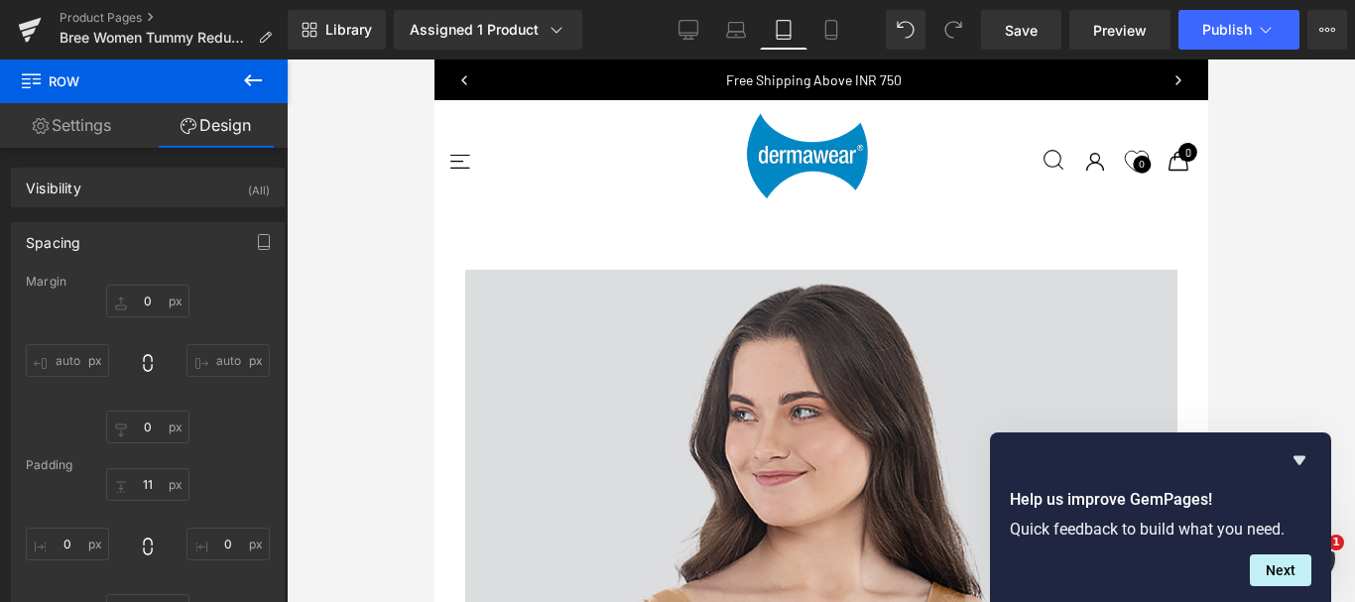
scroll to position [5490, 0]
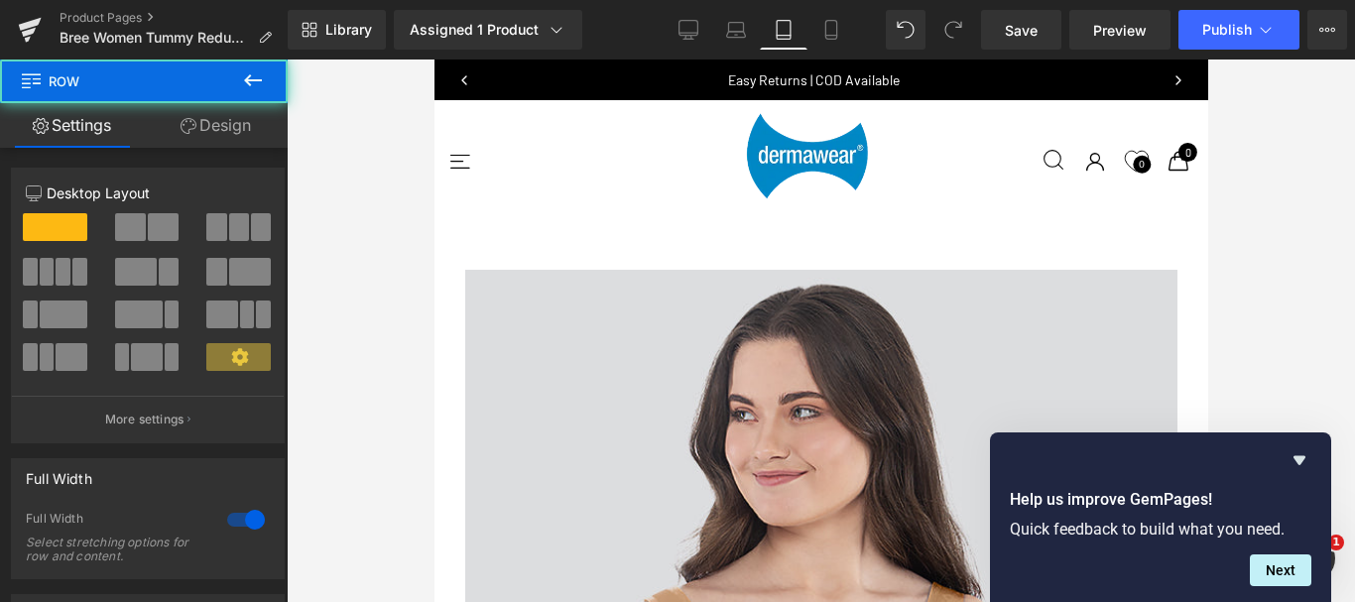
drag, startPoint x: 816, startPoint y: 310, endPoint x: 823, endPoint y: 279, distance: 32.5
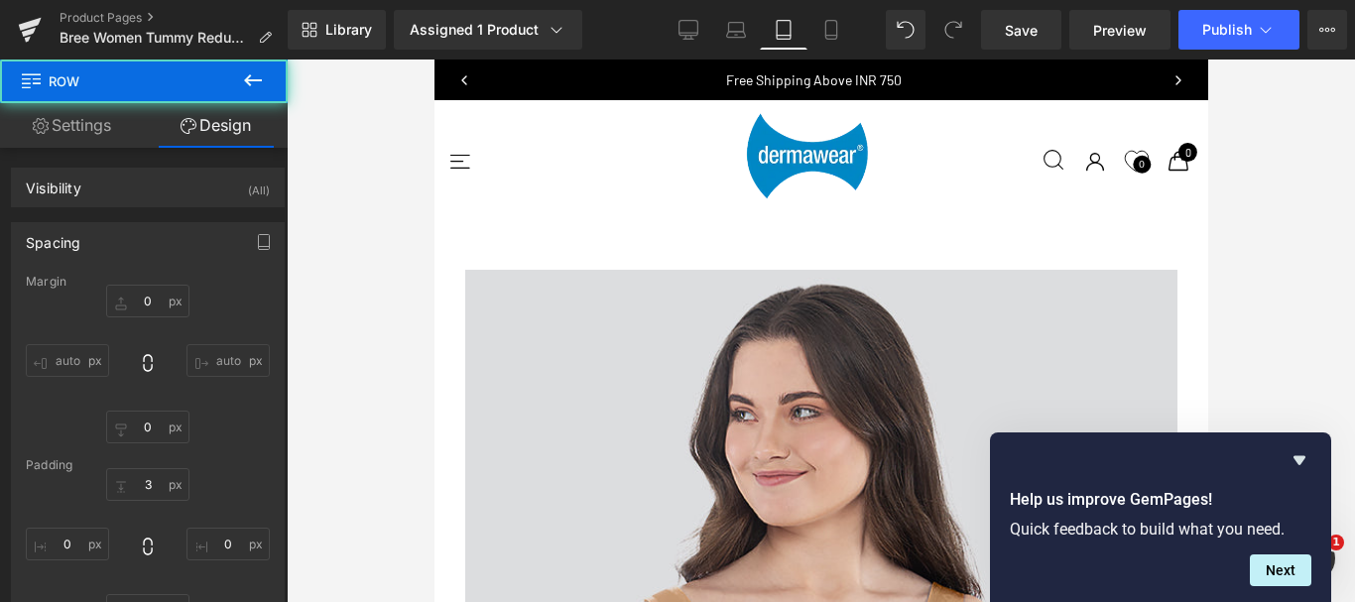
scroll to position [5589, 0]
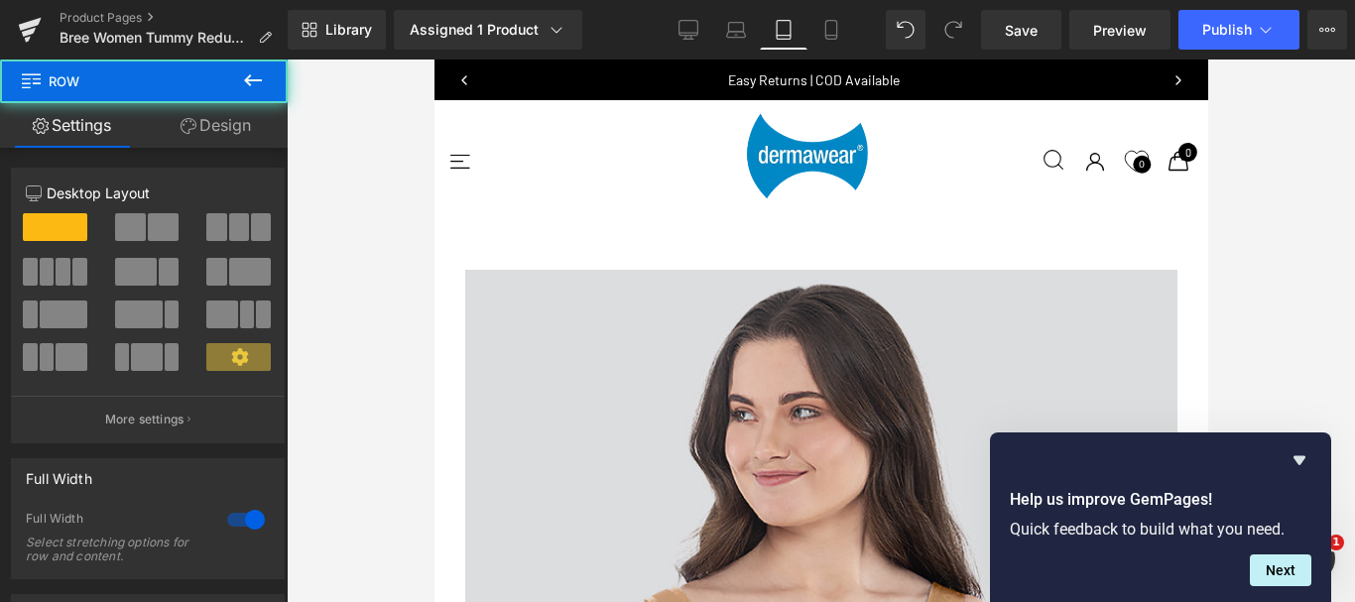
drag, startPoint x: 822, startPoint y: 213, endPoint x: 716, endPoint y: 270, distance: 120.2
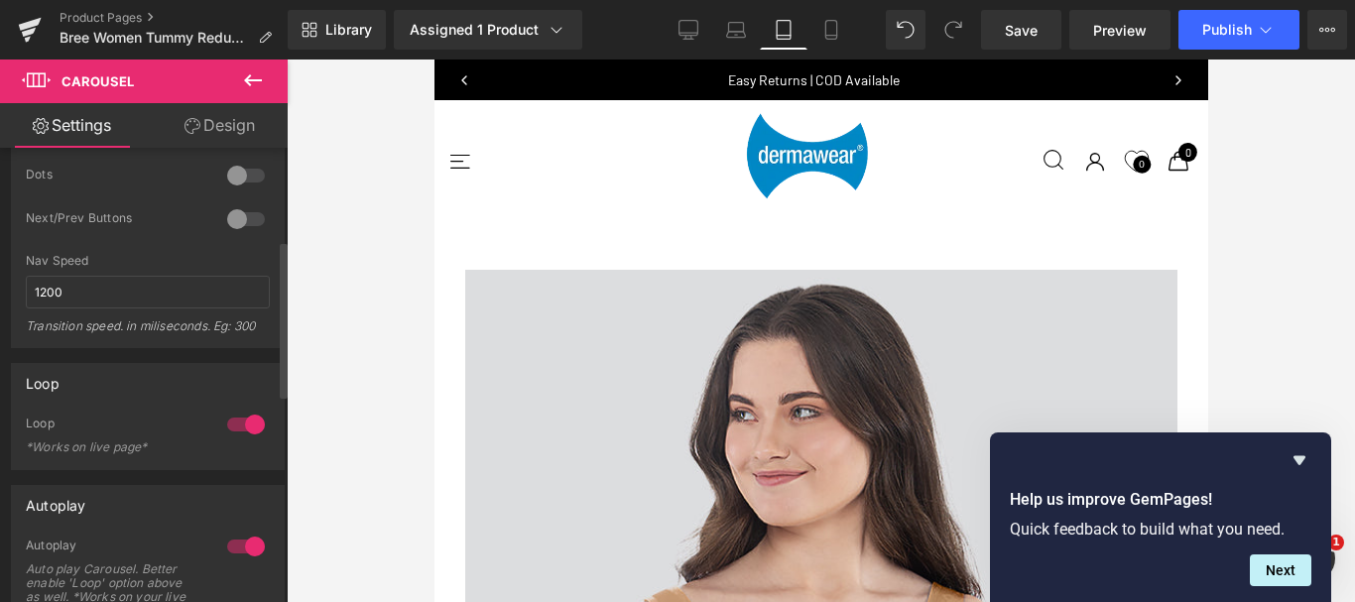
scroll to position [397, 0]
click at [228, 171] on div at bounding box center [246, 175] width 48 height 32
drag, startPoint x: 598, startPoint y: 200, endPoint x: 612, endPoint y: 160, distance: 43.0
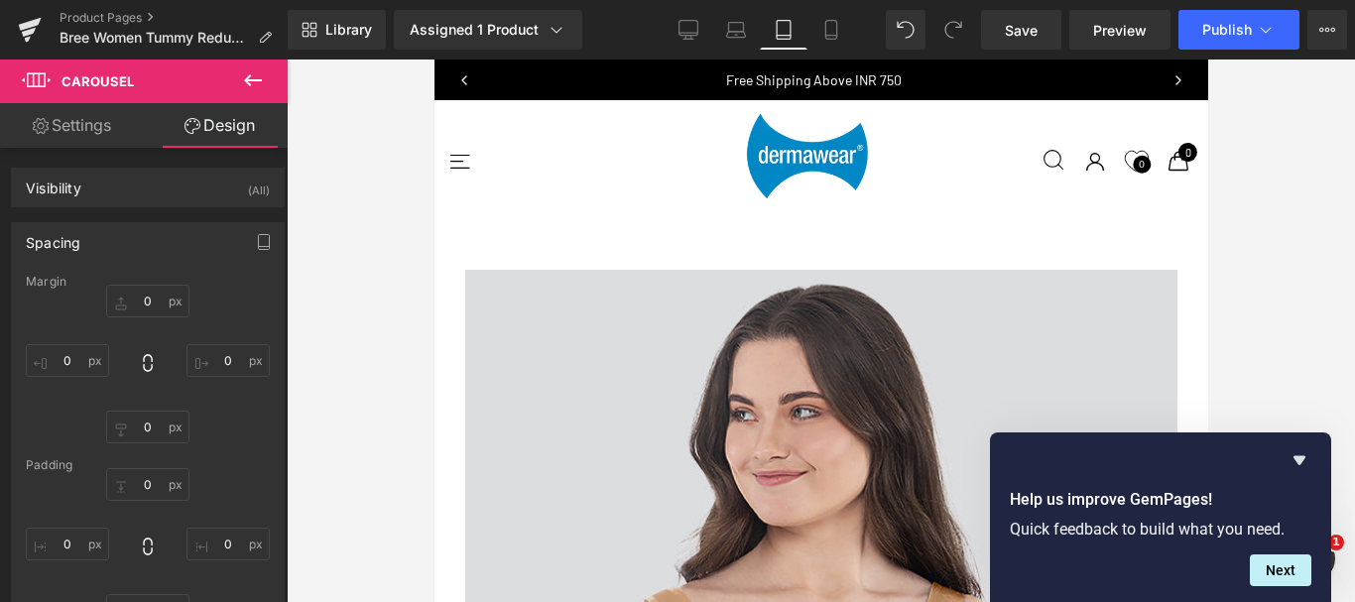
scroll to position [6283, 0]
click at [1026, 33] on span "Save" at bounding box center [1021, 30] width 33 height 21
